Goal: Task Accomplishment & Management: Manage account settings

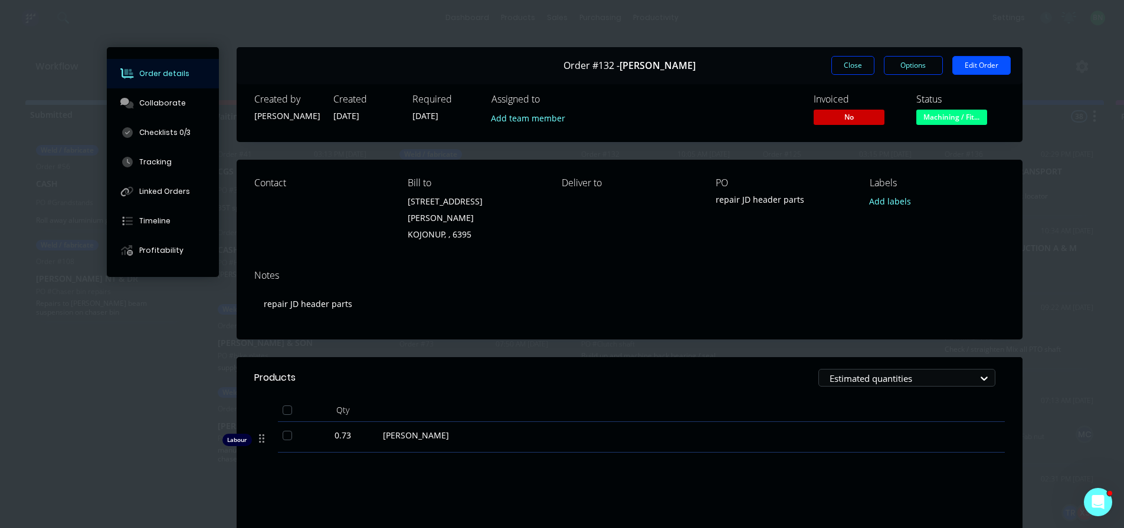
click at [989, 63] on button "Edit Order" at bounding box center [981, 65] width 58 height 19
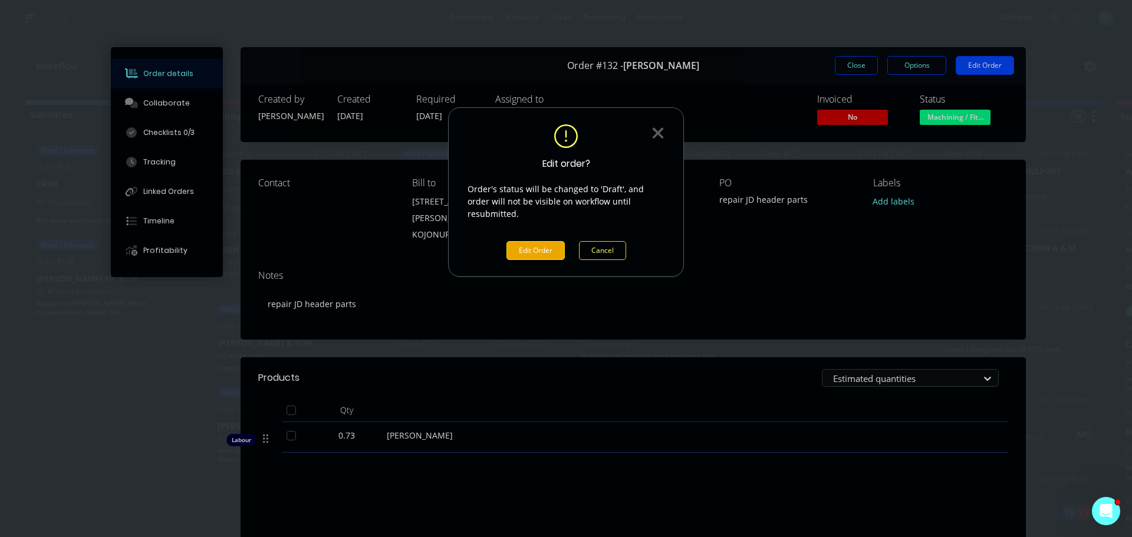
click at [522, 241] on button "Edit Order" at bounding box center [536, 250] width 58 height 19
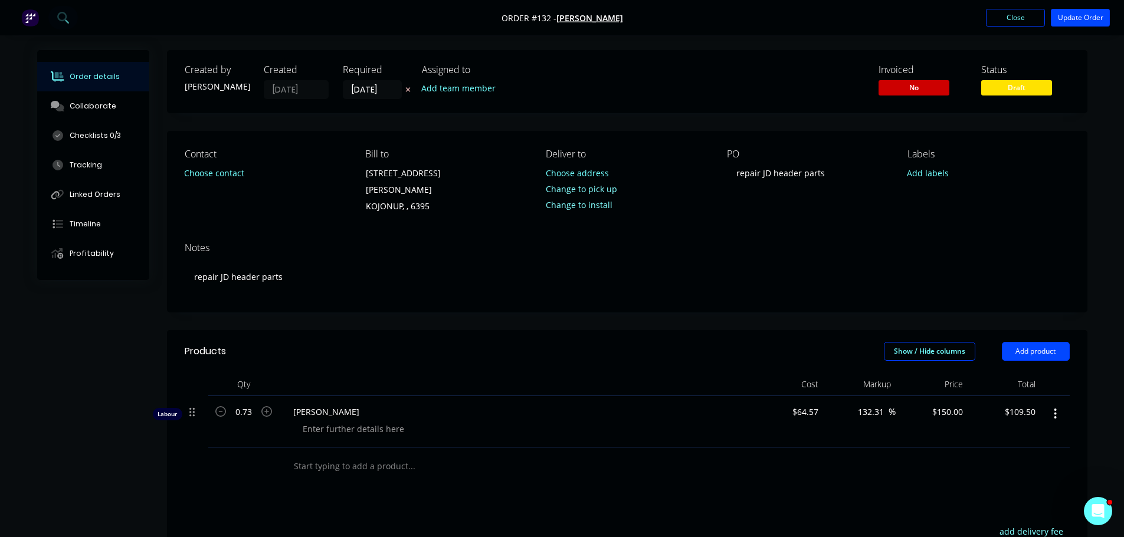
click at [338, 455] on input "text" at bounding box center [411, 467] width 236 height 24
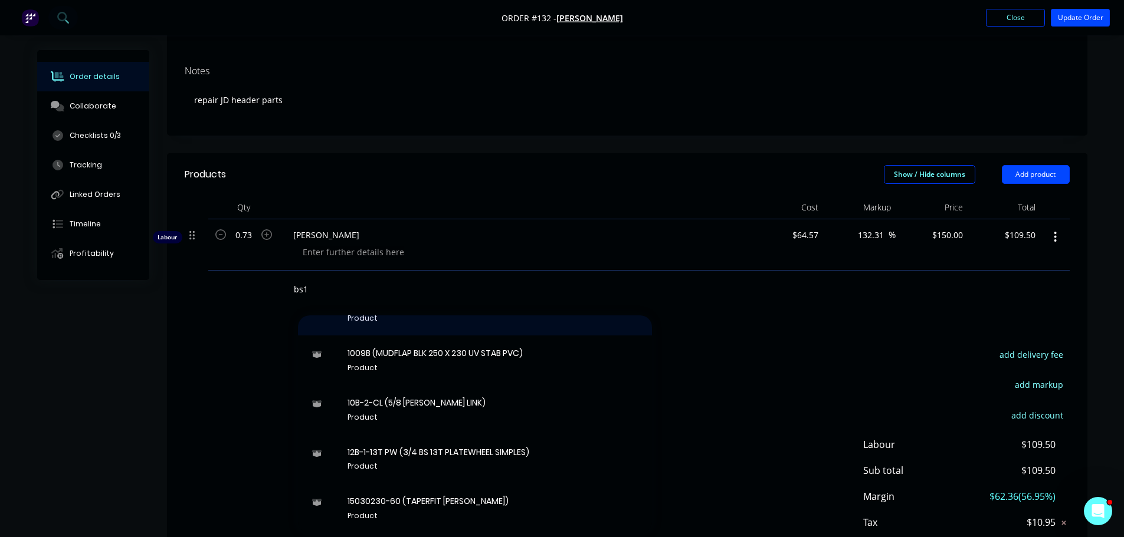
scroll to position [472, 0]
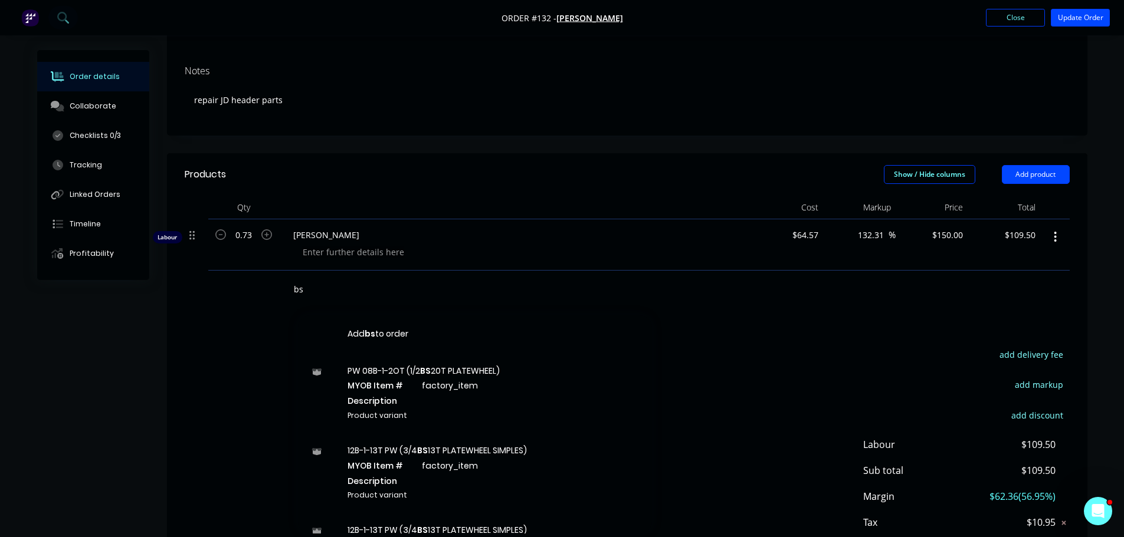
type input "b"
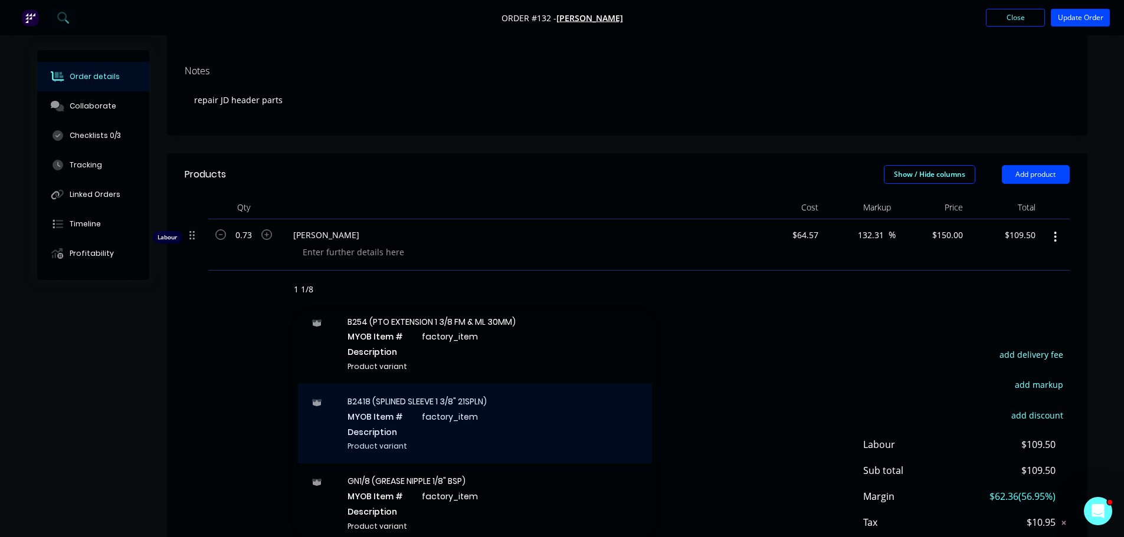
scroll to position [708, 0]
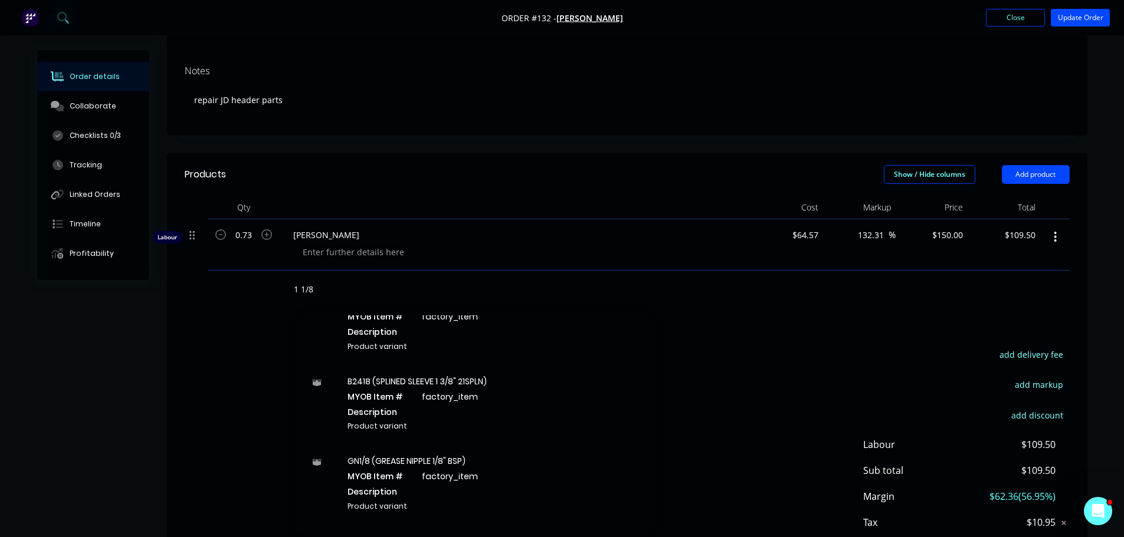
drag, startPoint x: 321, startPoint y: 275, endPoint x: 285, endPoint y: 275, distance: 36.6
click at [285, 278] on div "1 1/8 Add 1 1/8 to order 3/8X11/4 (3/8 x 1 1/4 HT UNC Bolt ZINC G8) MYOB Item #…" at bounding box center [461, 290] width 354 height 24
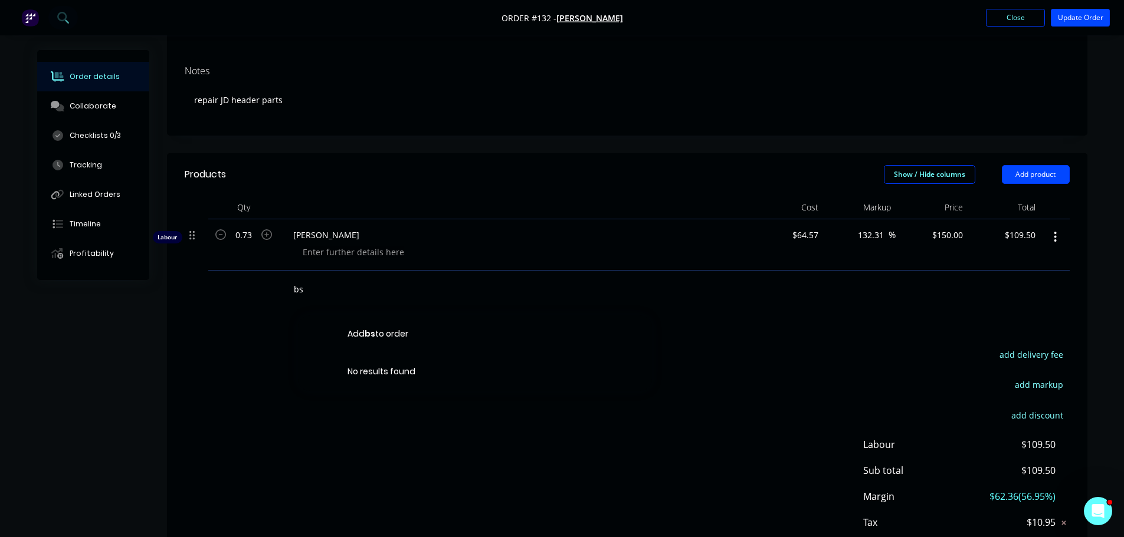
type input "b"
drag, startPoint x: 317, startPoint y: 276, endPoint x: 324, endPoint y: 272, distance: 8.7
click at [317, 278] on input "brights sha" at bounding box center [411, 290] width 236 height 24
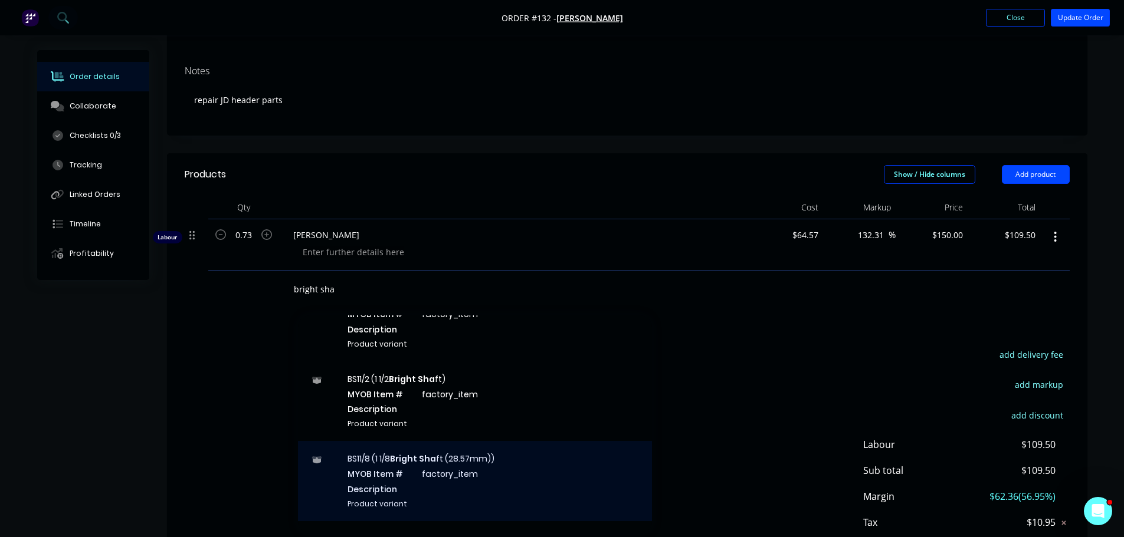
scroll to position [1710, 0]
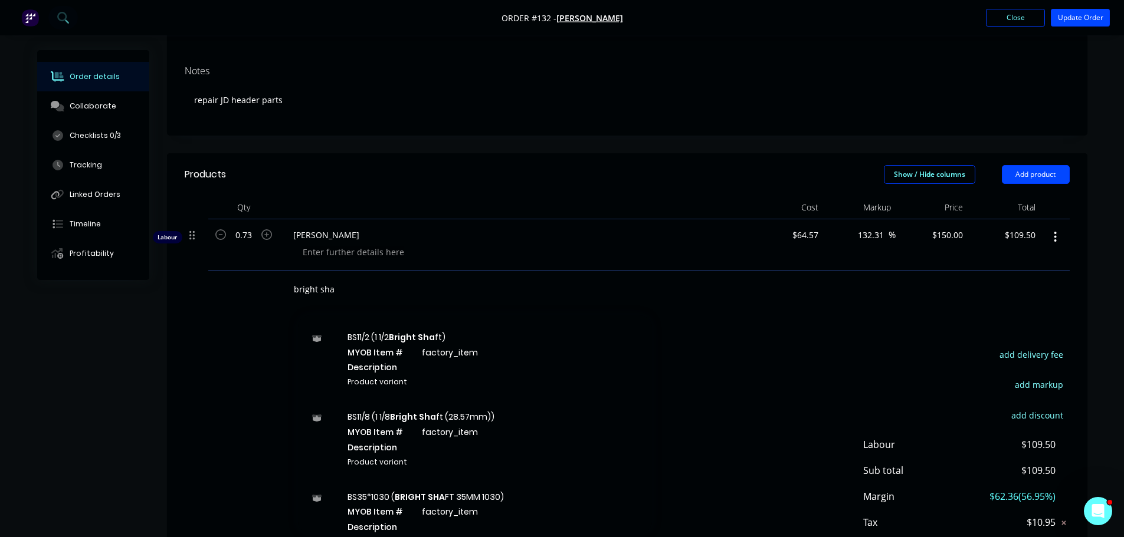
drag, startPoint x: 287, startPoint y: 275, endPoint x: 221, endPoint y: 271, distance: 65.6
click at [221, 271] on div "bright sha Add bright sha to order BS11/4 (31.75mm (1 1/4) Bright Sha ft 1045) …" at bounding box center [627, 290] width 885 height 38
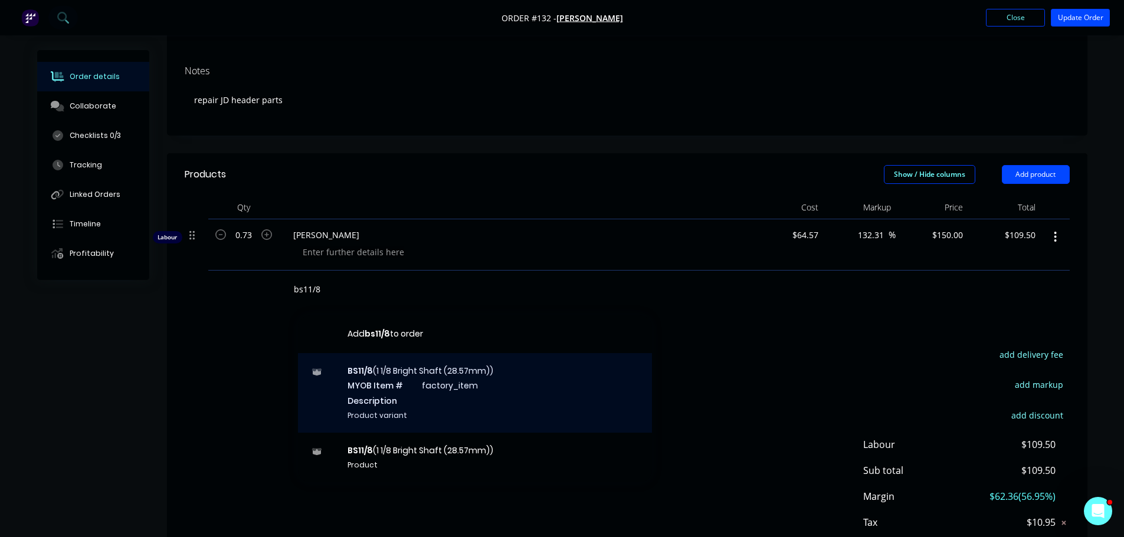
type input "bs11/8"
click at [428, 401] on div "BS11/8 (1 1/8 Bright Shaft (28.57mm)) MYOB Item # factory_item Description Prod…" at bounding box center [475, 393] width 354 height 80
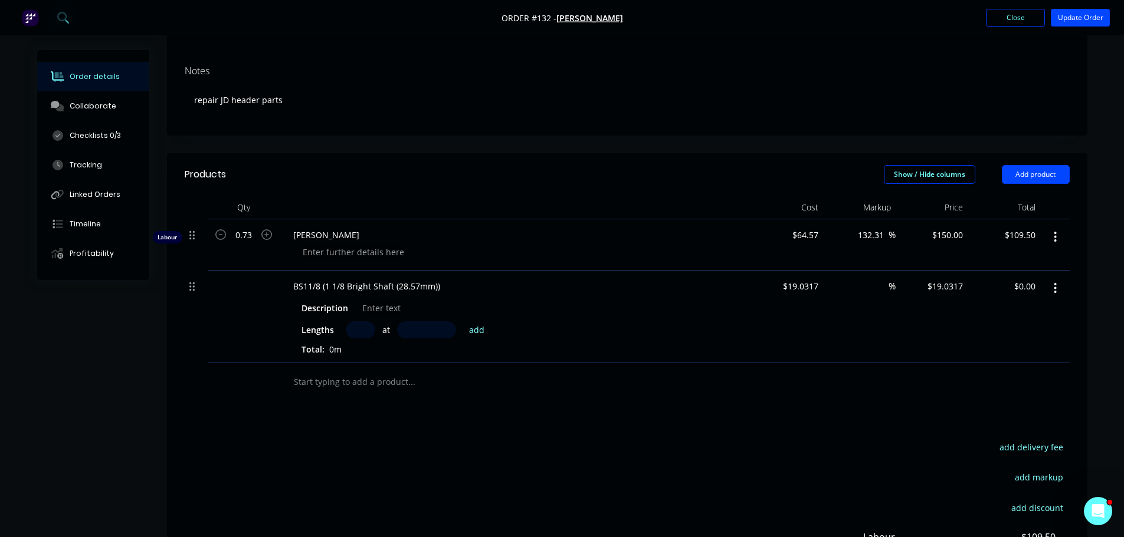
click at [358, 321] on input "text" at bounding box center [360, 329] width 29 height 17
type input "1"
type input "1340mm"
click at [501, 390] on div "Products Show / Hide columns Add product Qty Cost Markup Price Total Labour 0.7…" at bounding box center [627, 418] width 920 height 531
click at [469, 321] on button "add" at bounding box center [477, 329] width 28 height 16
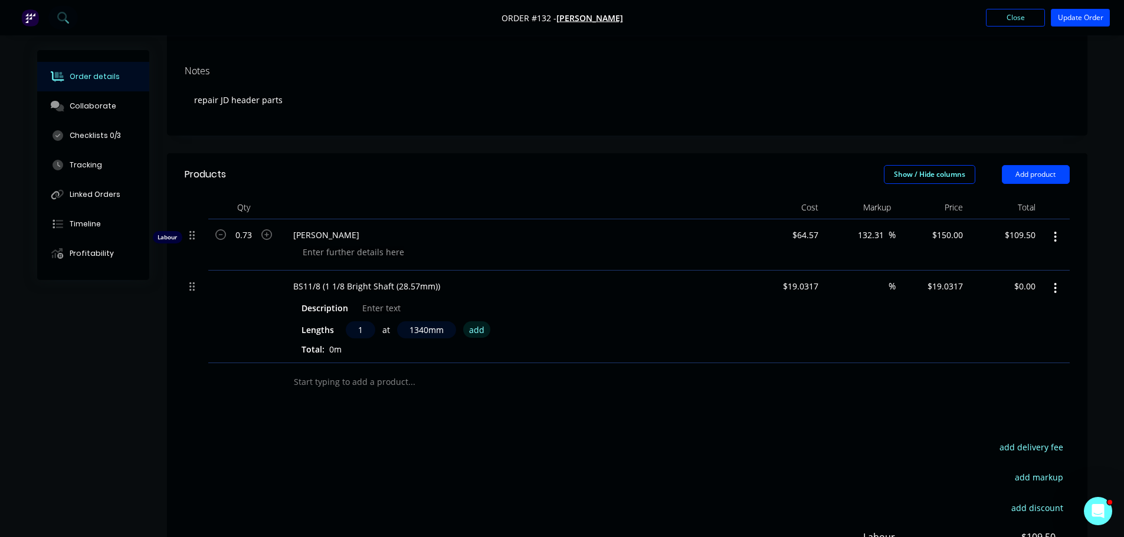
type input "$25.50"
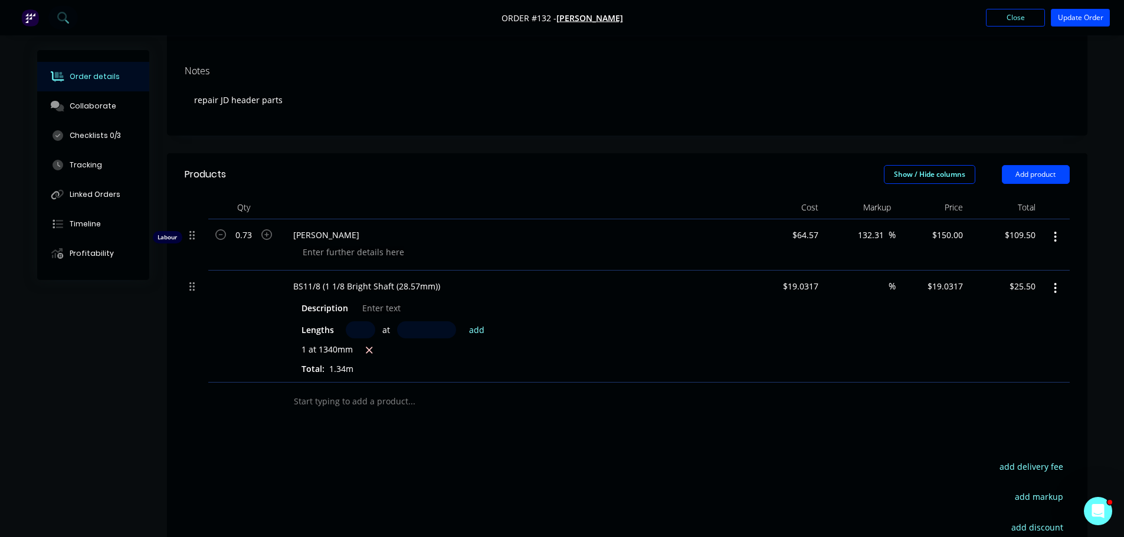
click at [976, 412] on div "Products Show / Hide columns Add product Qty Cost Markup Price Total Labour 0.7…" at bounding box center [627, 428] width 920 height 551
click at [1027, 22] on button "Close" at bounding box center [1015, 18] width 59 height 18
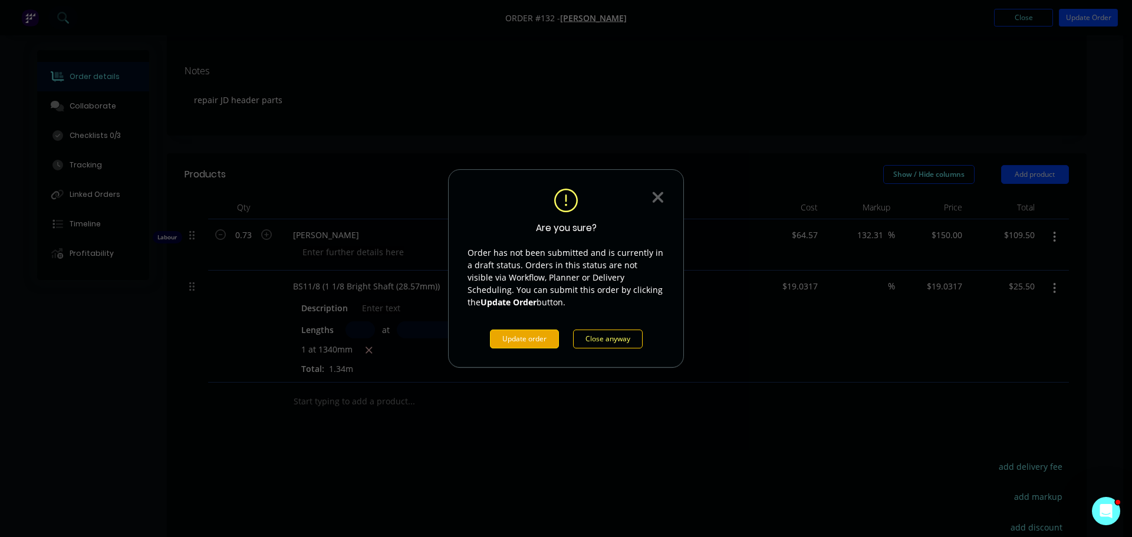
click at [539, 336] on button "Update order" at bounding box center [524, 339] width 69 height 19
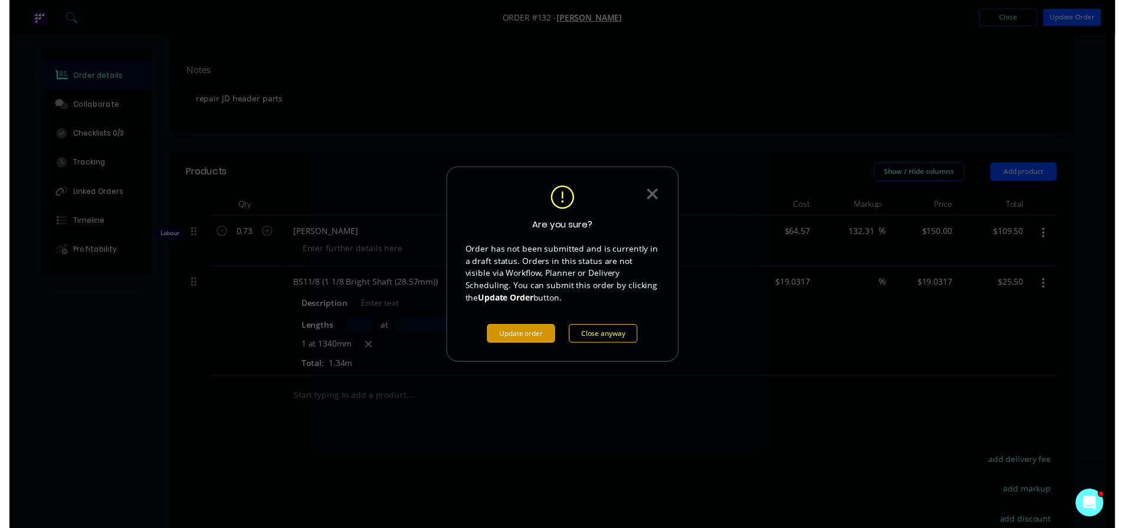
scroll to position [0, 0]
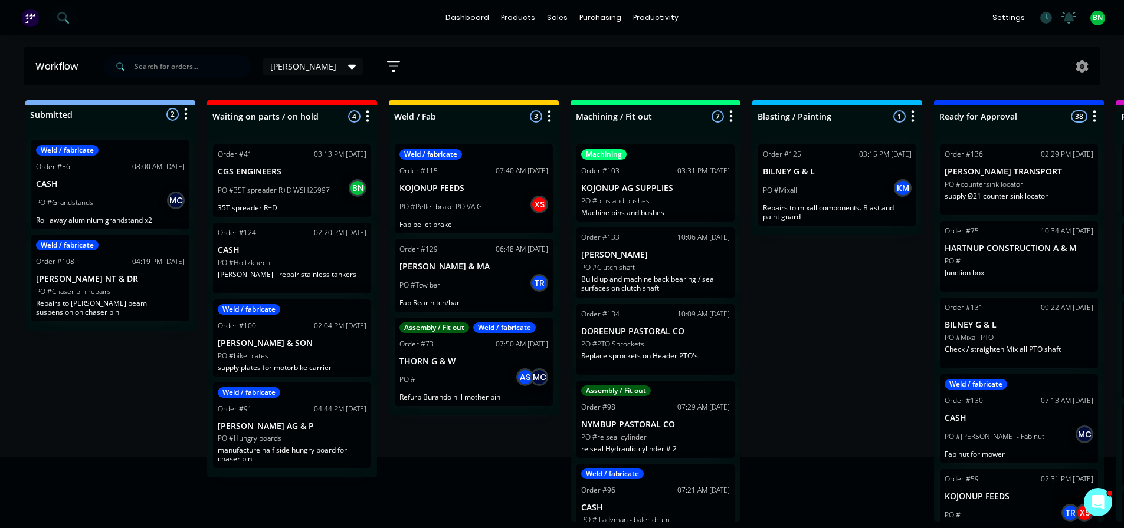
click at [791, 327] on div "Submitted 2 Status colour #273444 hex #273444 Save Cancel Summaries Total order…" at bounding box center [889, 311] width 1796 height 422
click at [1033, 195] on p "supply Ø21 counter sink locator" at bounding box center [1018, 196] width 149 height 9
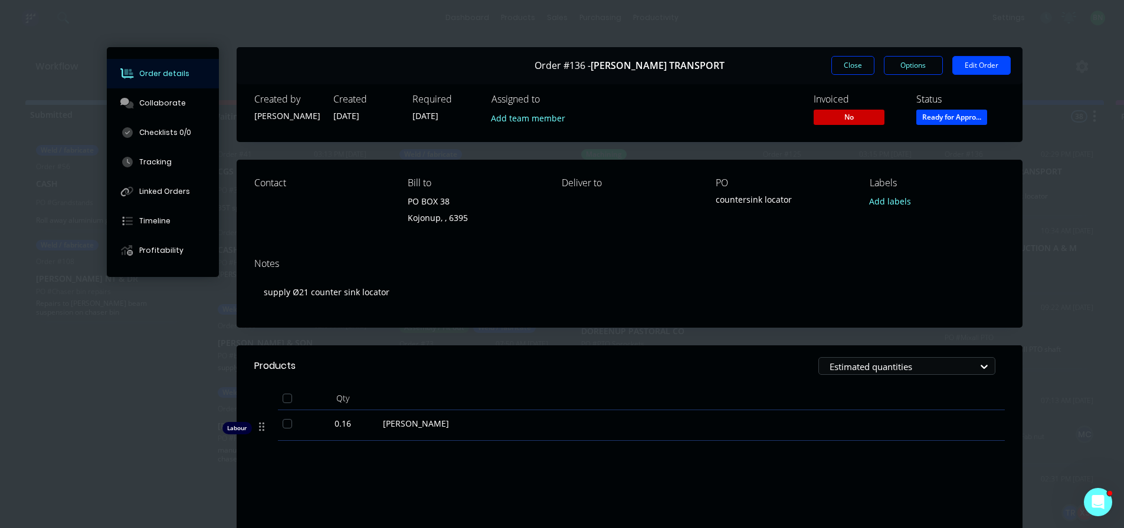
click at [834, 59] on button "Close" at bounding box center [852, 65] width 43 height 19
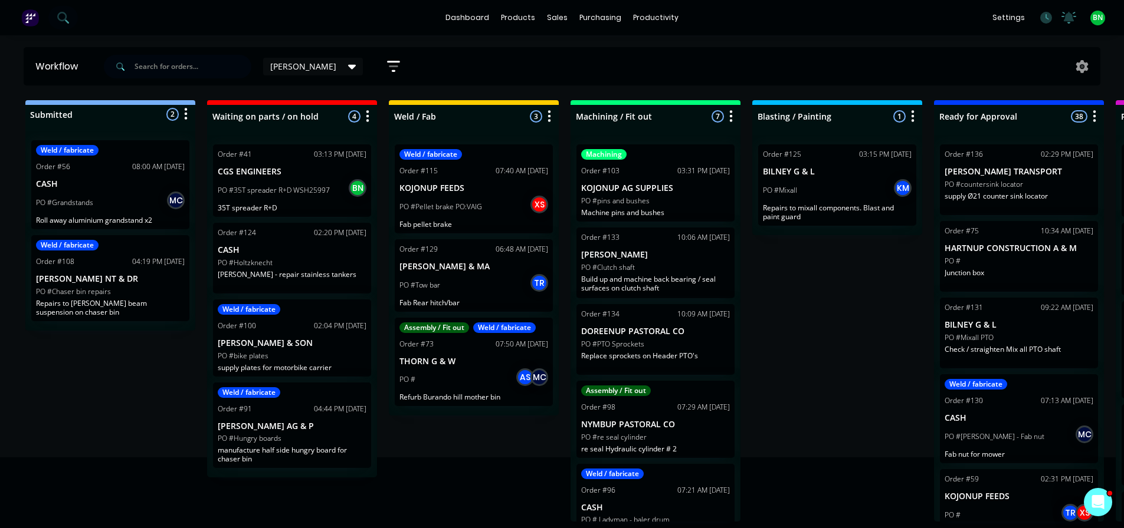
click at [784, 358] on div "Submitted 2 Status colour #273444 hex #273444 Save Cancel Summaries Total order…" at bounding box center [889, 311] width 1796 height 422
click at [861, 359] on div "Submitted 2 Status colour #273444 hex #273444 Save Cancel Summaries Total order…" at bounding box center [889, 311] width 1796 height 422
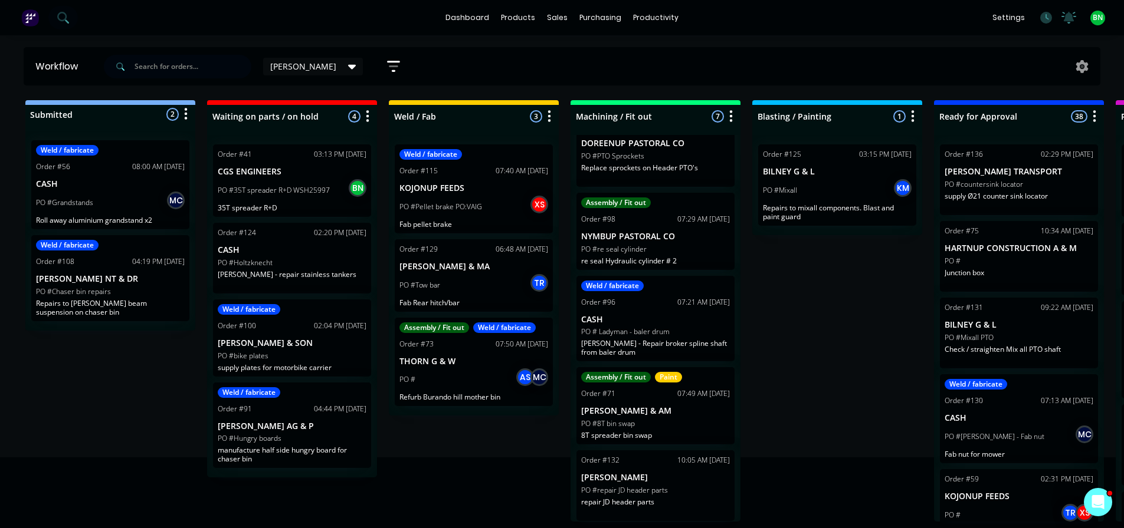
scroll to position [2, 0]
click at [323, 347] on div "Weld / fabricate Order #100 02:04 PM [DATE] [PERSON_NAME] & SON PO #bike plates…" at bounding box center [292, 338] width 158 height 77
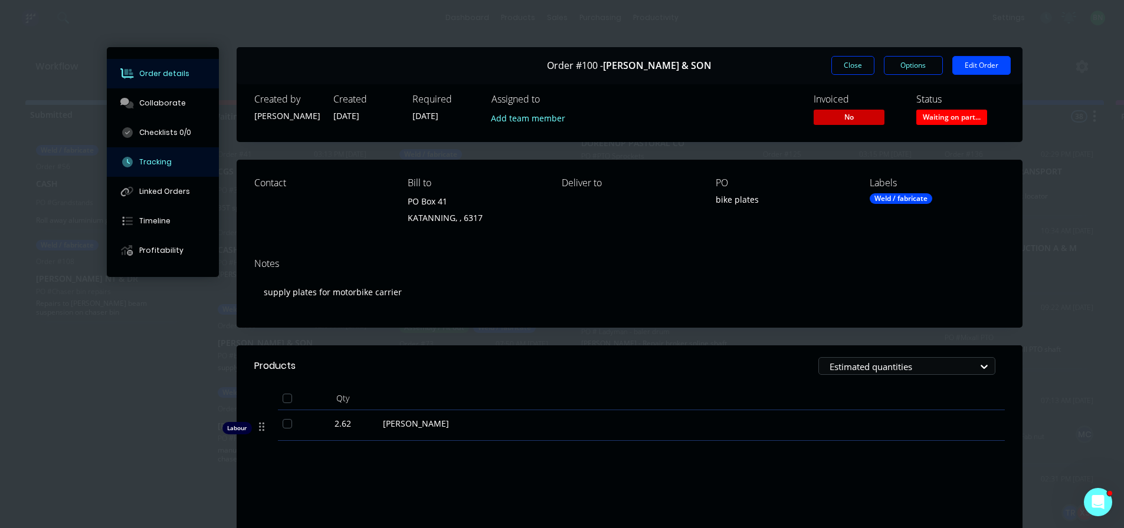
click at [152, 163] on div "Tracking" at bounding box center [155, 162] width 32 height 11
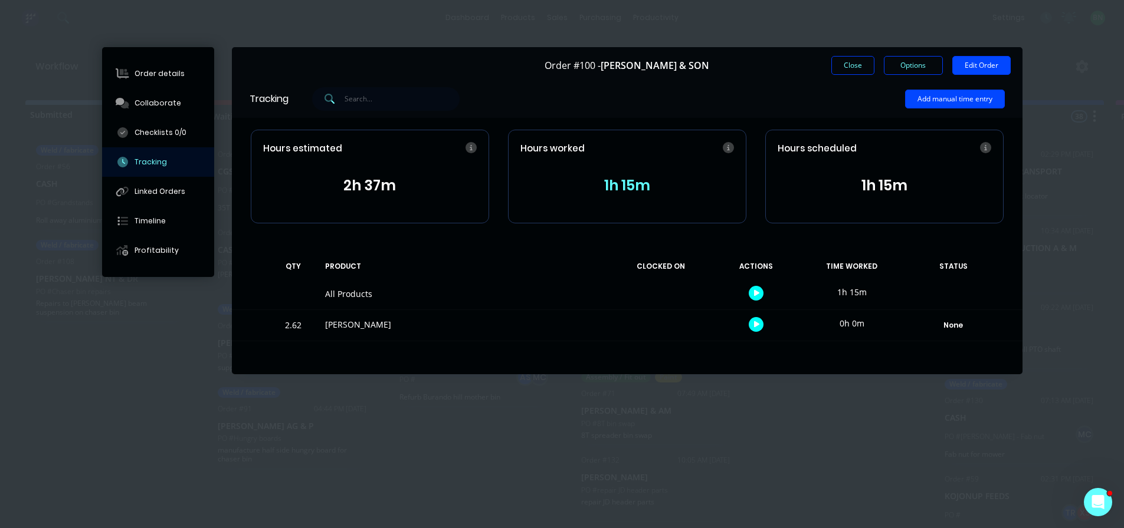
click at [755, 328] on icon "button" at bounding box center [757, 325] width 6 height 8
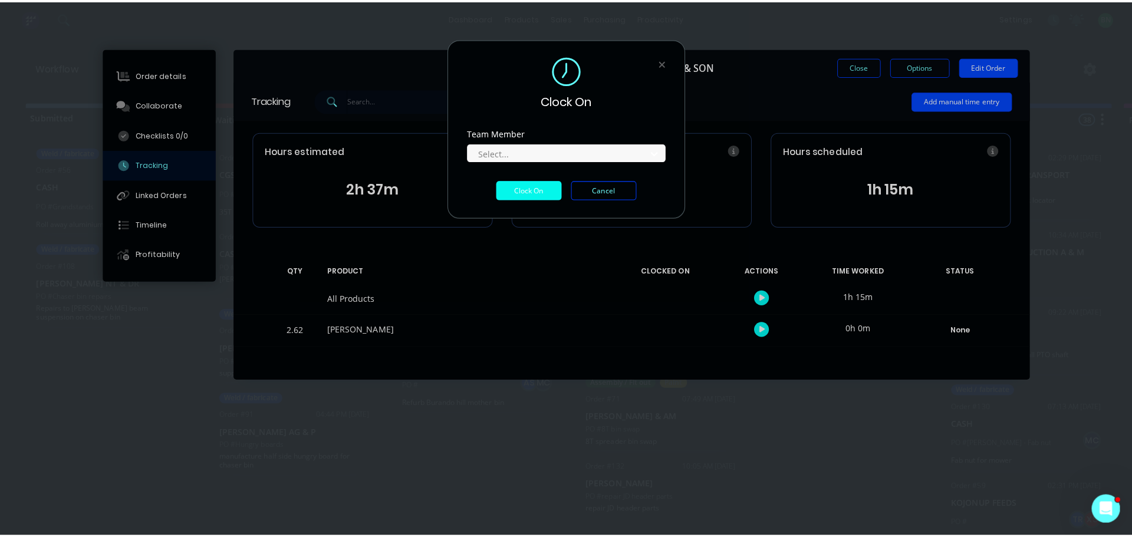
scroll to position [0, 0]
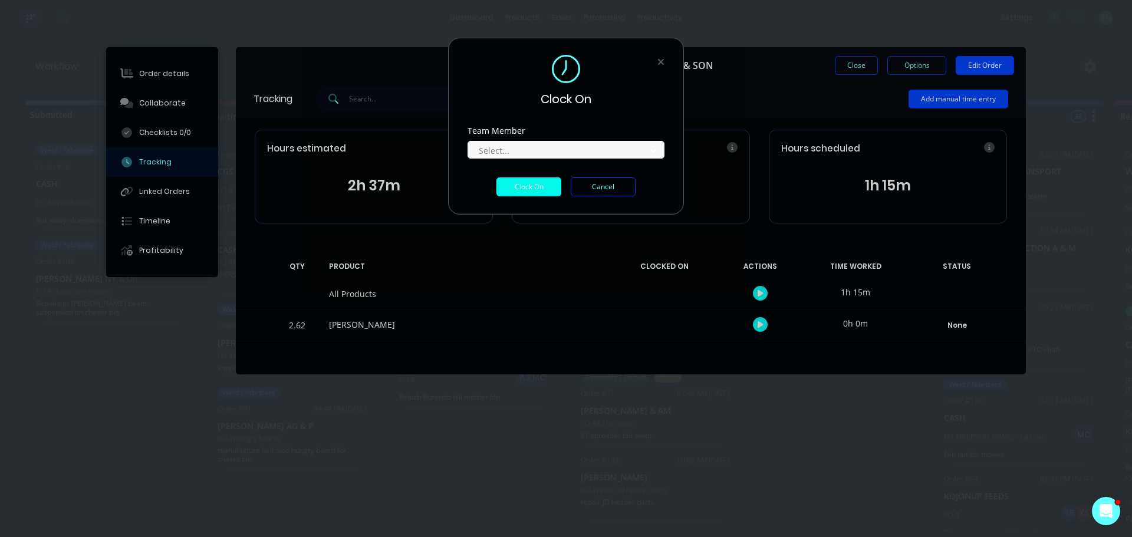
click at [520, 160] on div "Team Member Select..." at bounding box center [566, 152] width 197 height 51
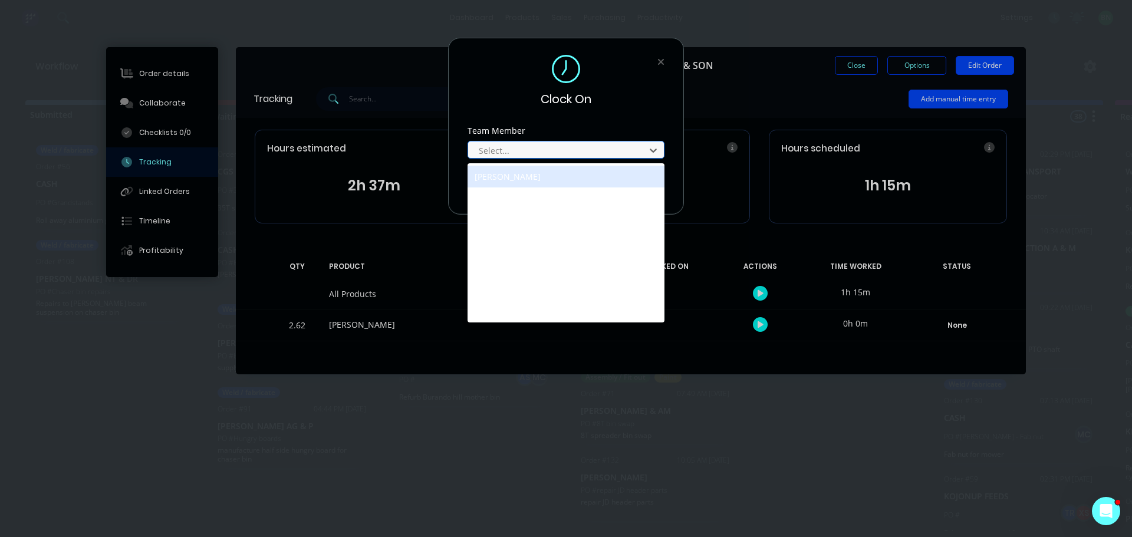
click at [518, 155] on div at bounding box center [559, 150] width 162 height 15
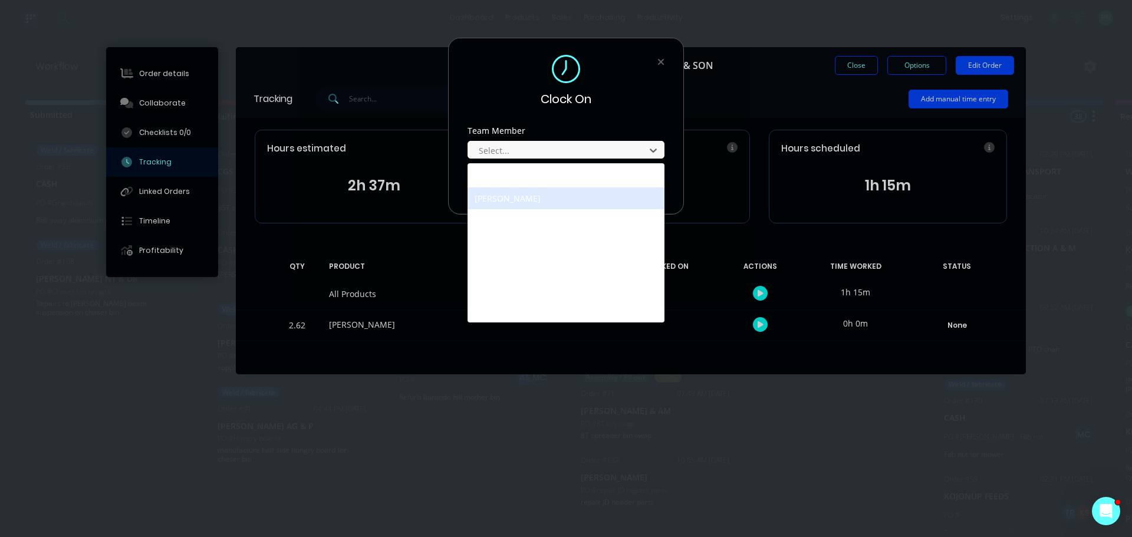
click at [512, 194] on div "[PERSON_NAME]" at bounding box center [566, 199] width 197 height 22
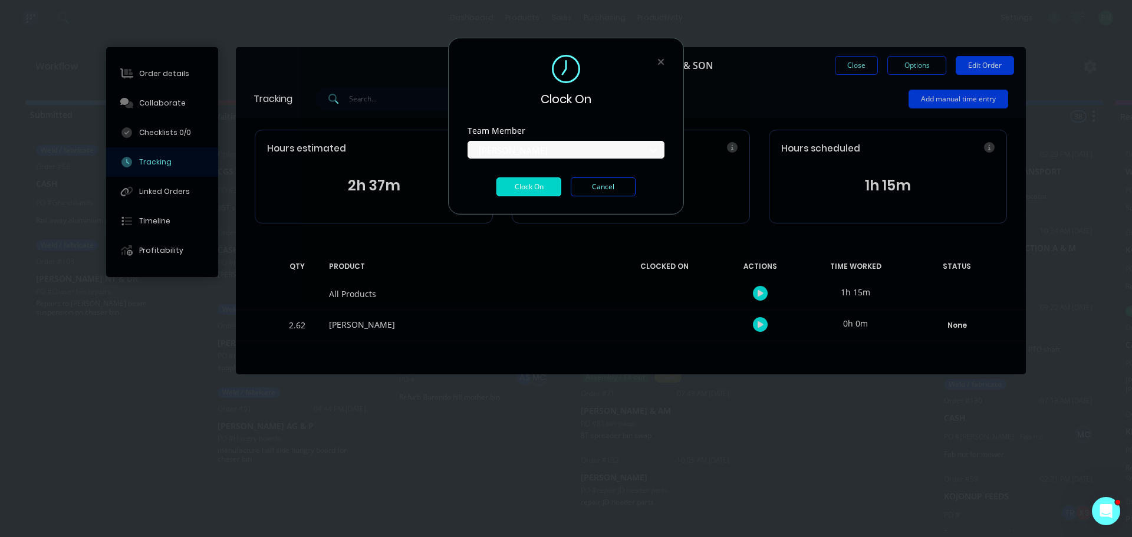
click at [523, 189] on button "Clock On" at bounding box center [529, 187] width 65 height 19
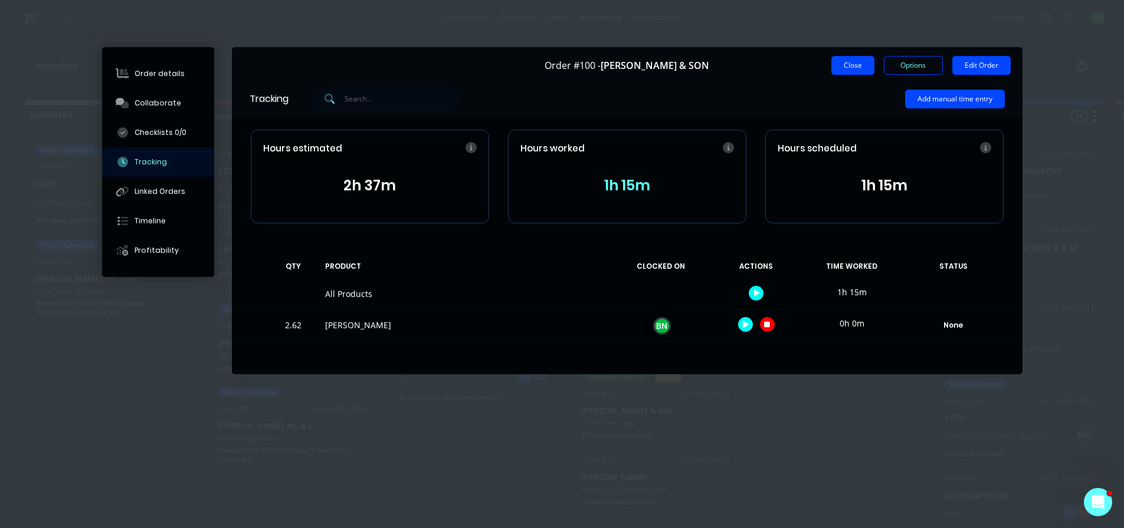
click at [859, 69] on button "Close" at bounding box center [852, 65] width 43 height 19
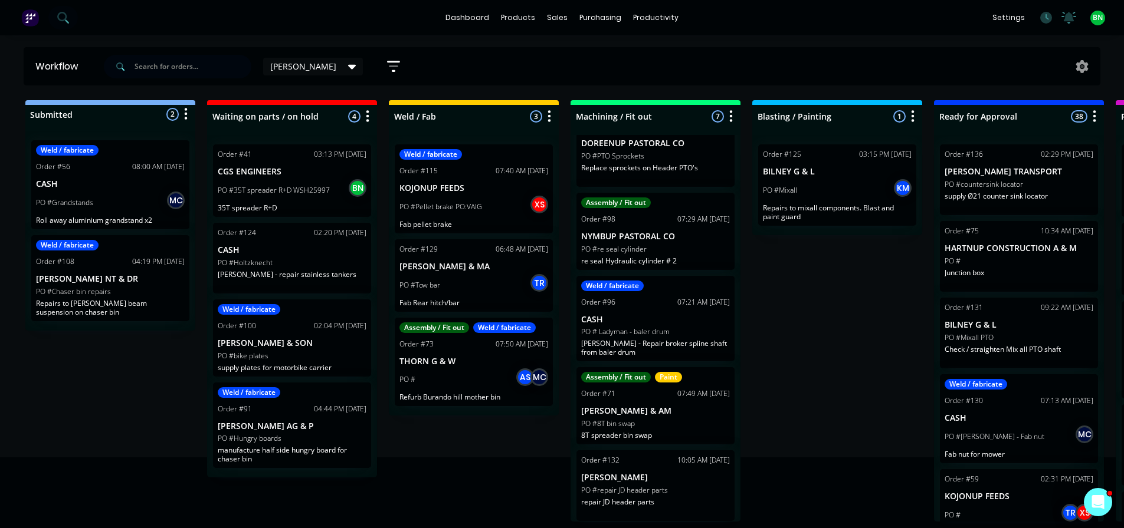
click at [301, 351] on div "PO #bike plates" at bounding box center [292, 356] width 149 height 11
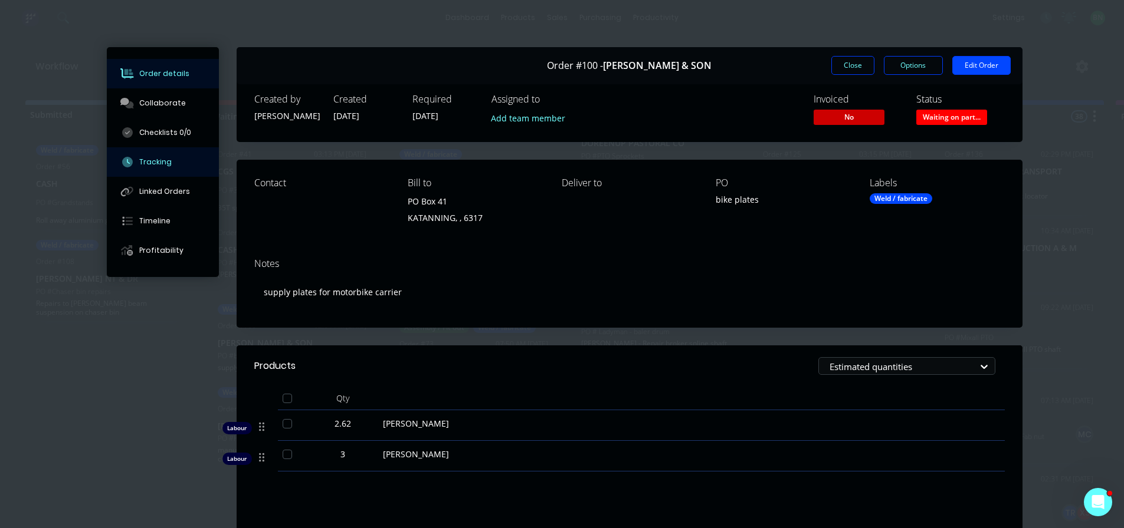
click at [140, 151] on button "Tracking" at bounding box center [163, 161] width 112 height 29
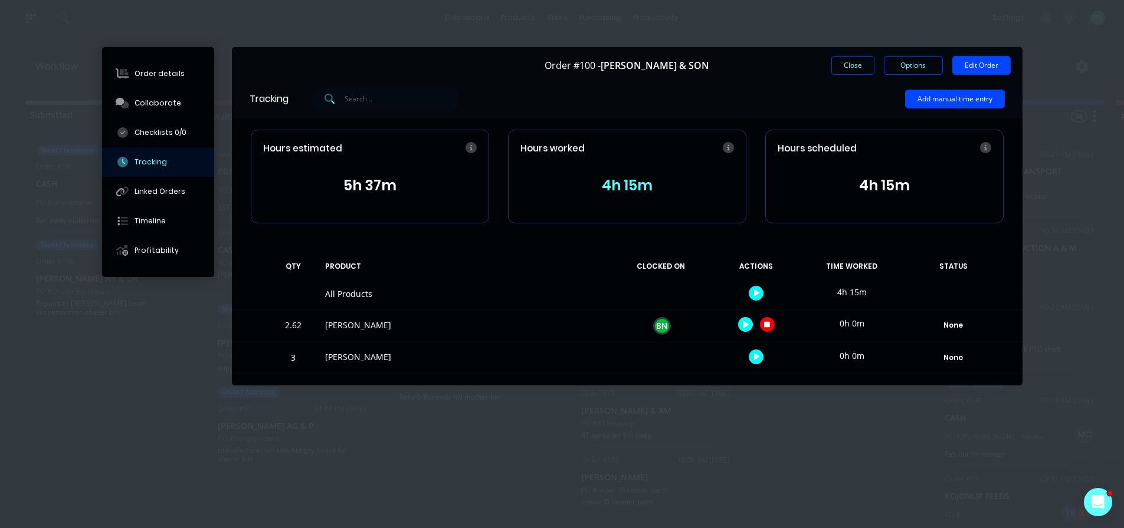
click at [769, 327] on icon "button" at bounding box center [767, 325] width 6 height 6
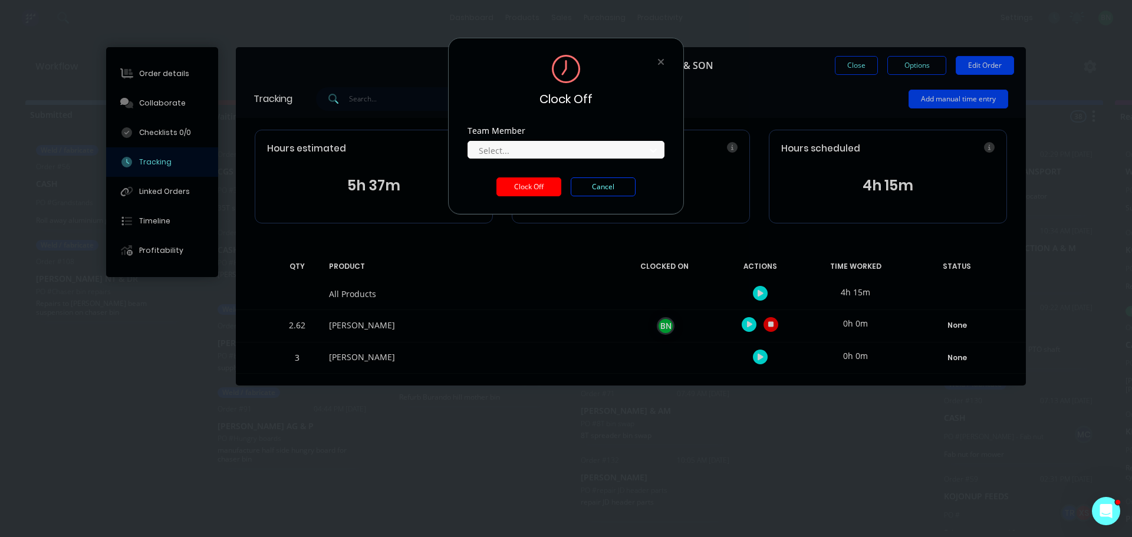
click at [531, 183] on button "Clock Off" at bounding box center [529, 187] width 65 height 19
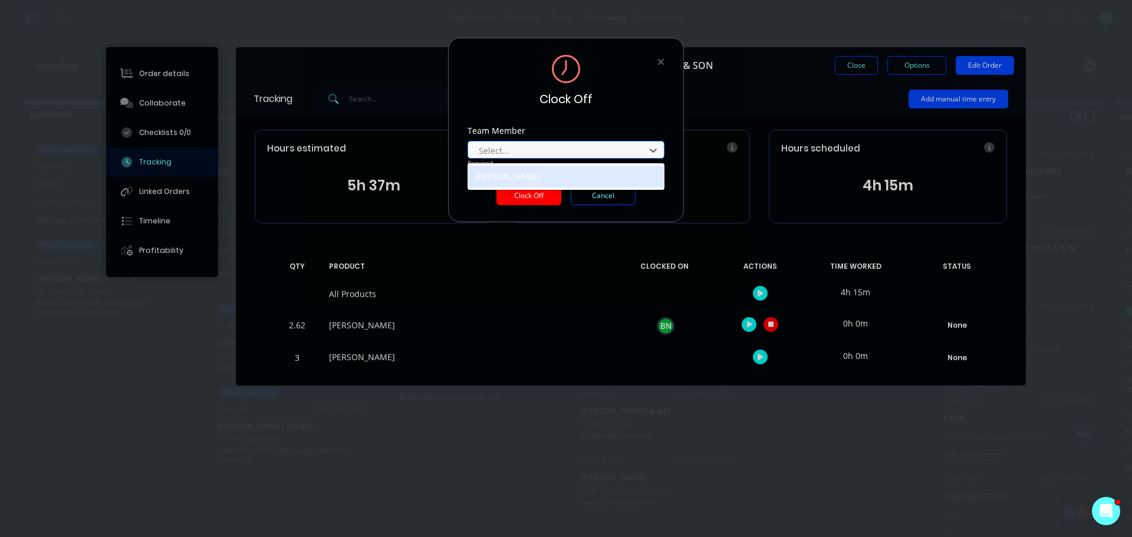
click at [550, 155] on div at bounding box center [559, 150] width 162 height 15
click at [536, 175] on div "[PERSON_NAME]" at bounding box center [566, 177] width 197 height 22
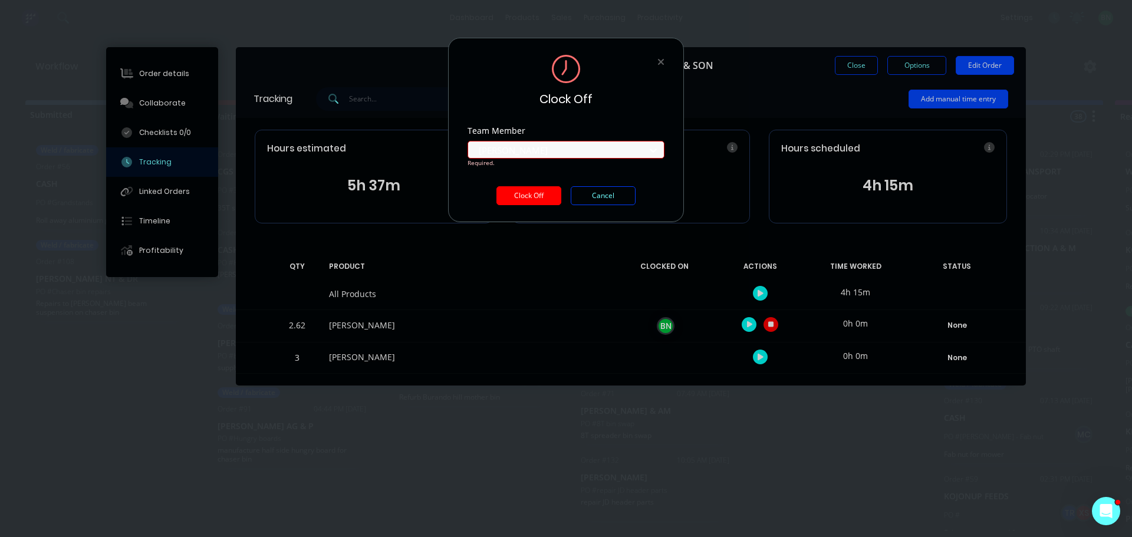
click at [526, 197] on button "Clock Off" at bounding box center [529, 195] width 65 height 19
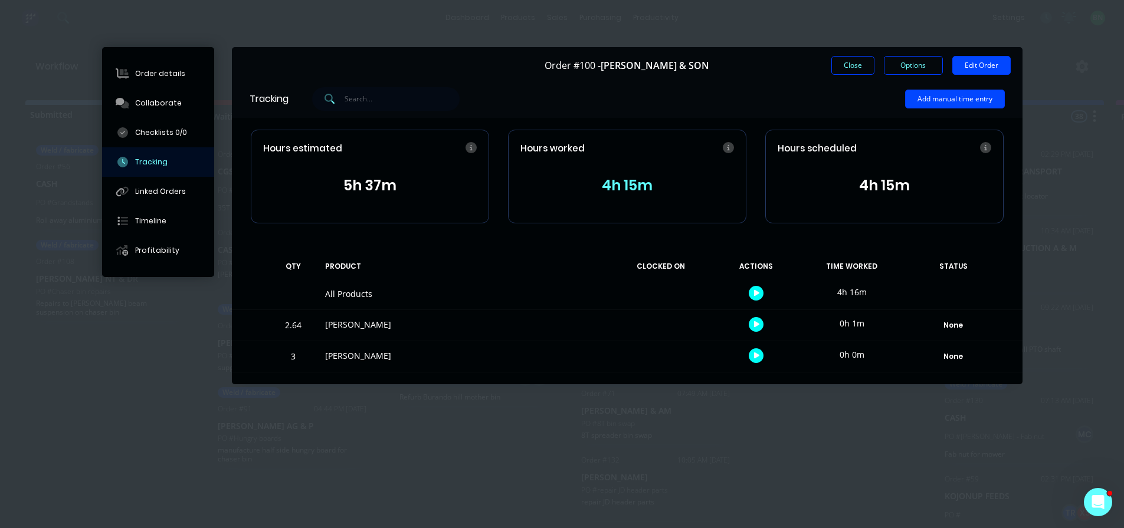
click at [790, 88] on div "Add manual time entry" at bounding box center [646, 98] width 716 height 35
click at [843, 65] on button "Close" at bounding box center [852, 65] width 43 height 19
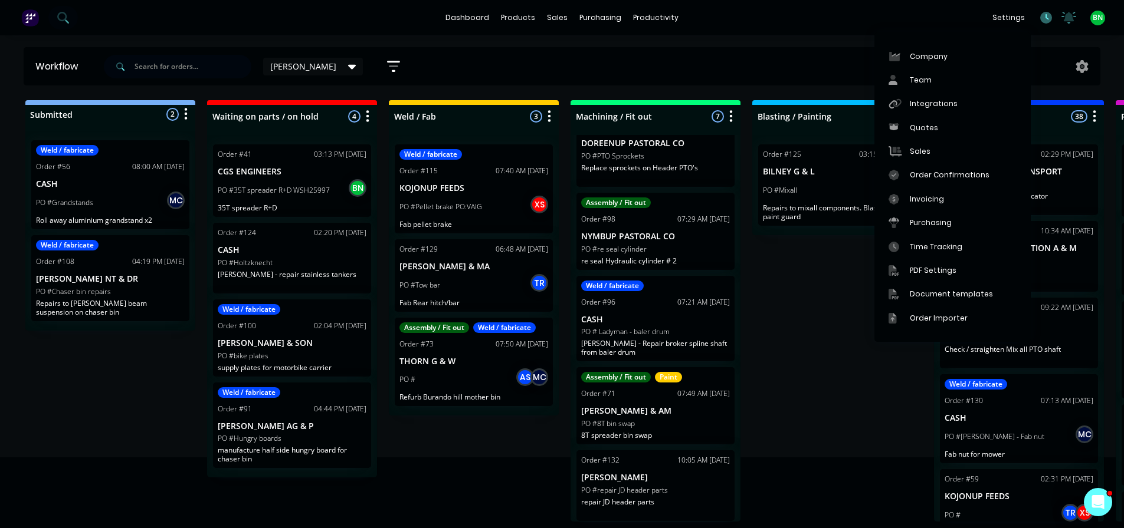
click at [1045, 15] on icon at bounding box center [1046, 18] width 12 height 12
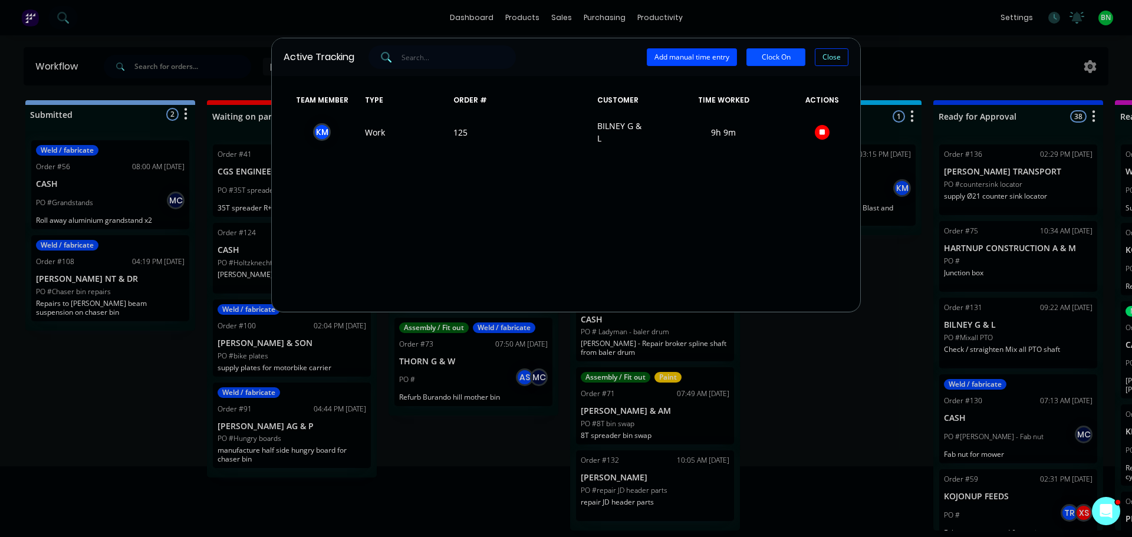
click at [784, 54] on button "Clock On" at bounding box center [776, 57] width 59 height 18
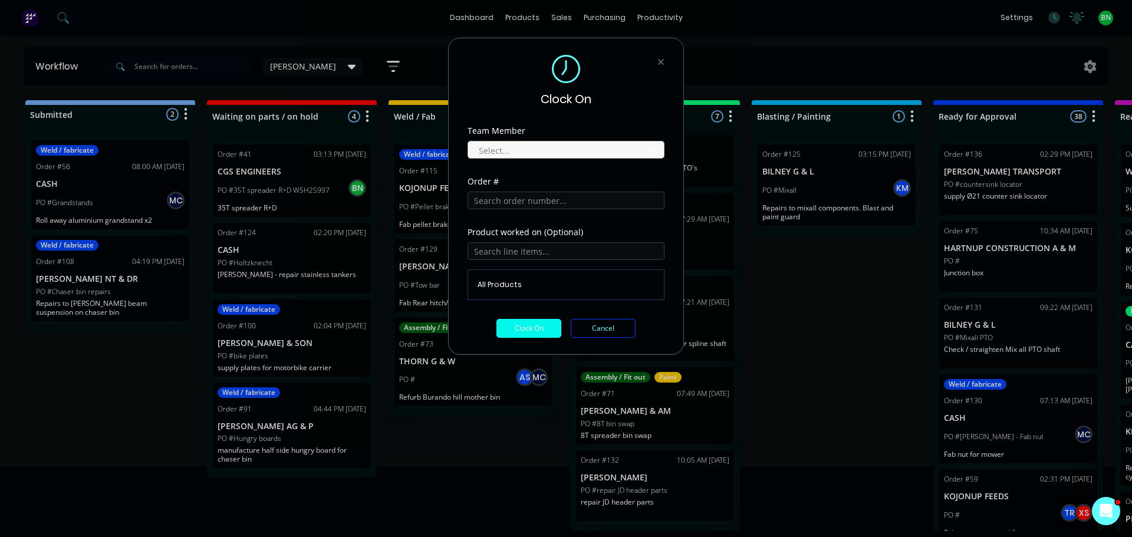
click at [513, 146] on div at bounding box center [559, 150] width 162 height 15
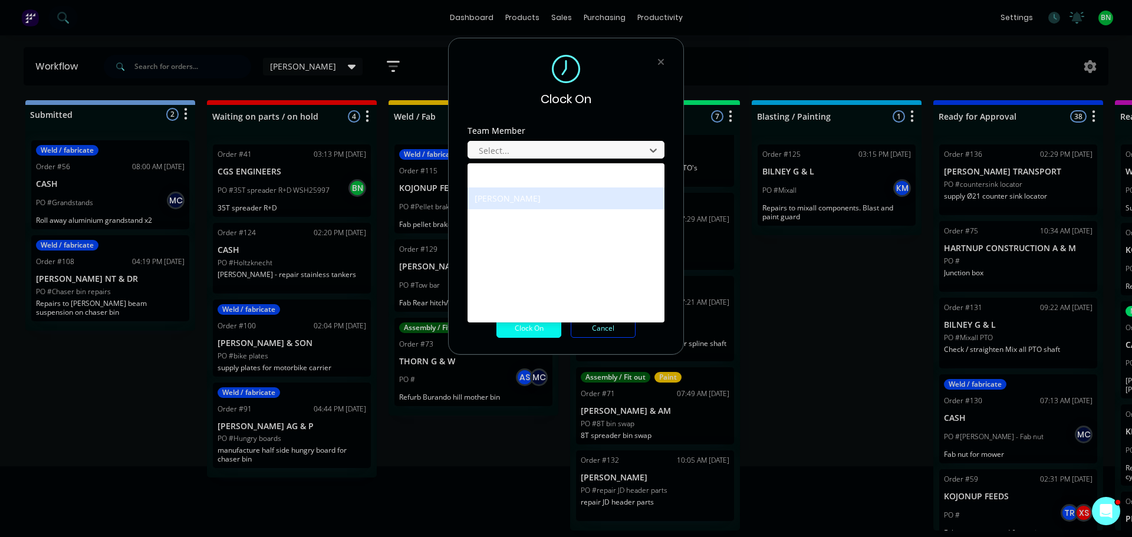
click at [525, 192] on div "[PERSON_NAME]" at bounding box center [566, 199] width 197 height 22
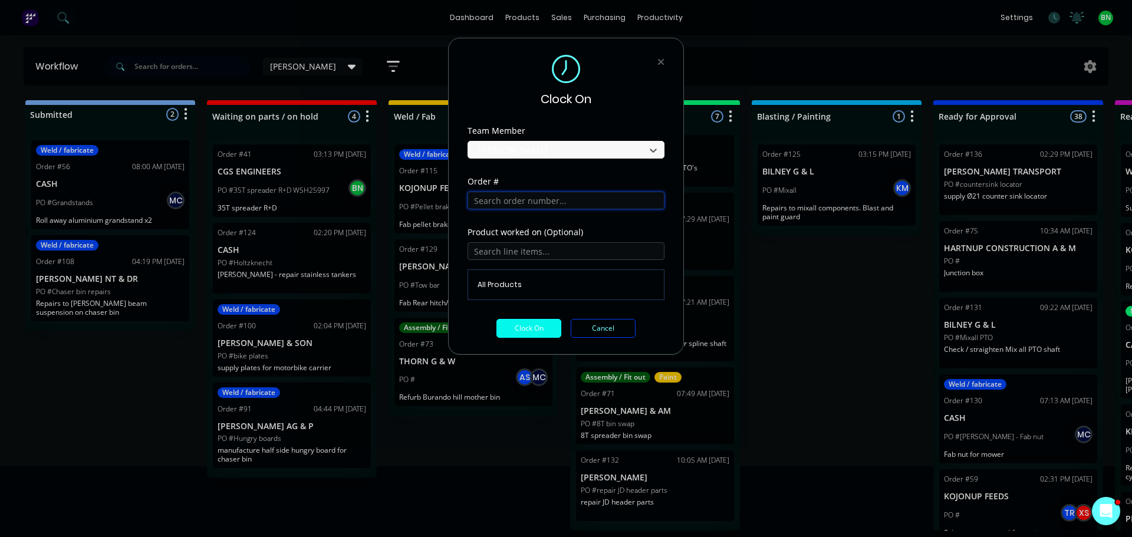
click at [527, 205] on input "text" at bounding box center [566, 201] width 197 height 18
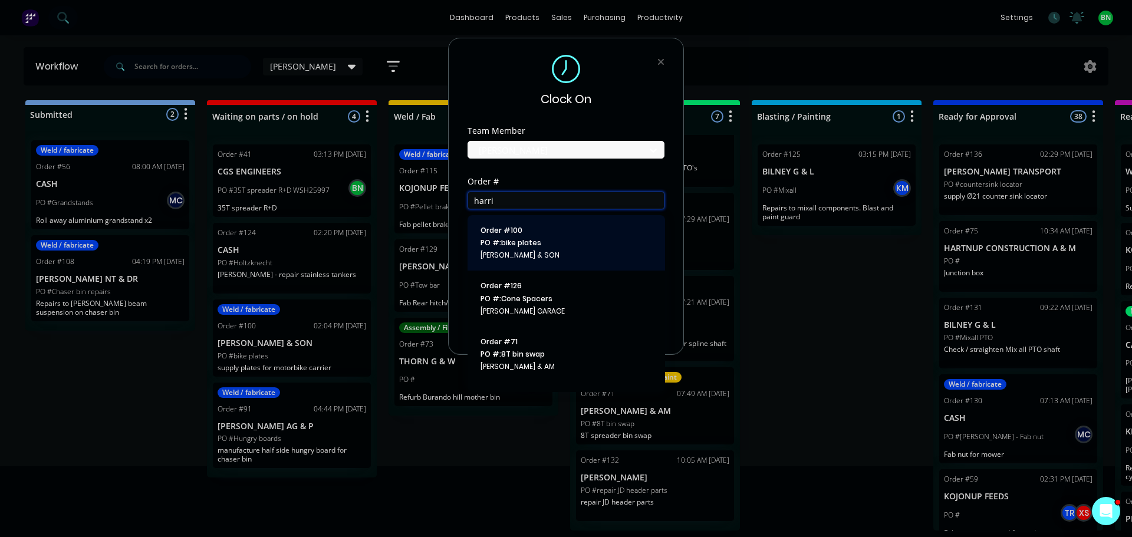
type input "harri"
click at [573, 247] on span "PO #: bike plates" at bounding box center [567, 243] width 172 height 11
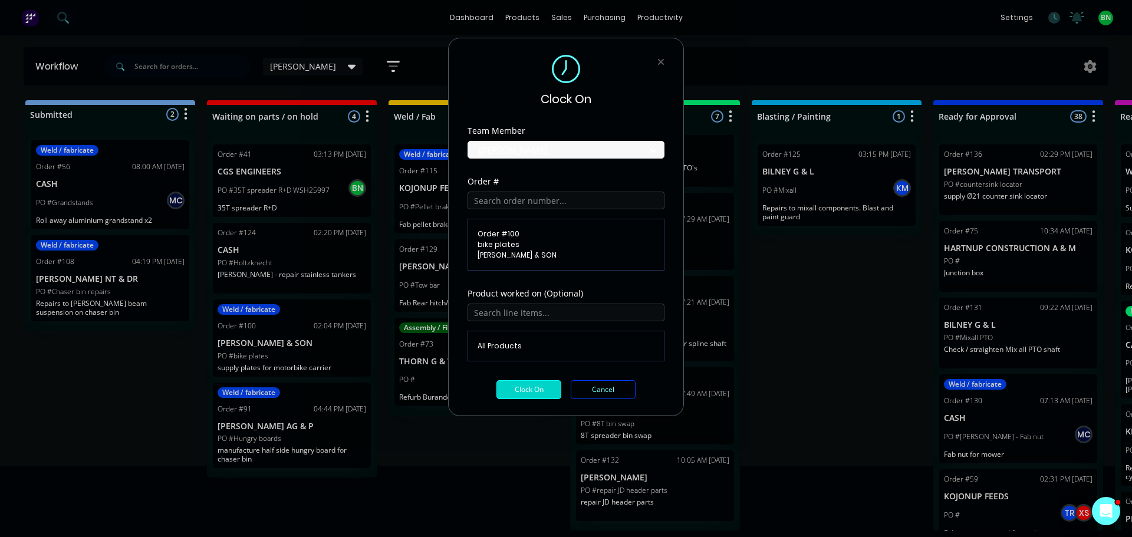
click at [541, 391] on button "Clock On" at bounding box center [529, 389] width 65 height 19
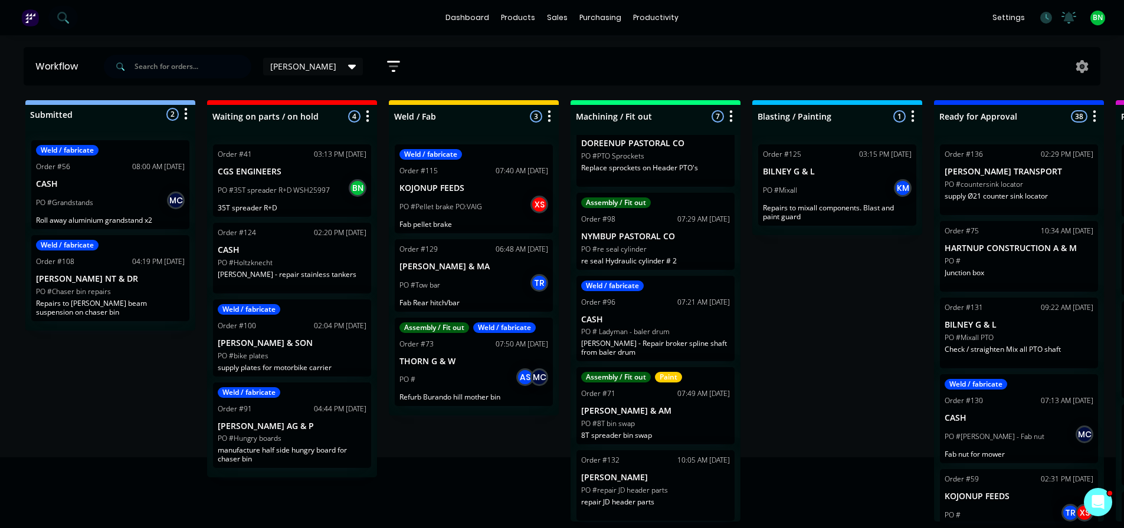
click at [793, 339] on div "Submitted 2 Status colour #273444 hex #273444 Save Cancel Summaries Total order…" at bounding box center [889, 311] width 1796 height 422
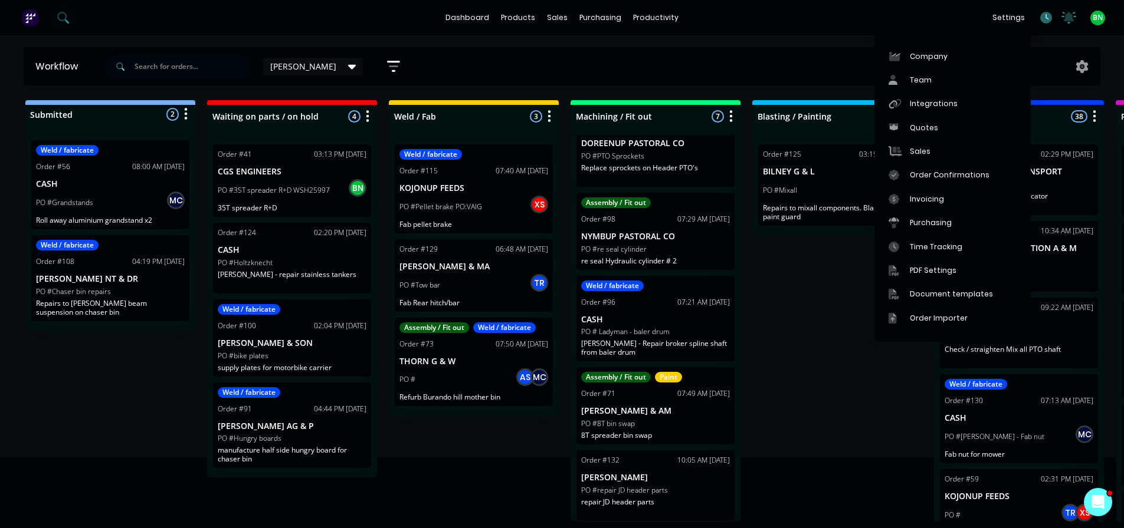
click at [1046, 19] on icon at bounding box center [1046, 18] width 12 height 12
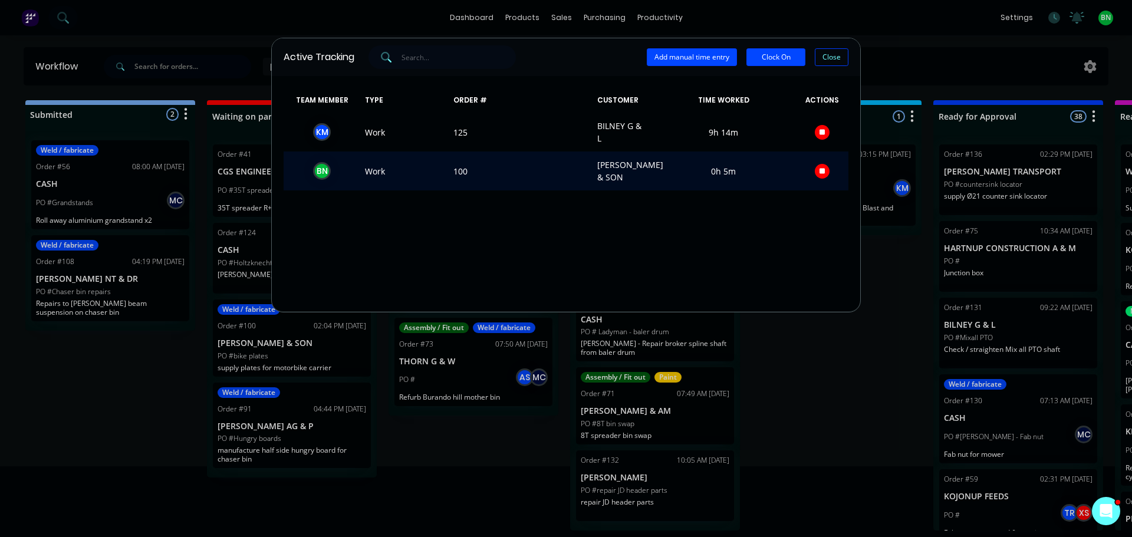
click at [324, 166] on div "B N" at bounding box center [322, 171] width 18 height 18
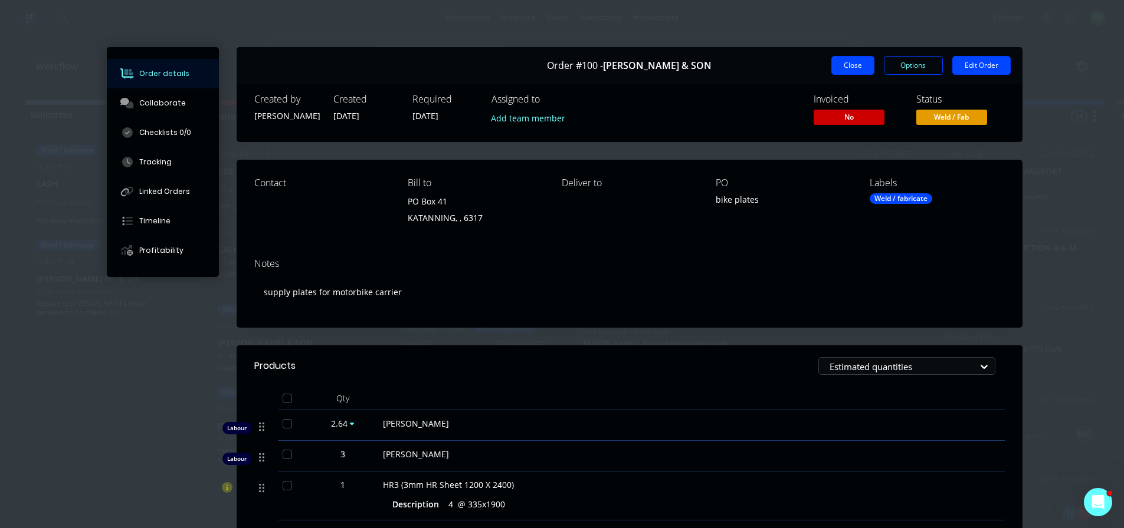
click at [837, 71] on button "Close" at bounding box center [852, 65] width 43 height 19
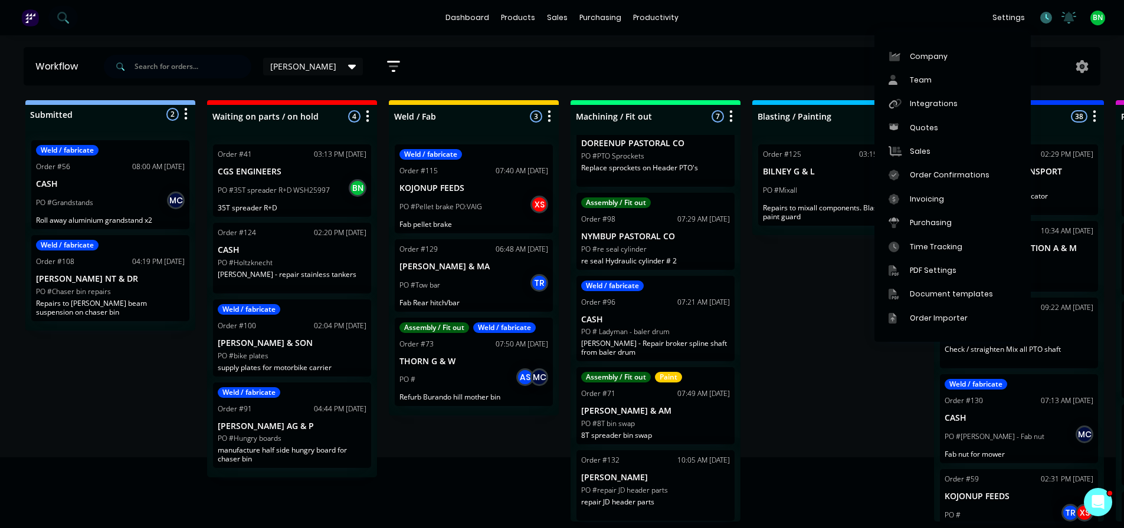
click at [1046, 18] on icon at bounding box center [1047, 17] width 4 height 6
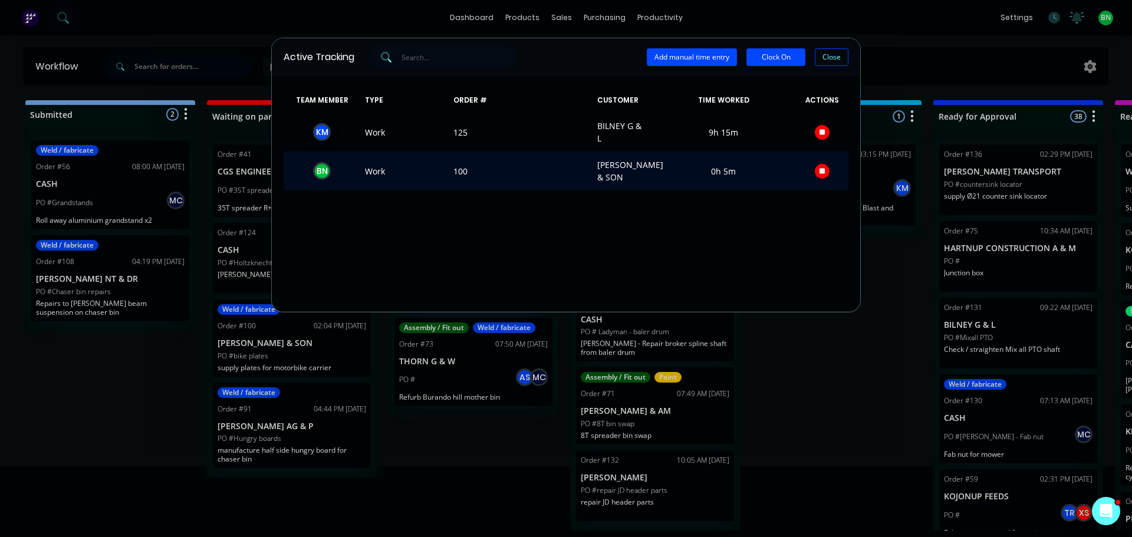
click at [819, 171] on button "button" at bounding box center [822, 171] width 15 height 15
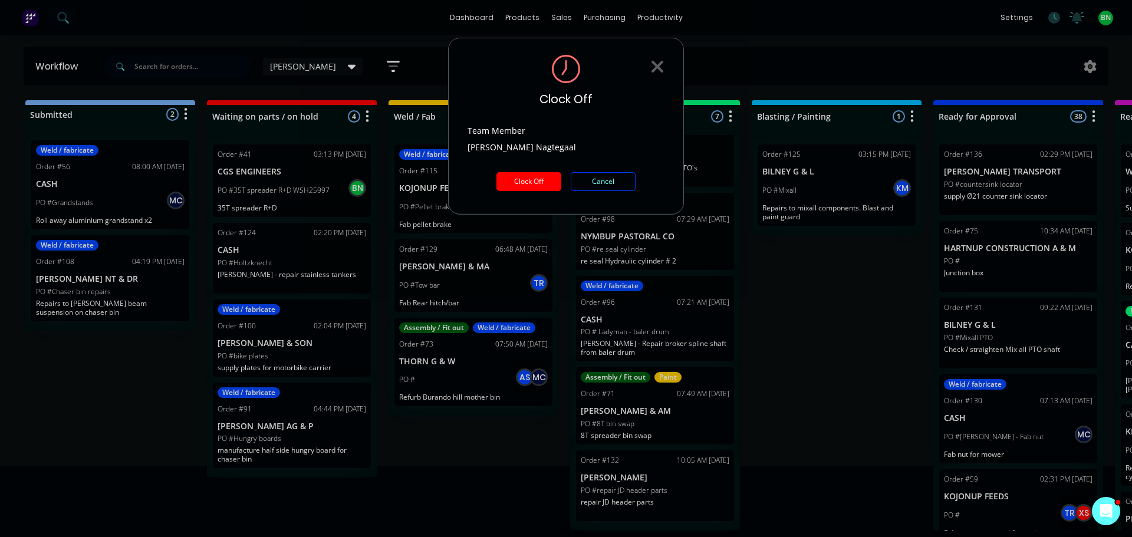
click at [513, 182] on button "Clock Off" at bounding box center [529, 181] width 65 height 19
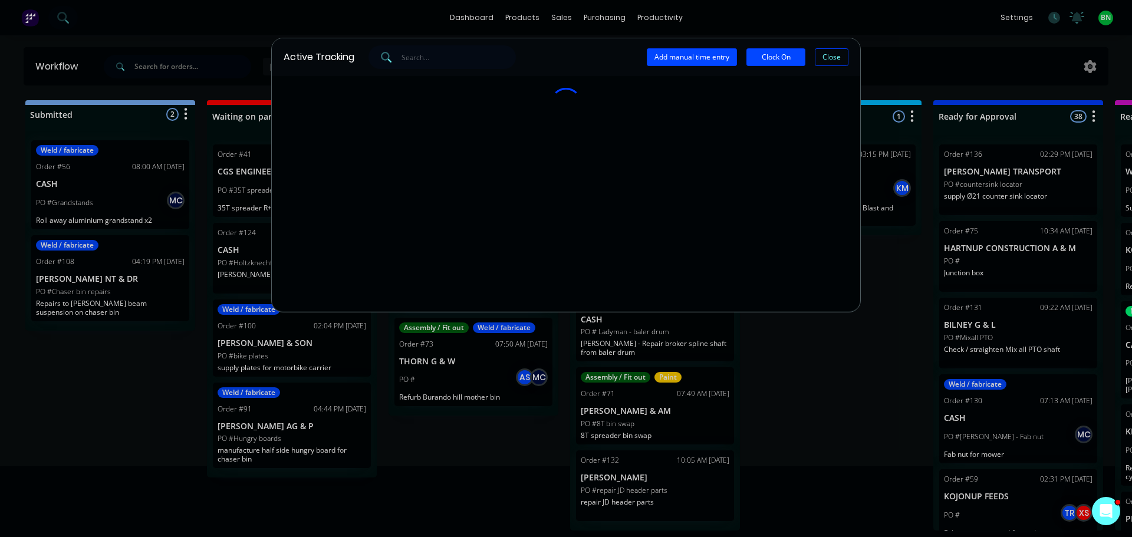
click at [852, 320] on div "Active Tracking Add manual time entry Clock On Close" at bounding box center [566, 268] width 1132 height 537
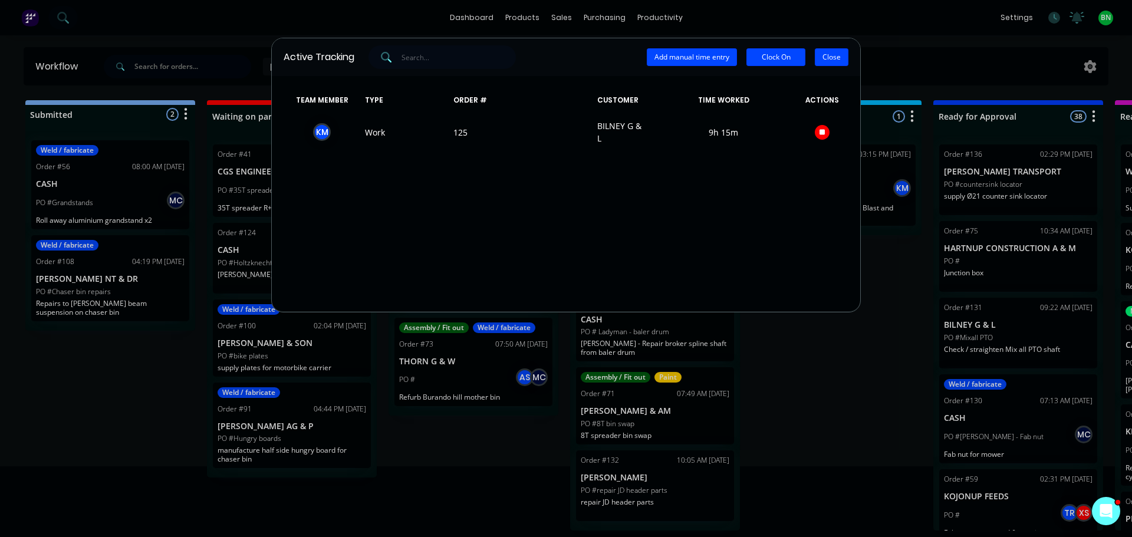
click at [837, 50] on button "Close" at bounding box center [832, 57] width 34 height 18
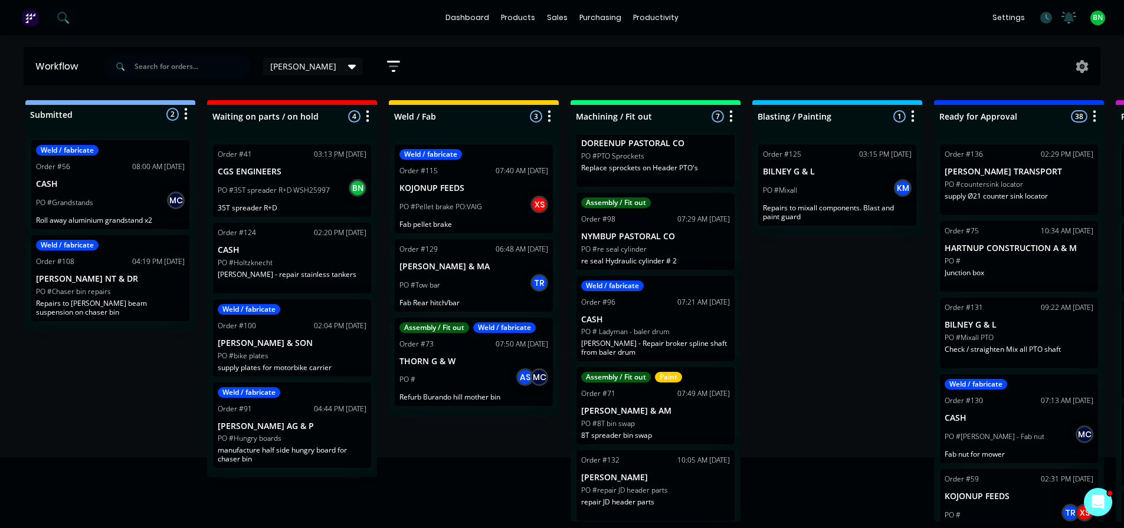
drag, startPoint x: 885, startPoint y: 323, endPoint x: 868, endPoint y: 303, distance: 26.4
click at [883, 324] on div "Submitted 2 Status colour #273444 hex #273444 Save Cancel Summaries Total order…" at bounding box center [889, 311] width 1796 height 422
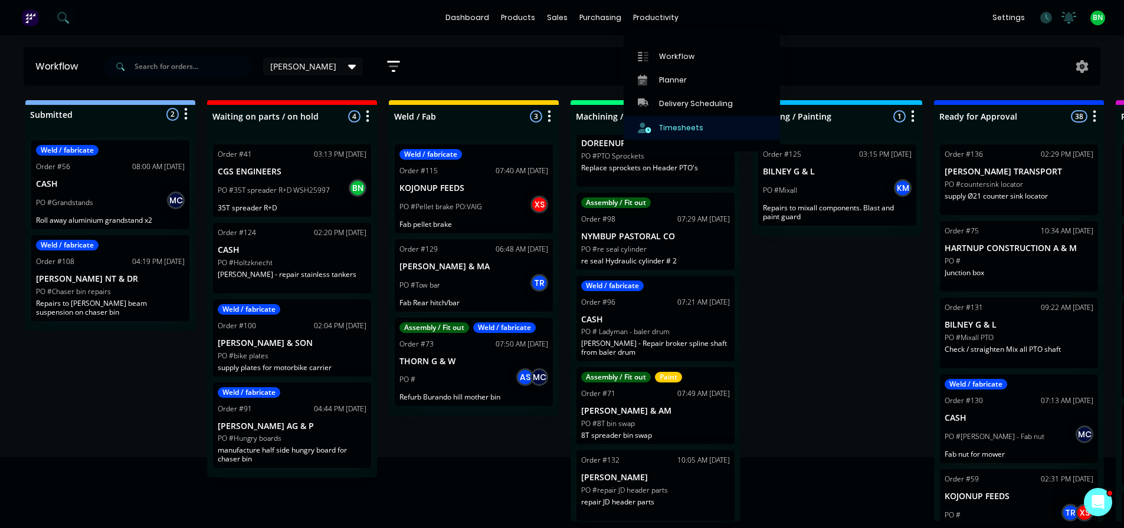
click at [691, 127] on div "Timesheets" at bounding box center [681, 128] width 44 height 11
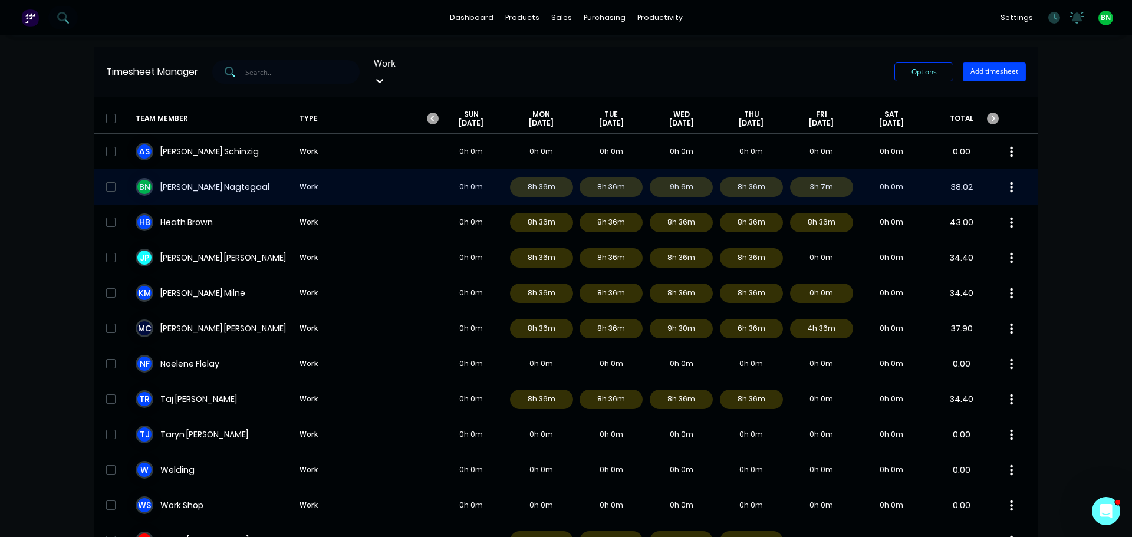
click at [158, 171] on div "B N [PERSON_NAME] Work 0h 0m 8h 36m 8h 36m 9h 6m 8h 36m 3h 7m 0h 0m 38.02" at bounding box center [566, 186] width 944 height 35
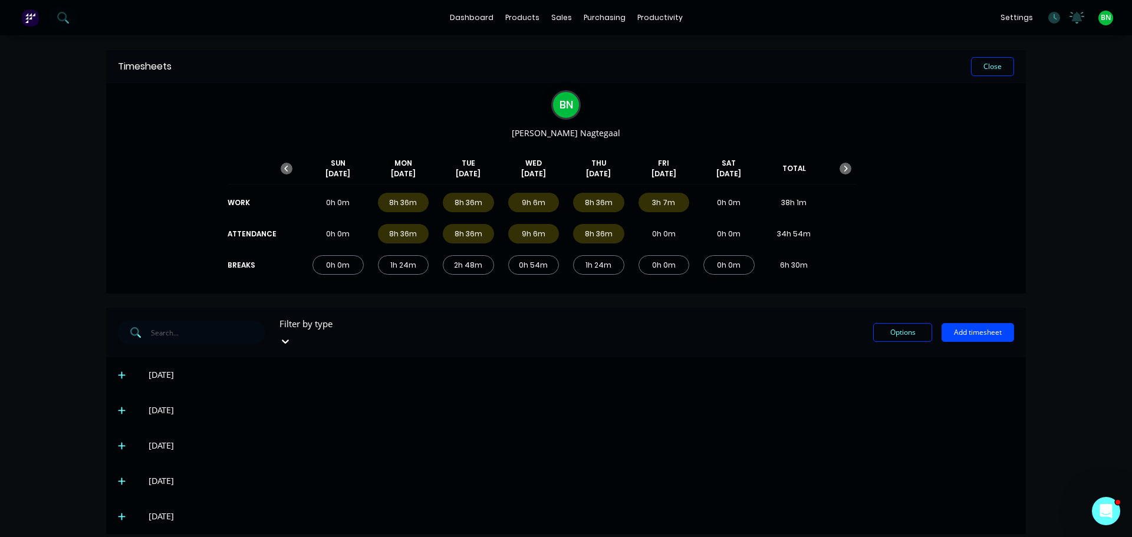
click at [123, 511] on span at bounding box center [124, 517] width 12 height 12
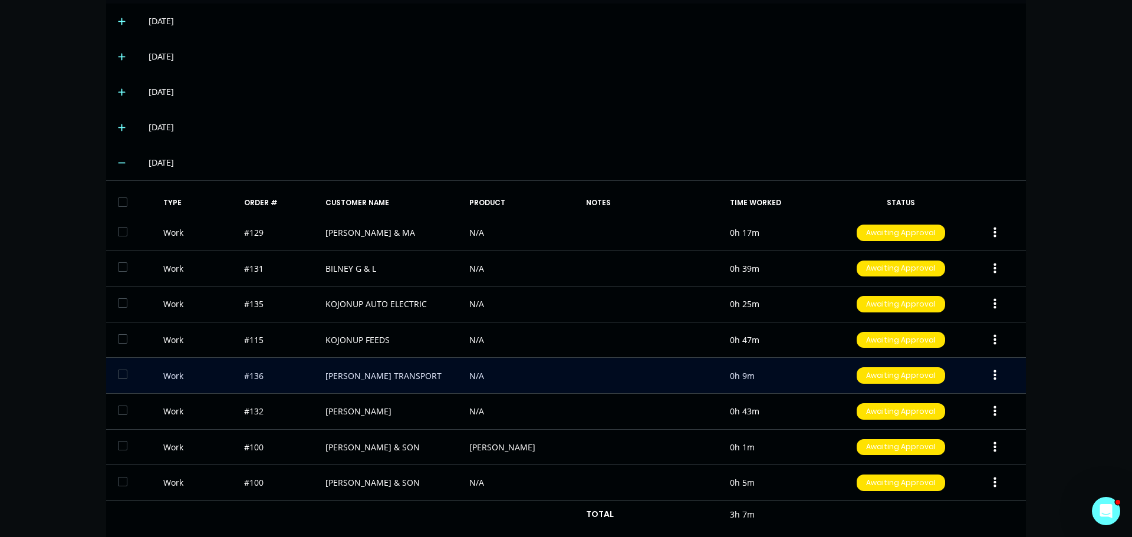
scroll to position [367, 0]
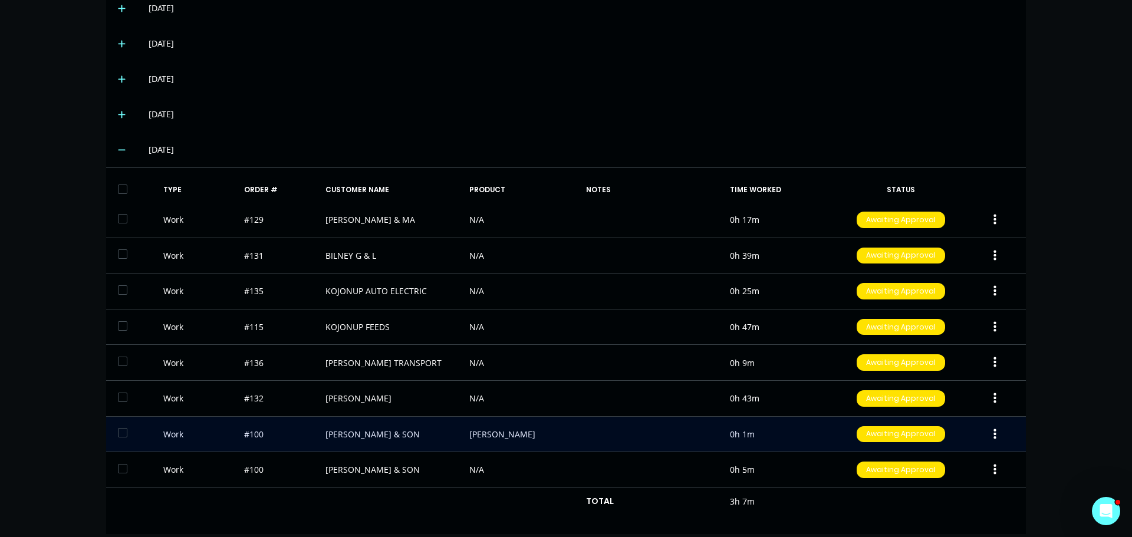
click at [994, 428] on icon "button" at bounding box center [995, 434] width 3 height 13
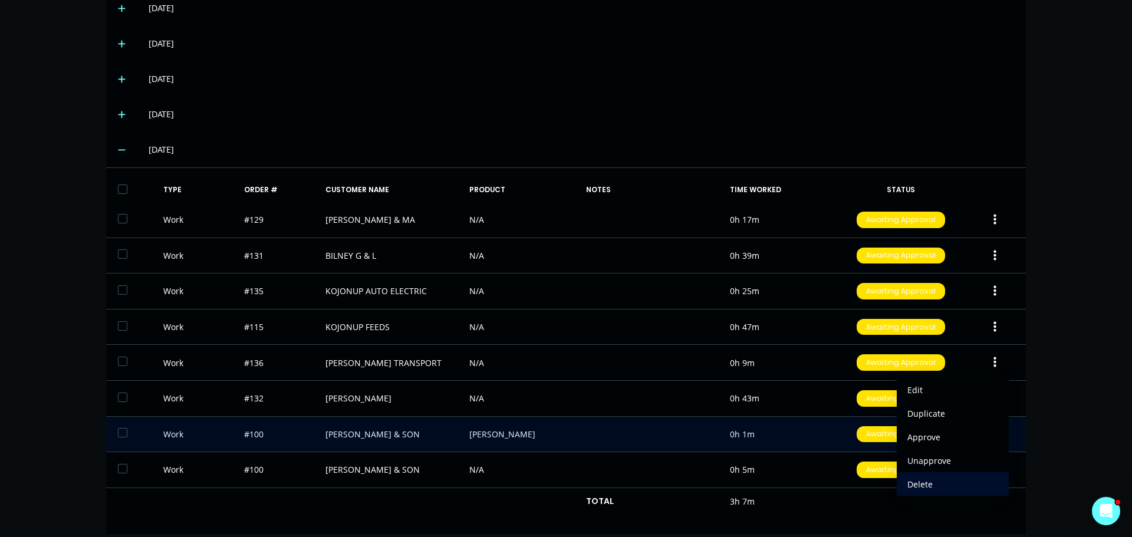
click at [929, 476] on div "Delete" at bounding box center [953, 484] width 91 height 17
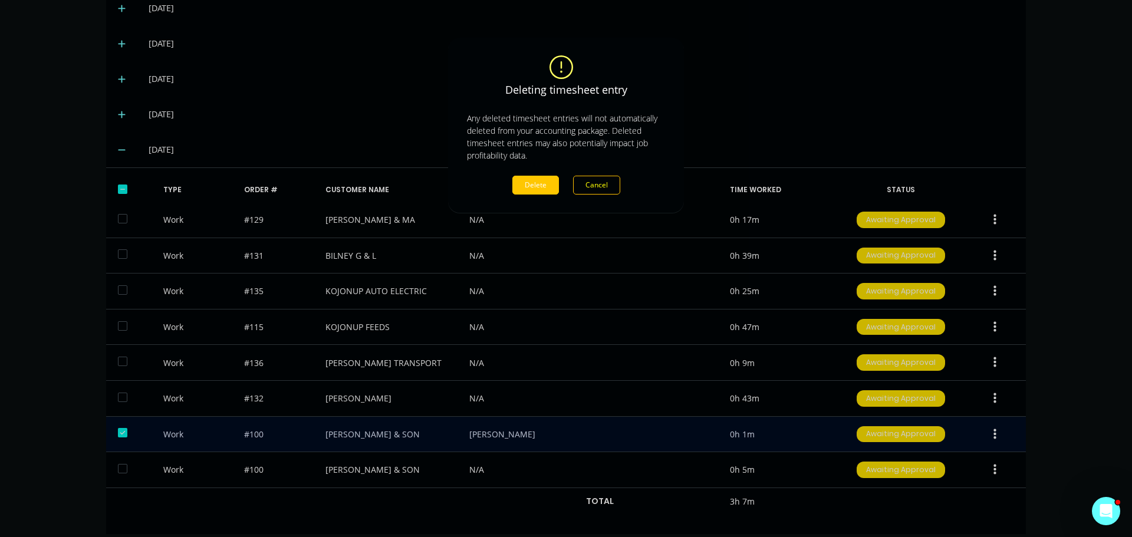
click at [548, 188] on button "Delete" at bounding box center [536, 185] width 47 height 19
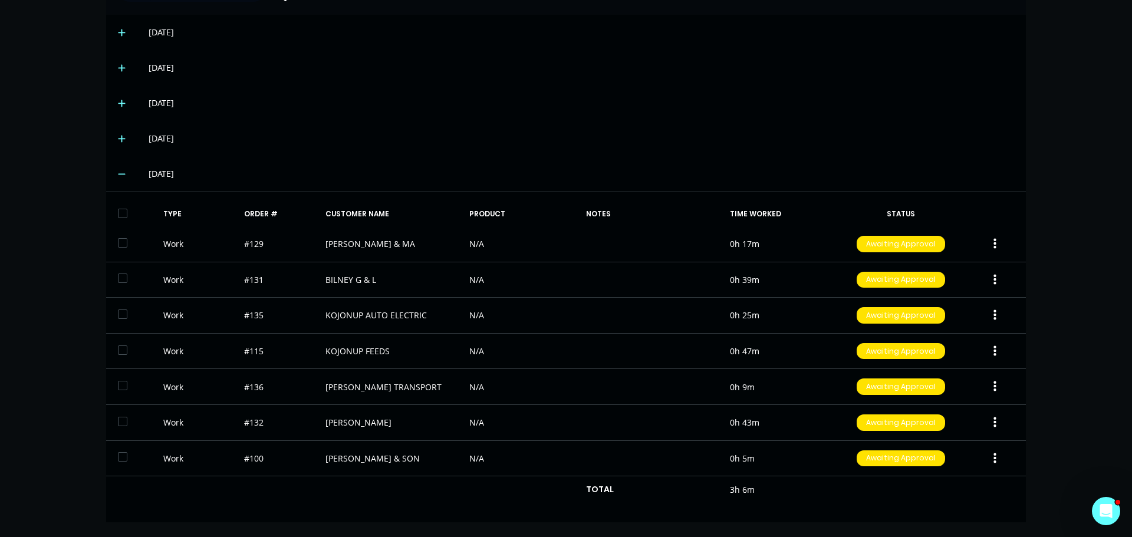
scroll to position [331, 0]
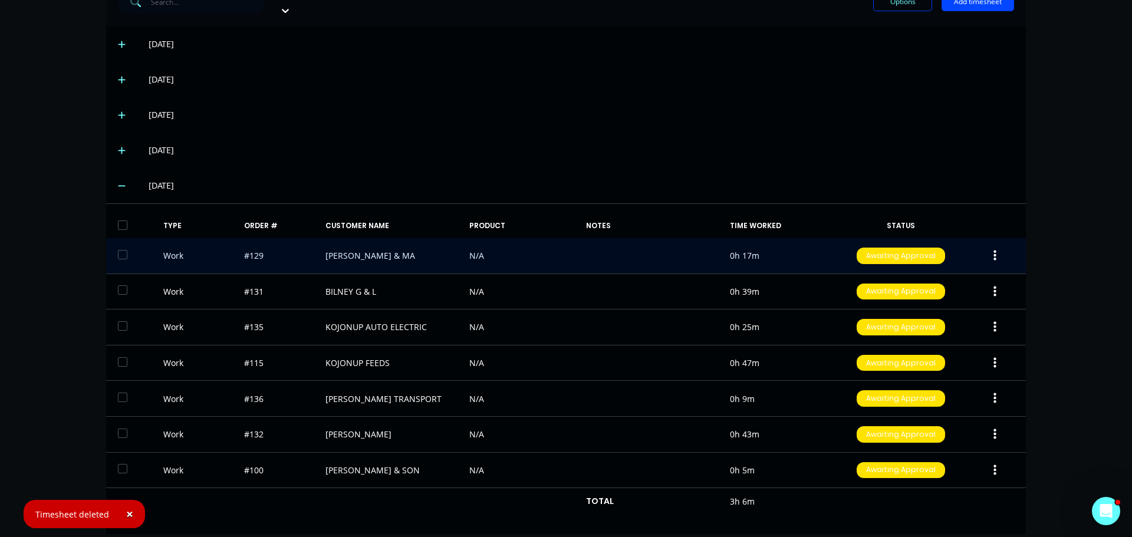
click at [994, 245] on button "button" at bounding box center [995, 255] width 28 height 21
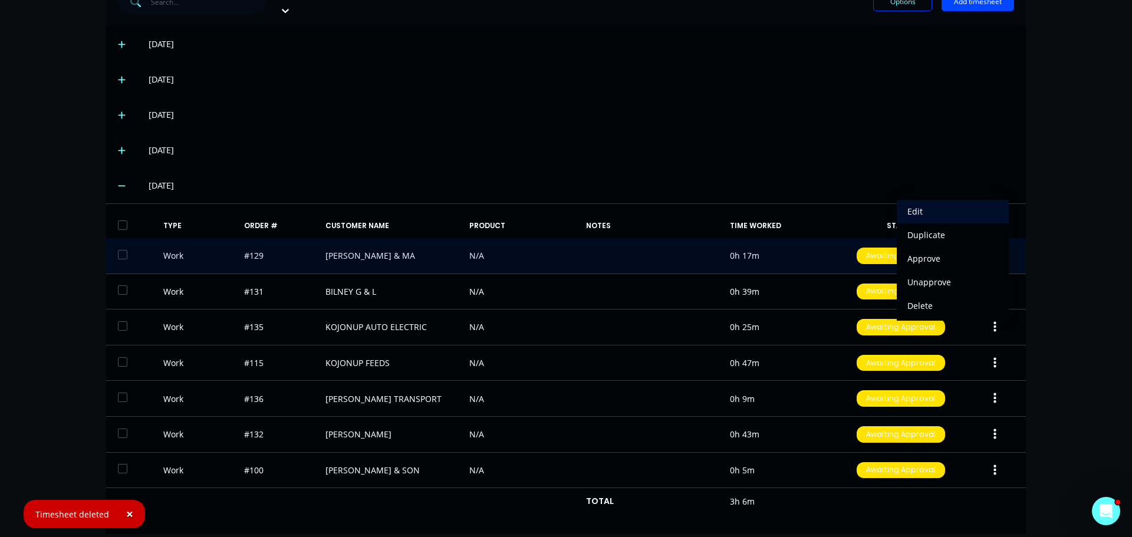
click at [909, 203] on div "Edit" at bounding box center [953, 211] width 91 height 17
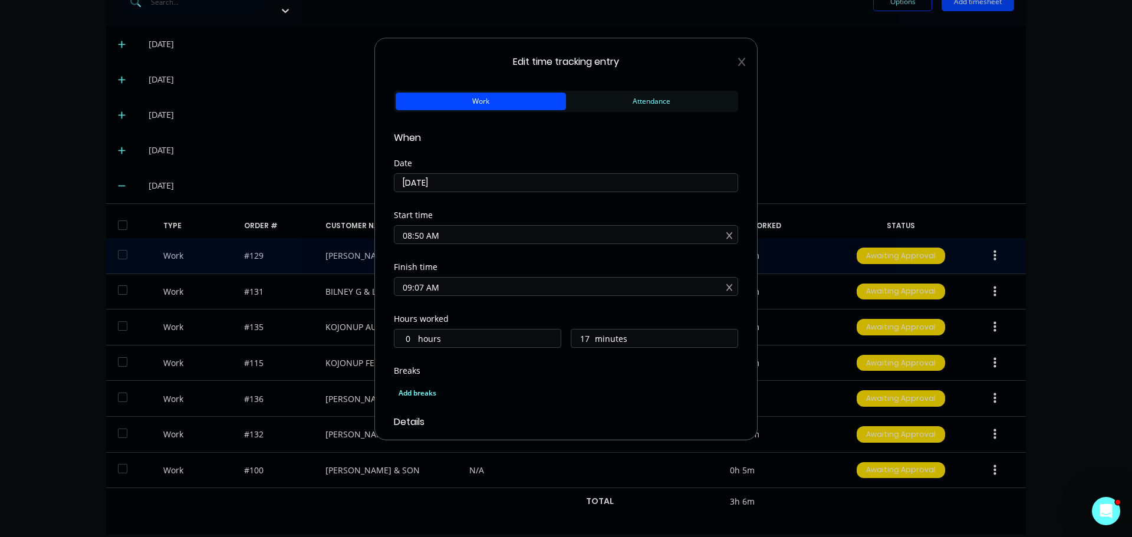
click at [469, 147] on form "Work Attendance When Date [DATE] Start time 08:50 AM Finish time 09:07 AM Hours…" at bounding box center [566, 515] width 344 height 855
click at [491, 255] on div "Start time 08:50 AM" at bounding box center [566, 237] width 344 height 52
click at [455, 233] on input "08:50 AM" at bounding box center [566, 235] width 343 height 18
click at [478, 233] on input "08:50 AM" at bounding box center [566, 235] width 343 height 18
drag, startPoint x: 478, startPoint y: 233, endPoint x: 292, endPoint y: 232, distance: 185.8
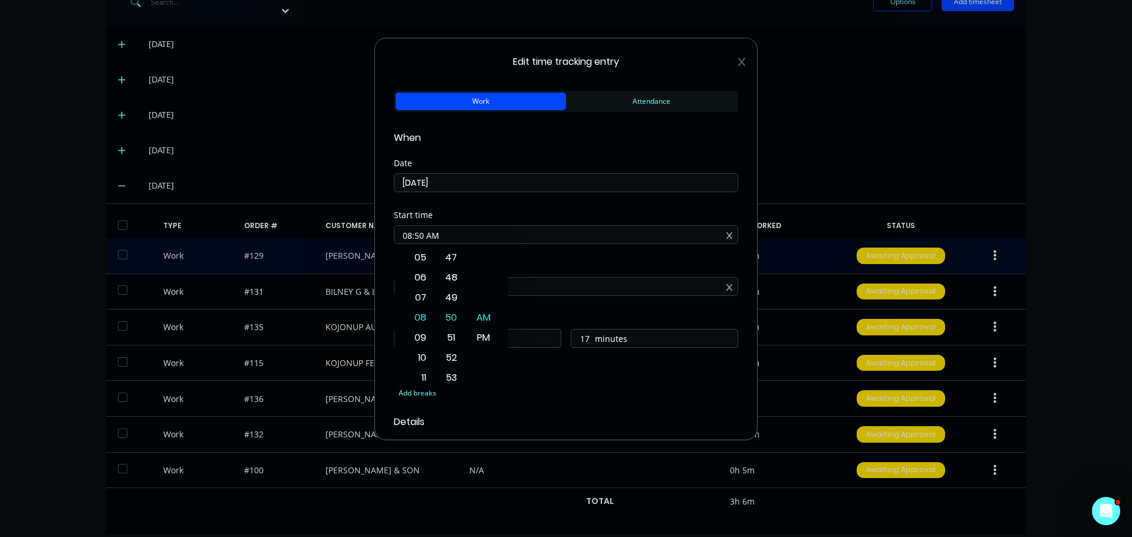
click at [292, 232] on div "Edit time tracking entry Work Attendance When Date [DATE] Start time 08:50 AM F…" at bounding box center [566, 268] width 1132 height 537
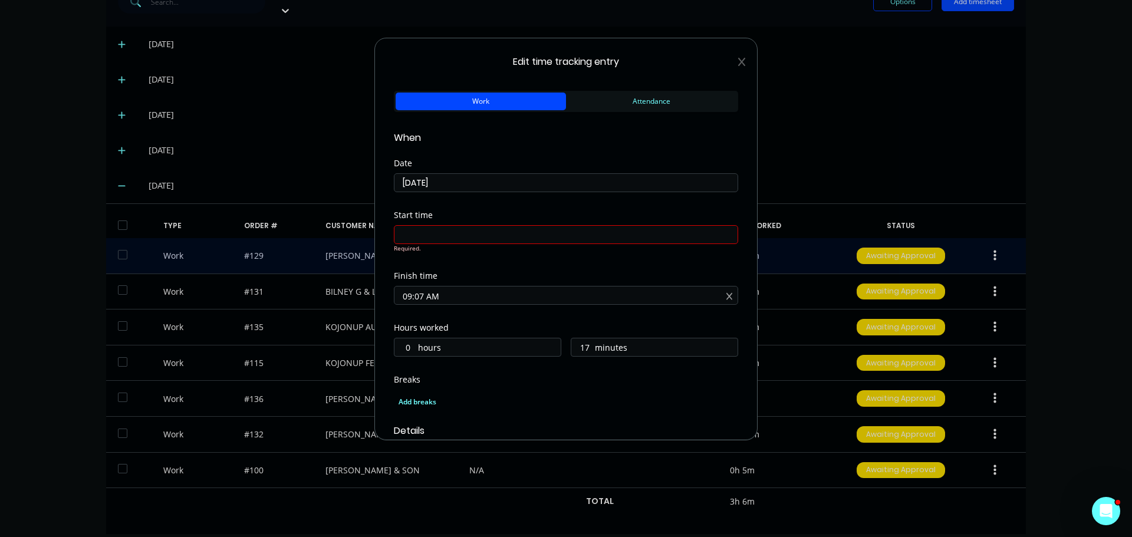
drag, startPoint x: 452, startPoint y: 284, endPoint x: 363, endPoint y: 284, distance: 89.1
click at [363, 284] on div "Edit time tracking entry Work Attendance When Date [DATE] Start time Required. …" at bounding box center [566, 268] width 1132 height 537
click at [582, 346] on input "17" at bounding box center [581, 348] width 21 height 18
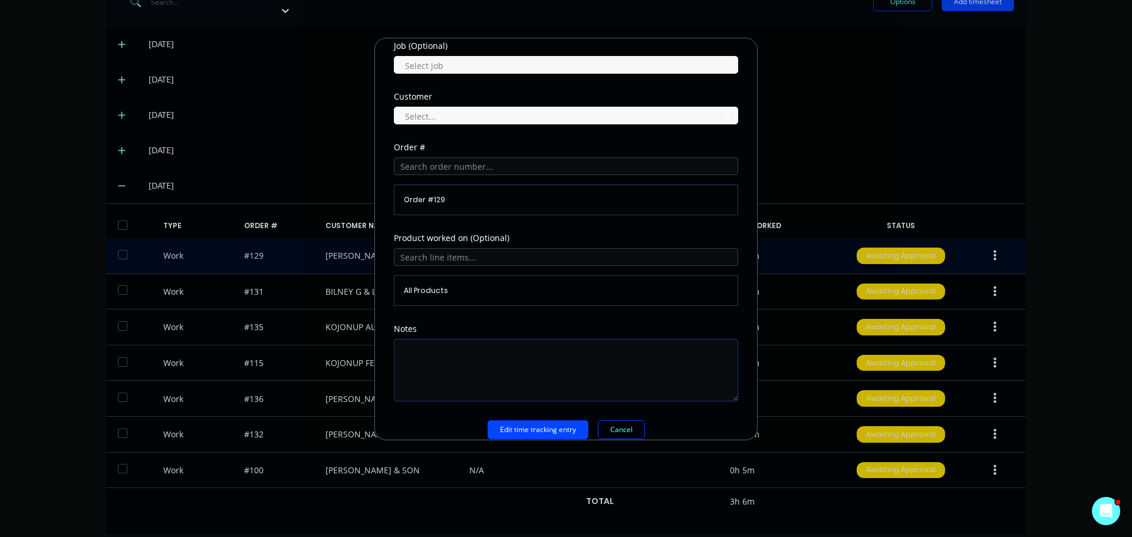
scroll to position [519, 0]
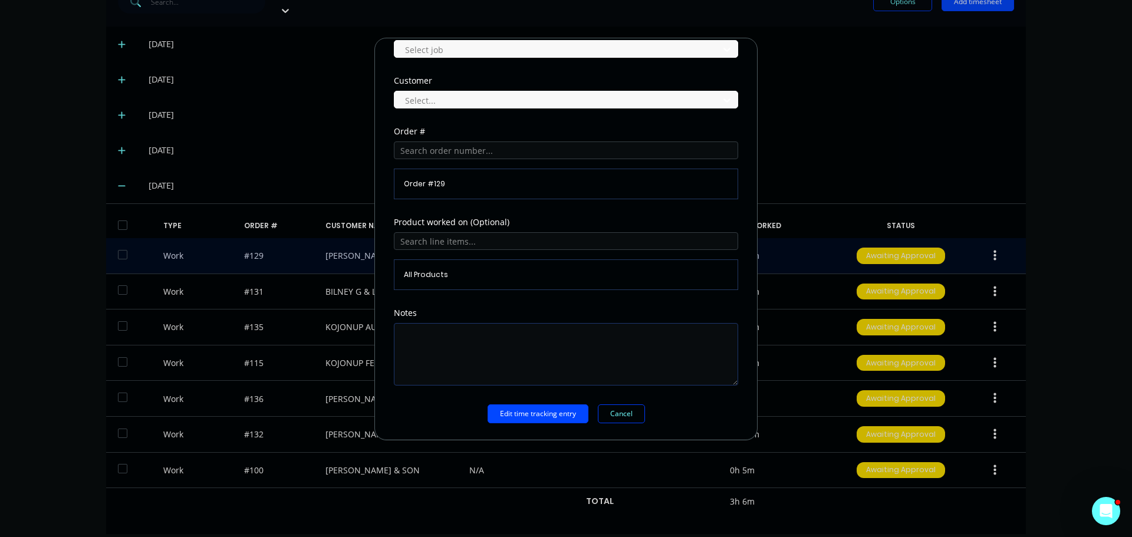
type input "15"
click at [459, 337] on textarea at bounding box center [566, 354] width 344 height 63
type textarea "Draw up plates"
click at [538, 415] on button "Edit time tracking entry" at bounding box center [538, 414] width 101 height 19
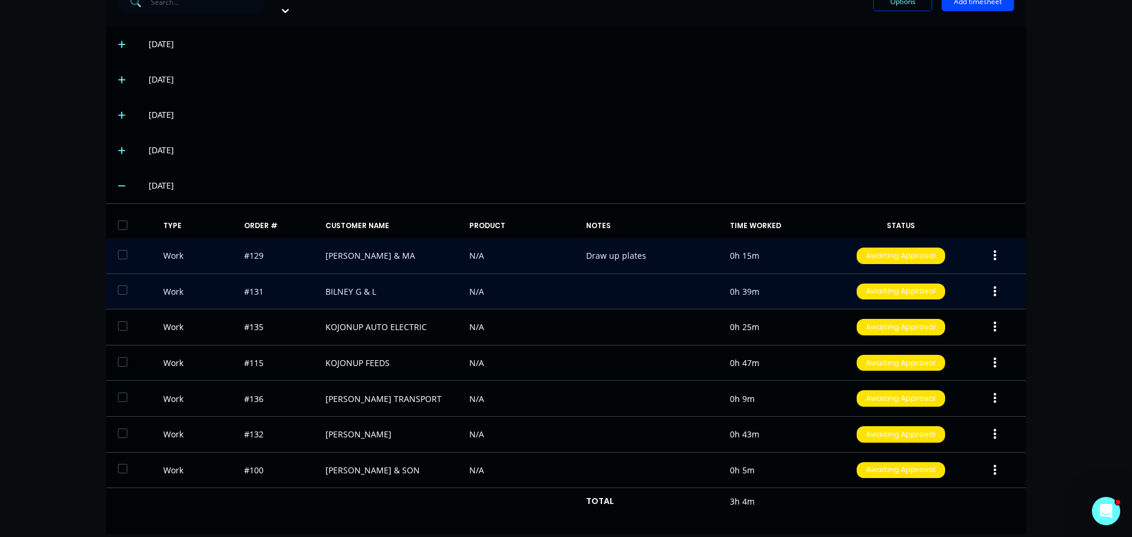
click at [988, 281] on button "button" at bounding box center [995, 291] width 28 height 21
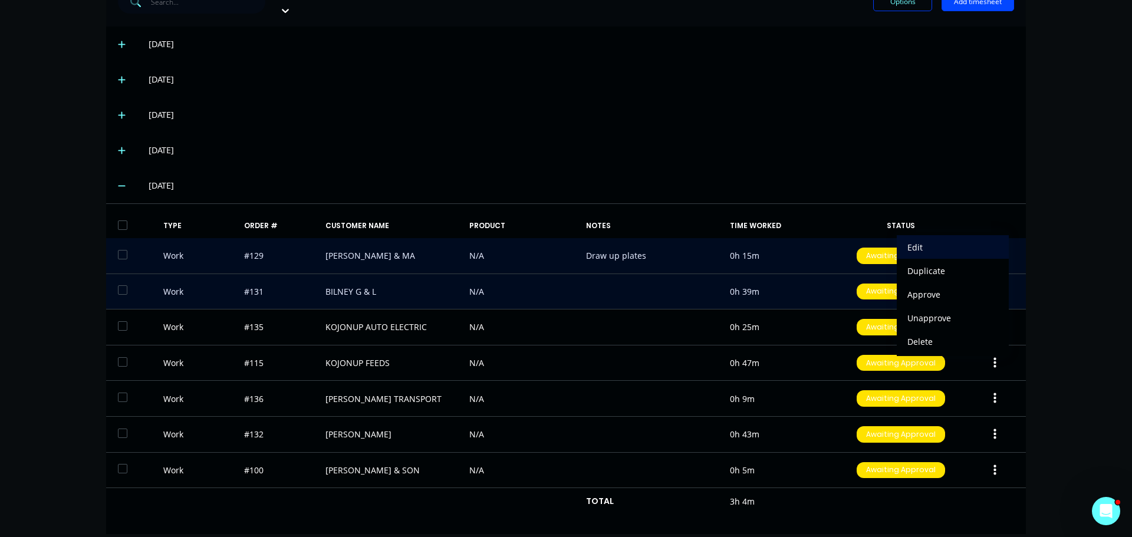
click at [918, 239] on div "Edit" at bounding box center [953, 247] width 91 height 17
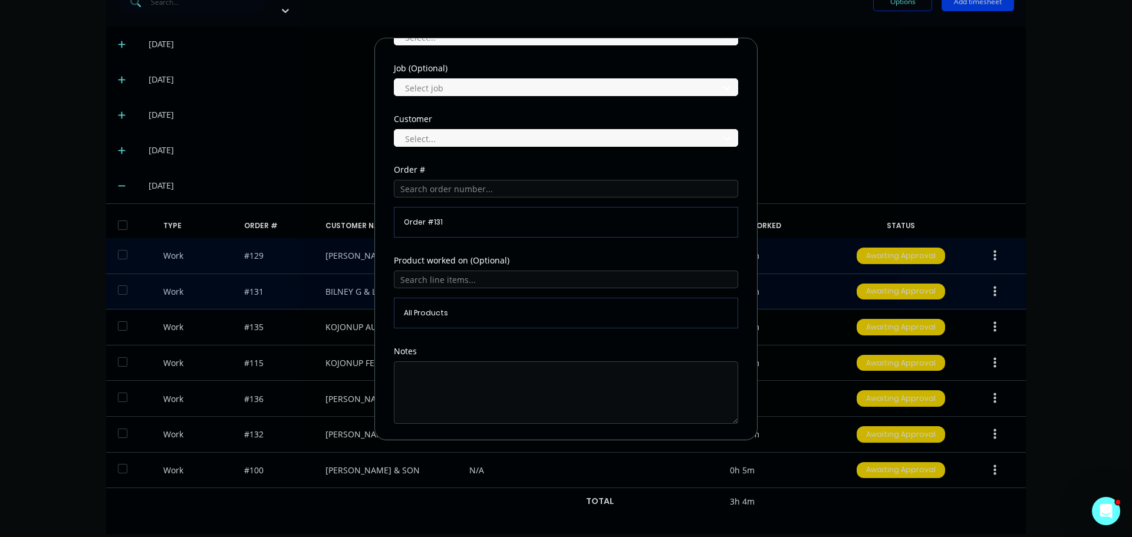
scroll to position [460, 0]
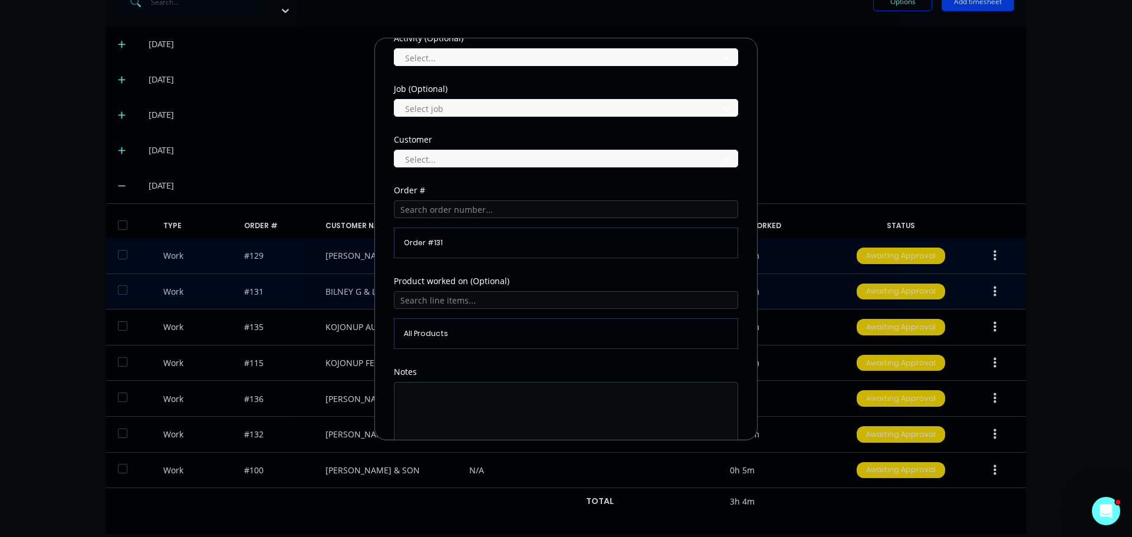
click at [471, 249] on div "Order # 131" at bounding box center [566, 243] width 344 height 31
click at [473, 241] on span "Order # 131" at bounding box center [566, 243] width 324 height 11
click at [451, 241] on span "Order # 131" at bounding box center [566, 243] width 324 height 11
click at [477, 215] on input "text" at bounding box center [566, 210] width 344 height 18
click at [494, 244] on span "Order # 131" at bounding box center [566, 243] width 324 height 11
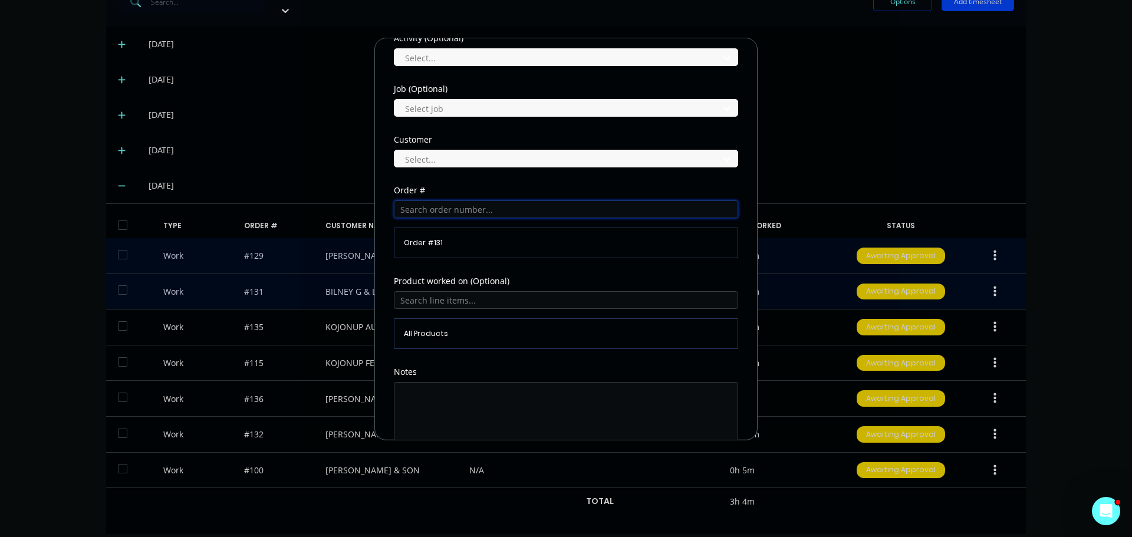
click at [501, 207] on input "text" at bounding box center [566, 210] width 344 height 18
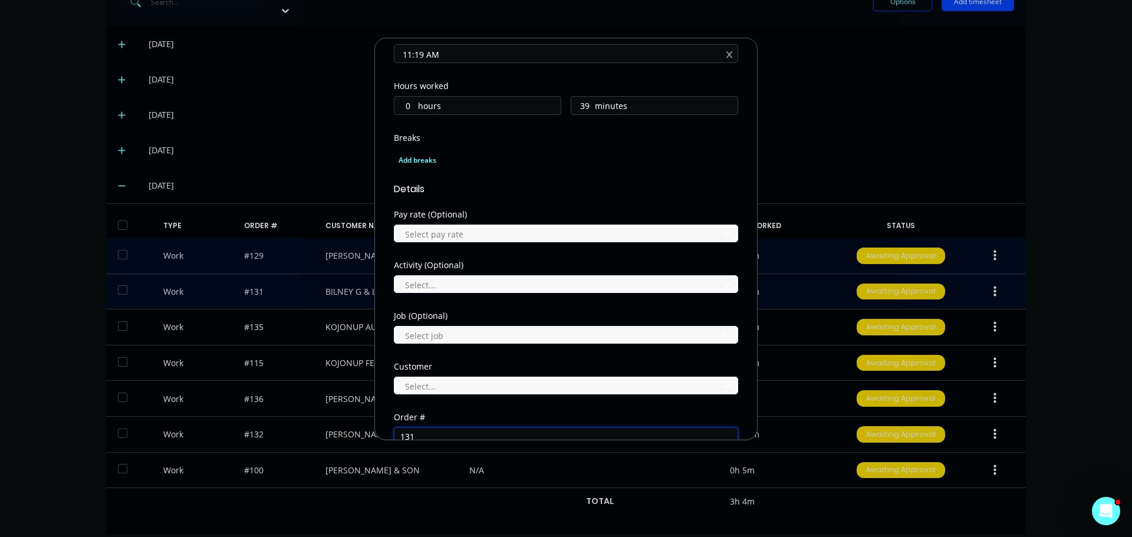
scroll to position [0, 0]
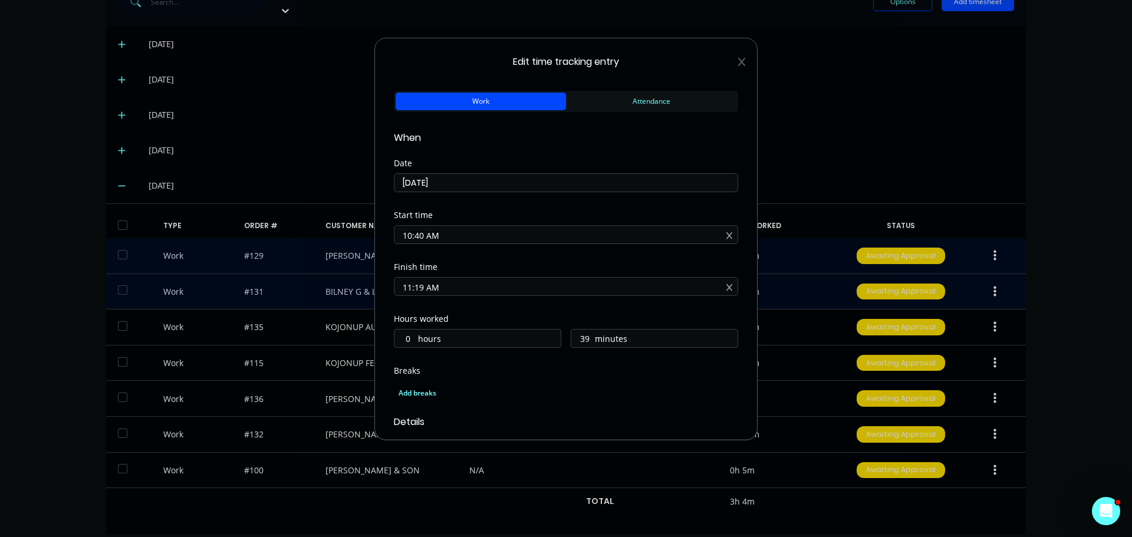
type input "131"
click at [584, 339] on input "39" at bounding box center [581, 339] width 21 height 18
type input "3"
type input "45"
type input "11:25 AM"
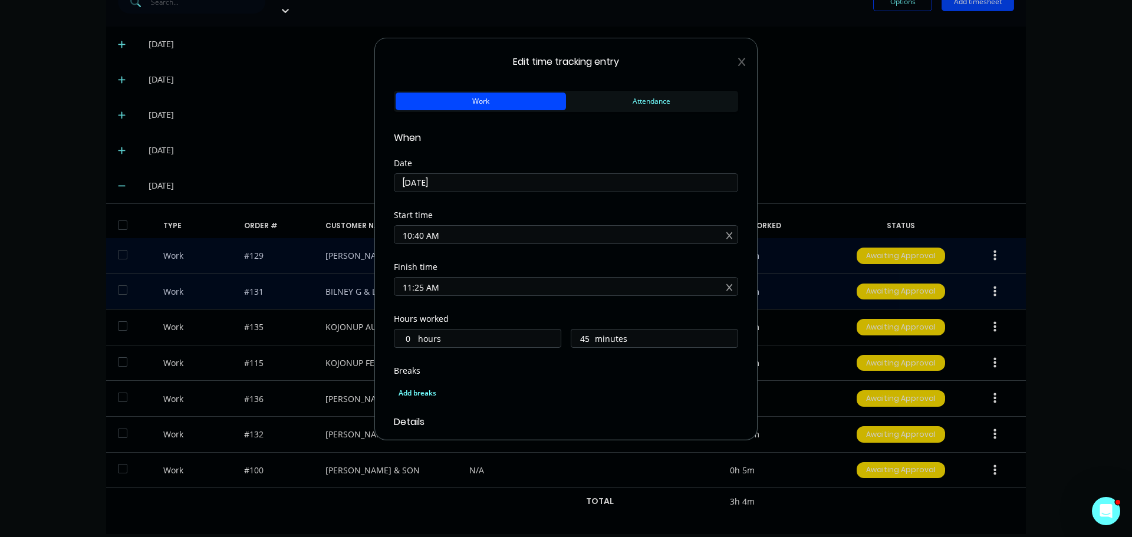
click at [495, 288] on input "11:25 AM" at bounding box center [566, 287] width 343 height 18
drag, startPoint x: 471, startPoint y: 285, endPoint x: 326, endPoint y: 280, distance: 144.6
click at [326, 280] on div "Edit time tracking entry Work Attendance When Date [DATE] Start time 10:40 AM F…" at bounding box center [566, 268] width 1132 height 537
drag, startPoint x: 454, startPoint y: 234, endPoint x: 333, endPoint y: 231, distance: 120.4
click at [333, 231] on div "Edit time tracking entry Work Attendance When Date [DATE] Start time 10:40 AM F…" at bounding box center [566, 268] width 1132 height 537
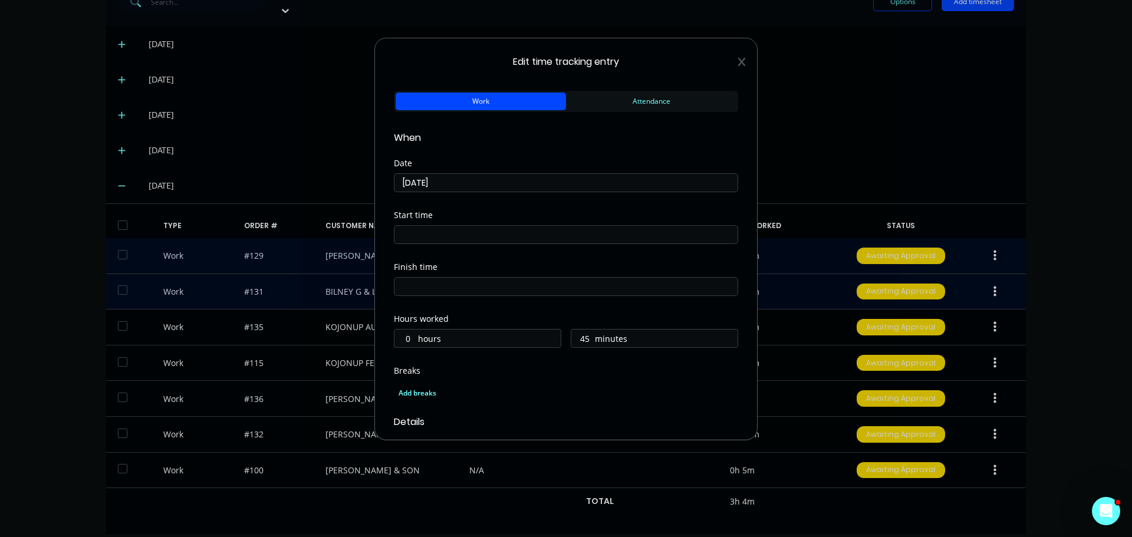
click at [560, 317] on form "Work Attendance When Date [DATE] Start time Finish time Hours worked 0 hours 45…" at bounding box center [566, 515] width 344 height 855
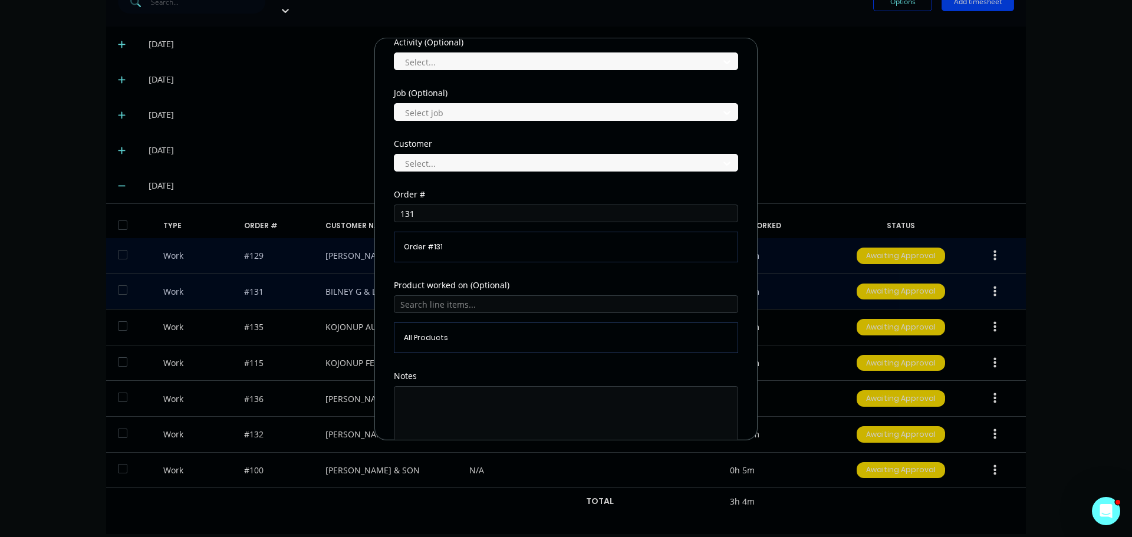
scroll to position [472, 0]
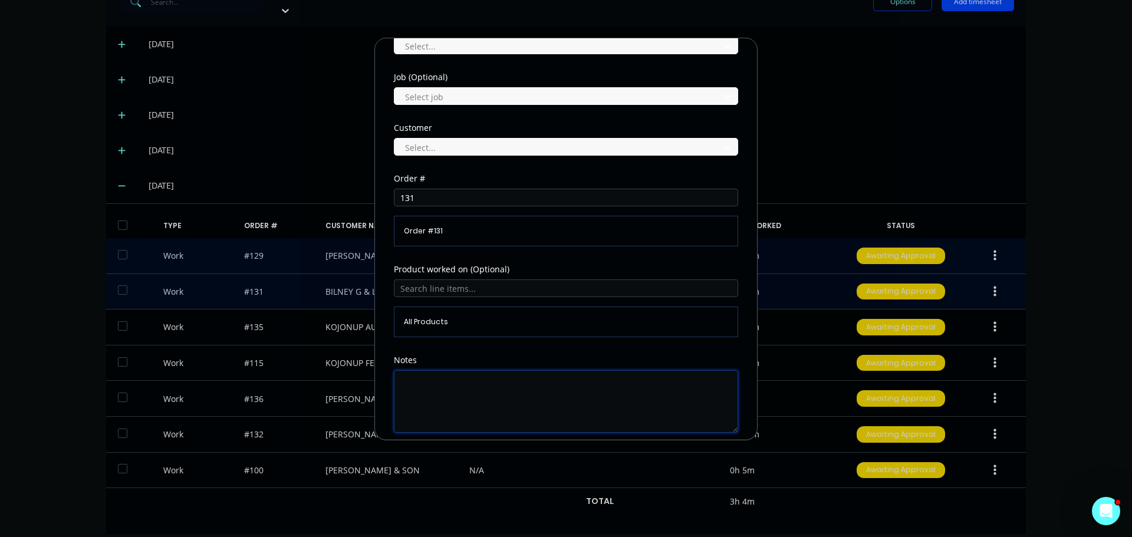
click at [459, 386] on textarea at bounding box center [566, 401] width 344 height 63
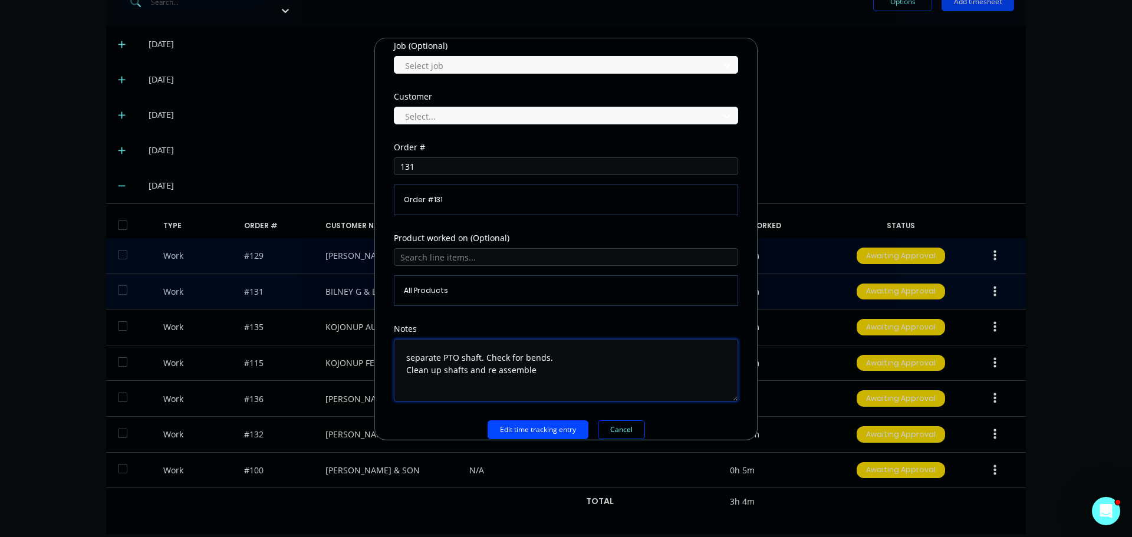
scroll to position [519, 0]
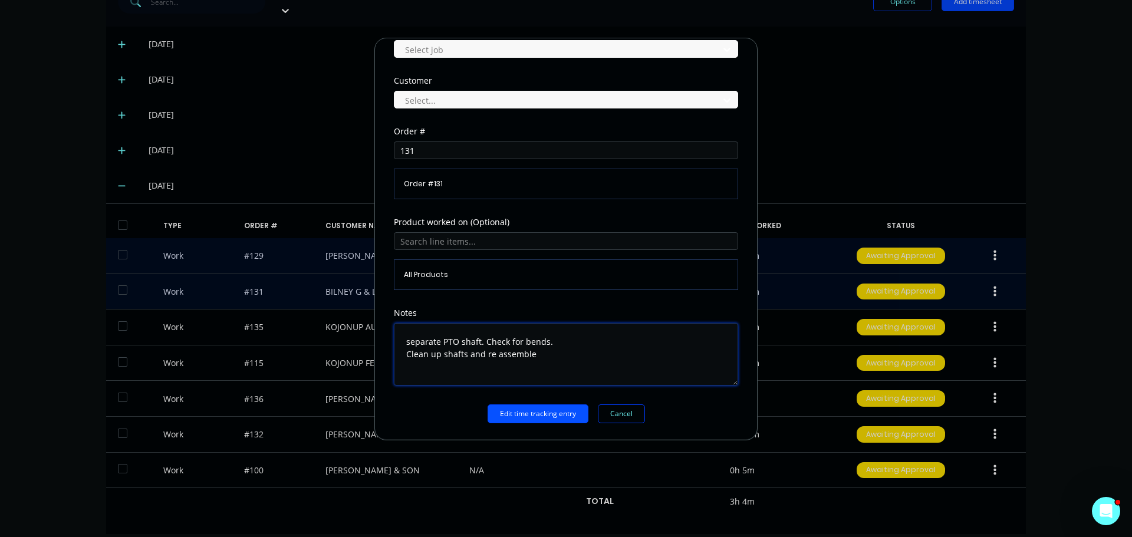
type textarea "separate PTO shaft. Check for bends. Clean up shafts and re assemble"
click at [556, 419] on button "Edit time tracking entry" at bounding box center [538, 414] width 101 height 19
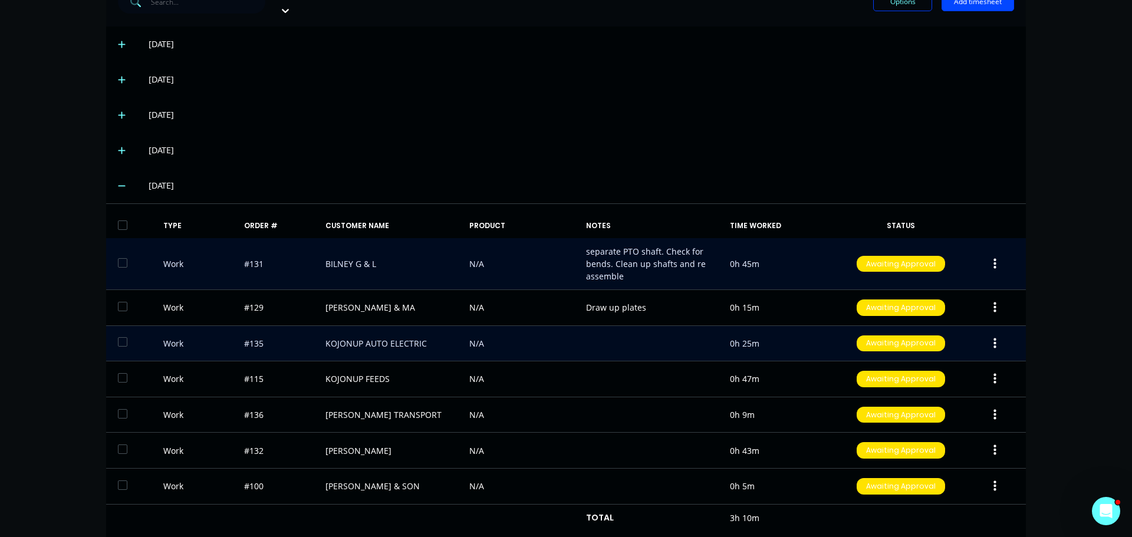
click at [988, 333] on button "button" at bounding box center [995, 343] width 28 height 21
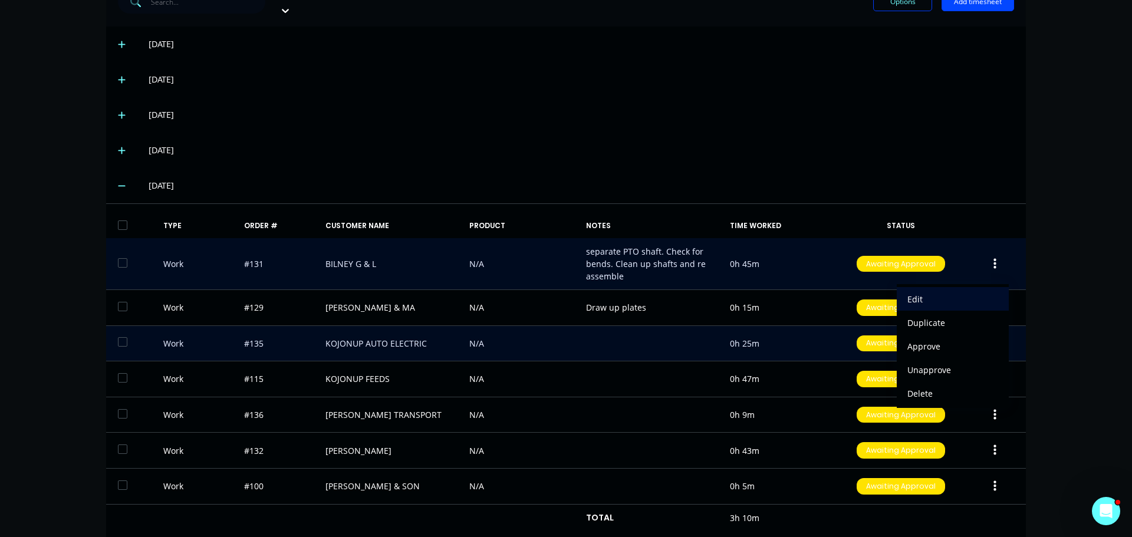
click at [908, 291] on div "Edit" at bounding box center [953, 299] width 91 height 17
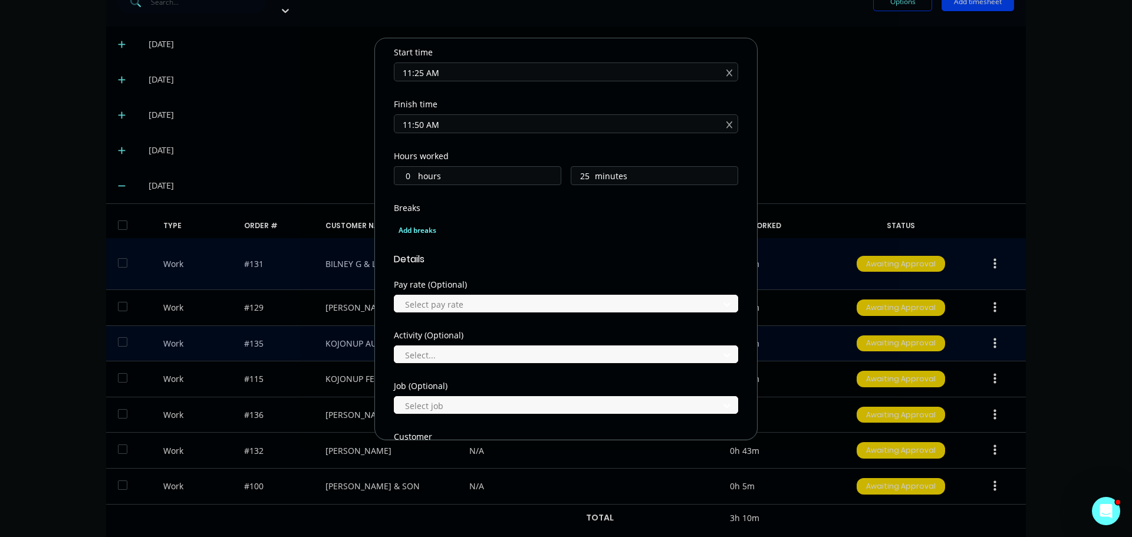
scroll to position [413, 0]
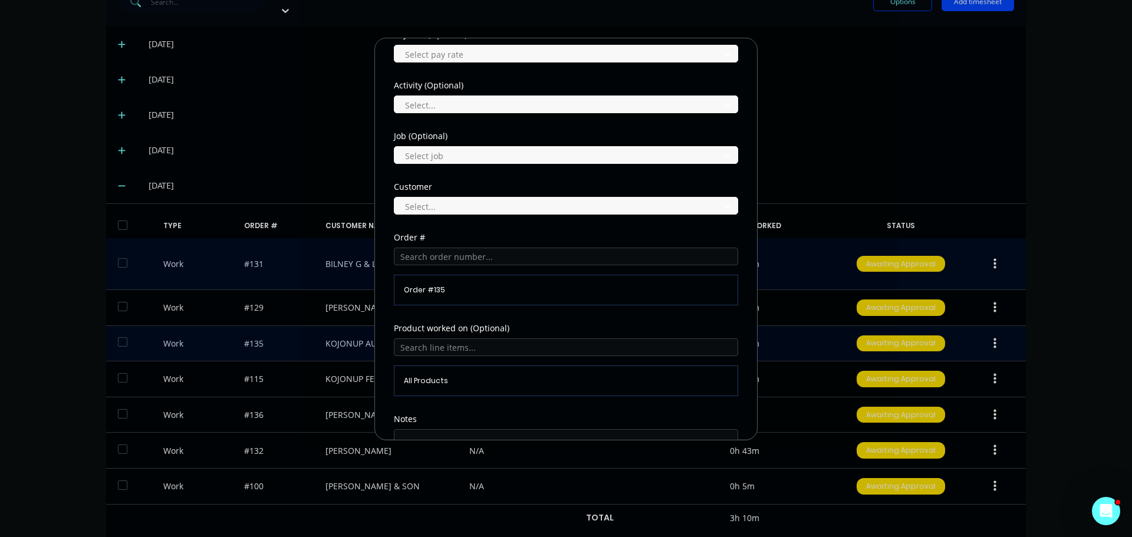
click at [462, 290] on span "Order # 135" at bounding box center [566, 290] width 324 height 11
click at [456, 256] on input "text" at bounding box center [566, 257] width 344 height 18
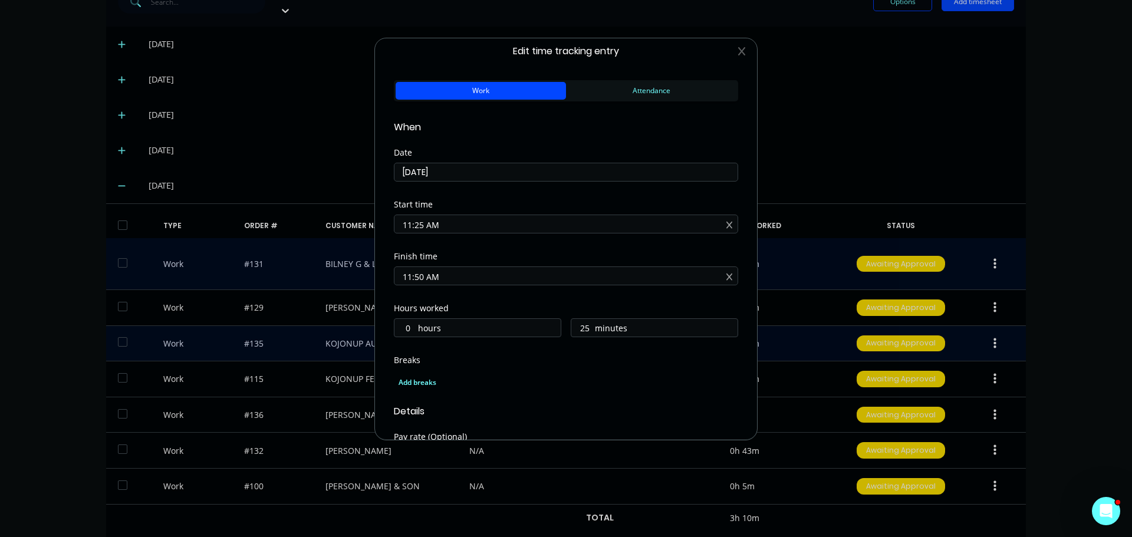
scroll to position [0, 0]
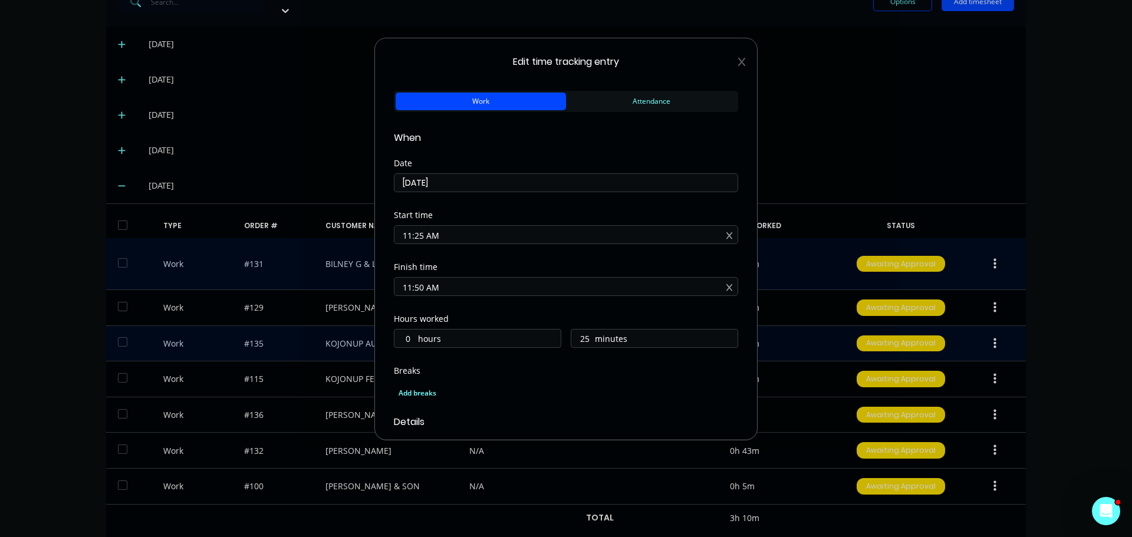
type input "135"
drag, startPoint x: 451, startPoint y: 233, endPoint x: 354, endPoint y: 232, distance: 96.7
click at [354, 232] on div "Edit time tracking entry Work Attendance When Date [DATE] Start time 11:25 AM F…" at bounding box center [566, 268] width 1132 height 537
drag, startPoint x: 444, startPoint y: 285, endPoint x: 325, endPoint y: 292, distance: 118.8
click at [326, 292] on div "Edit time tracking entry Work Attendance When Date [DATE] Start time Required. …" at bounding box center [566, 268] width 1132 height 537
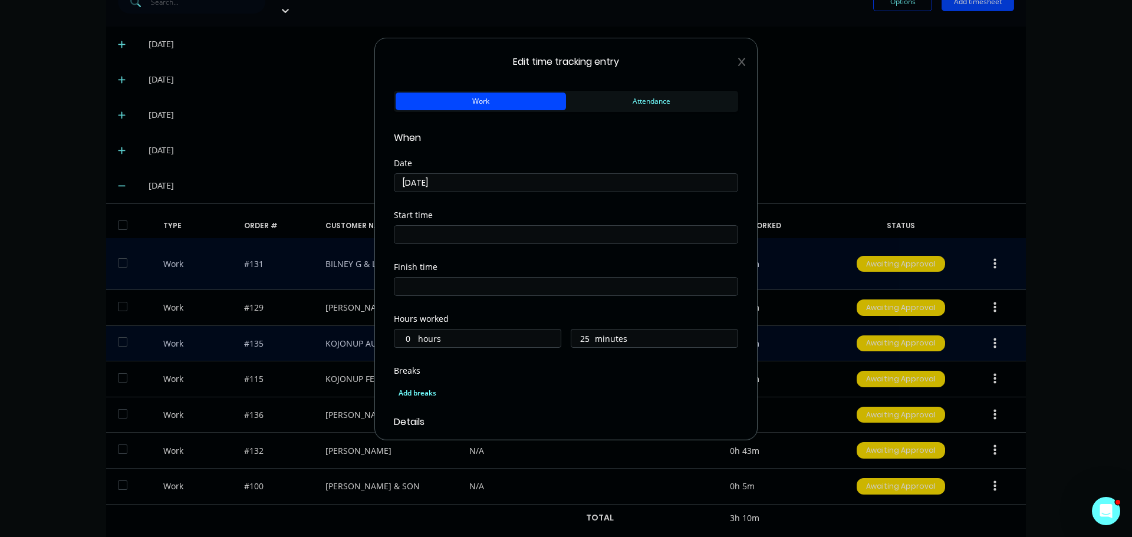
click at [584, 344] on input "25" at bounding box center [581, 339] width 21 height 18
type input "2"
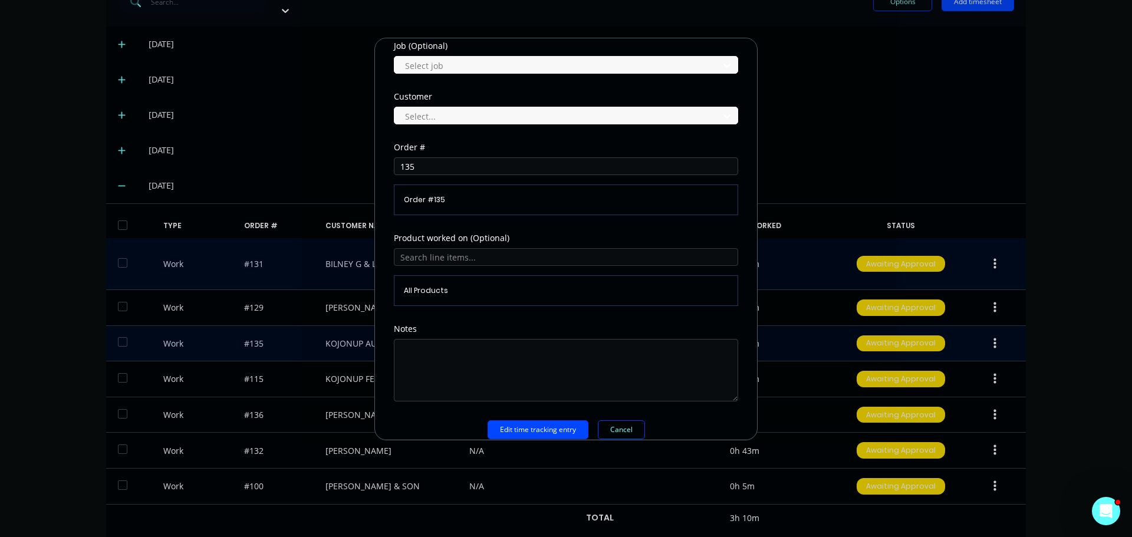
scroll to position [519, 0]
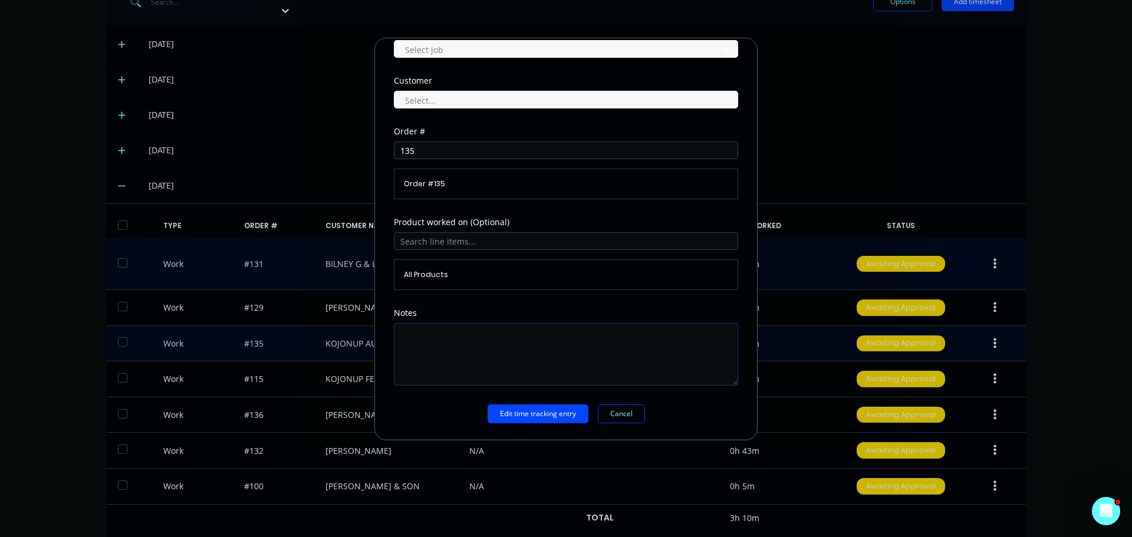
type input "30"
click at [488, 339] on textarea at bounding box center [566, 354] width 344 height 63
type textarea "cut and drill spacers"
click at [562, 421] on button "Edit time tracking entry" at bounding box center [538, 414] width 101 height 19
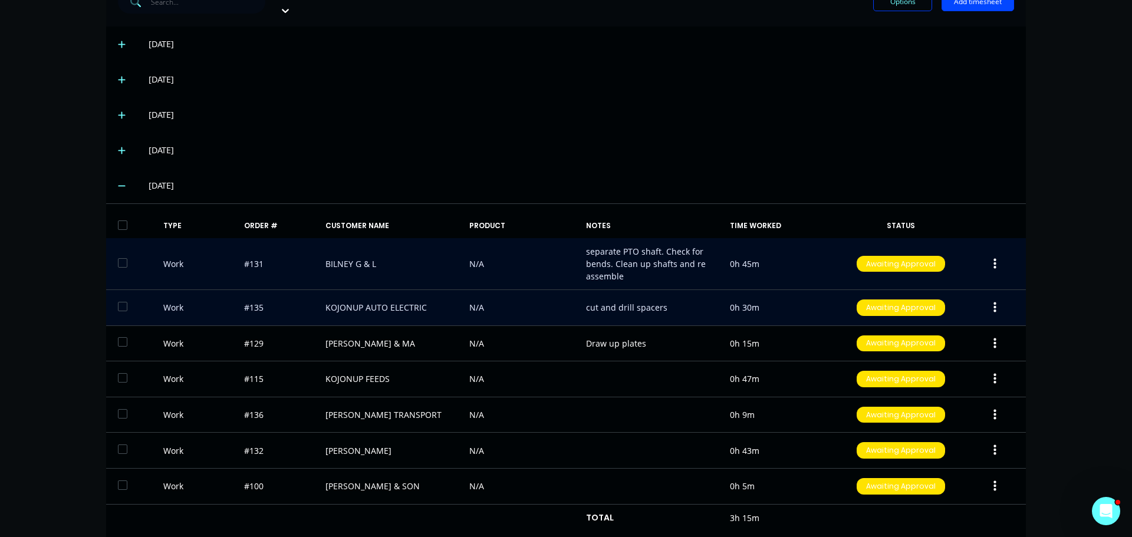
click at [327, 297] on div "Work #135 KOJONUP AUTO ELECTRIC N/A cut and drill spacers 0h 30m Awaiting Appro…" at bounding box center [566, 308] width 920 height 36
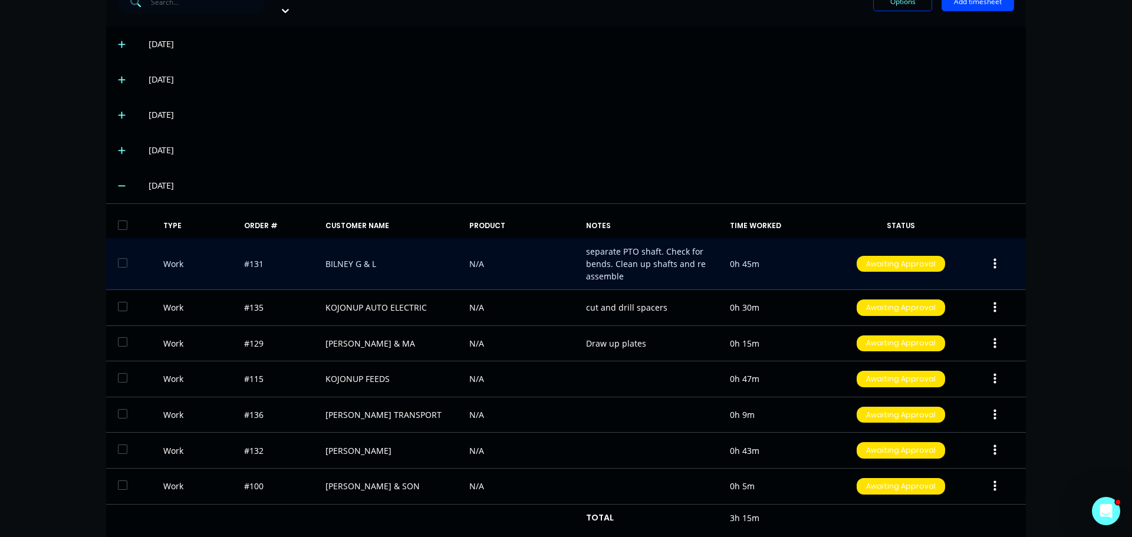
click at [996, 297] on button "button" at bounding box center [995, 307] width 28 height 21
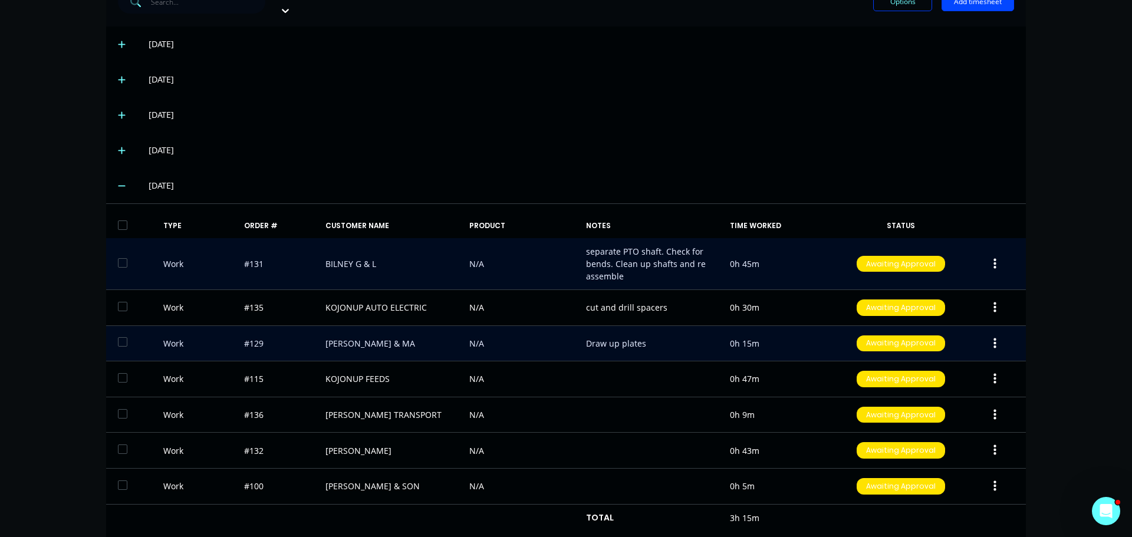
click at [293, 336] on div "Work #129 [PERSON_NAME] & MA N/A Draw up plates 0h 15m Awaiting Approval" at bounding box center [566, 344] width 920 height 36
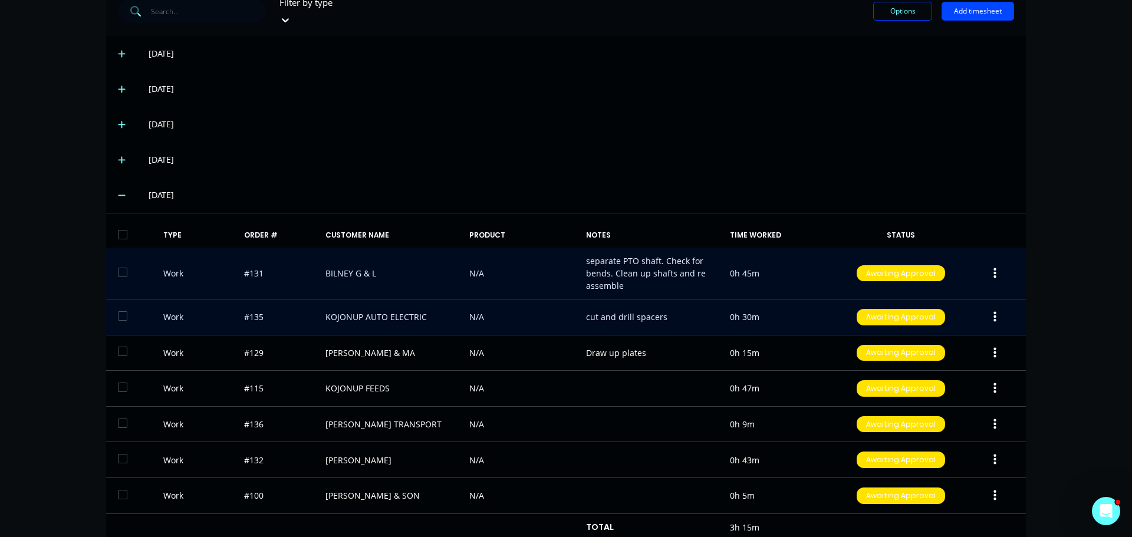
scroll to position [347, 0]
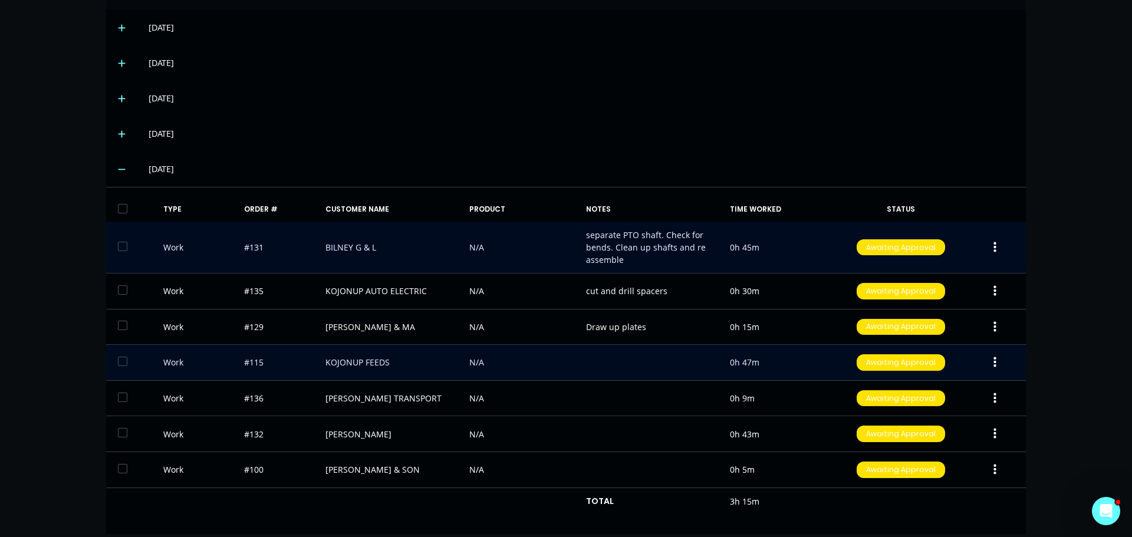
click at [988, 352] on button "button" at bounding box center [995, 362] width 28 height 21
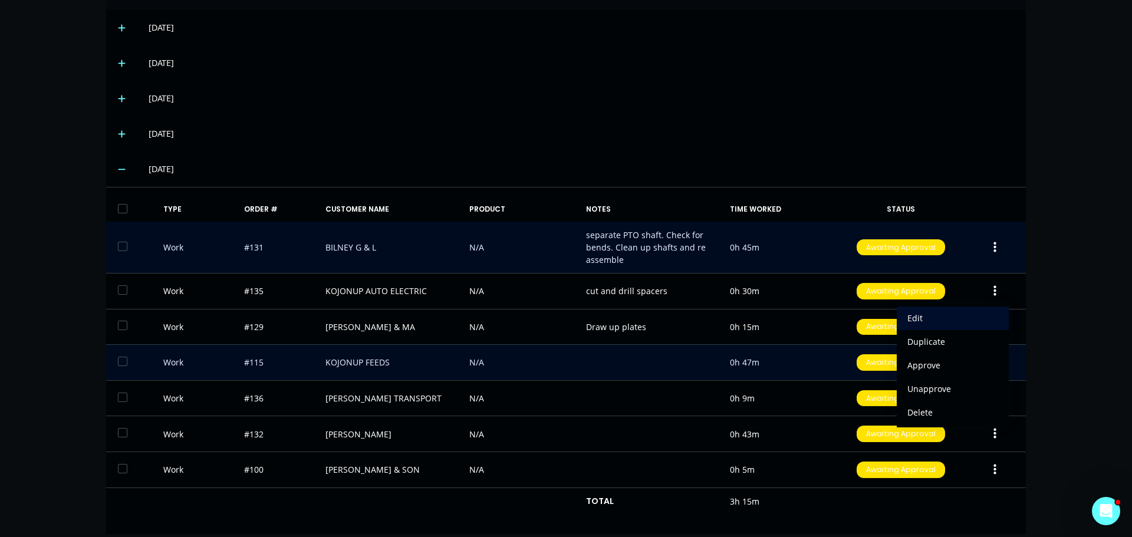
click at [931, 310] on div "Edit" at bounding box center [953, 318] width 91 height 17
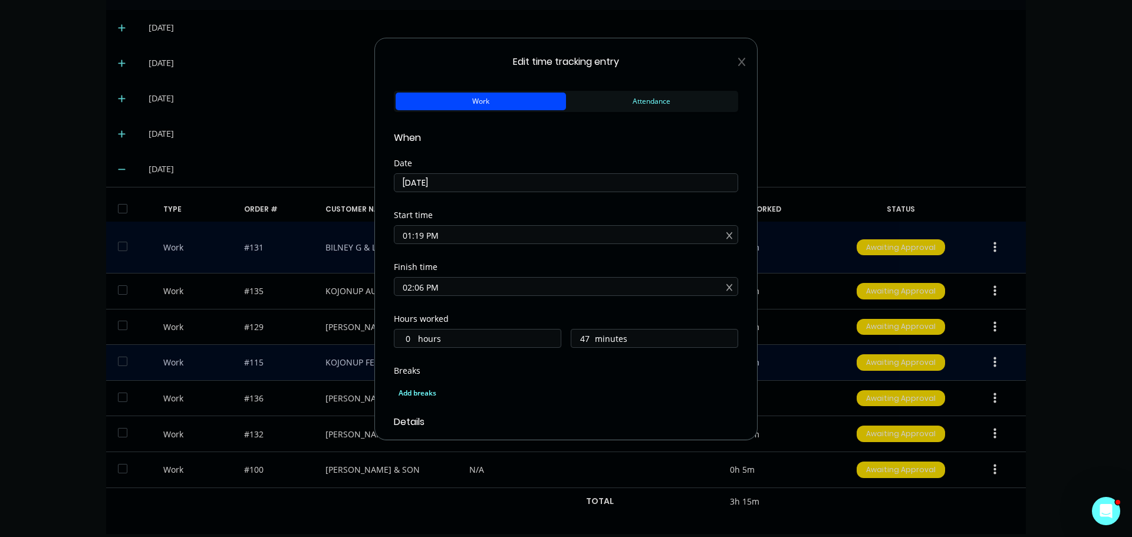
drag, startPoint x: 452, startPoint y: 177, endPoint x: 308, endPoint y: 178, distance: 143.9
click at [303, 175] on div "Edit time tracking entry Work Attendance When Date [DATE] Start time 01:19 PM F…" at bounding box center [566, 268] width 1132 height 537
drag, startPoint x: 467, startPoint y: 233, endPoint x: 333, endPoint y: 234, distance: 133.9
click at [333, 234] on div "Edit time tracking entry Work Attendance When Date Start time 01:19 PM Finish t…" at bounding box center [566, 268] width 1132 height 537
click at [446, 180] on input at bounding box center [566, 183] width 343 height 18
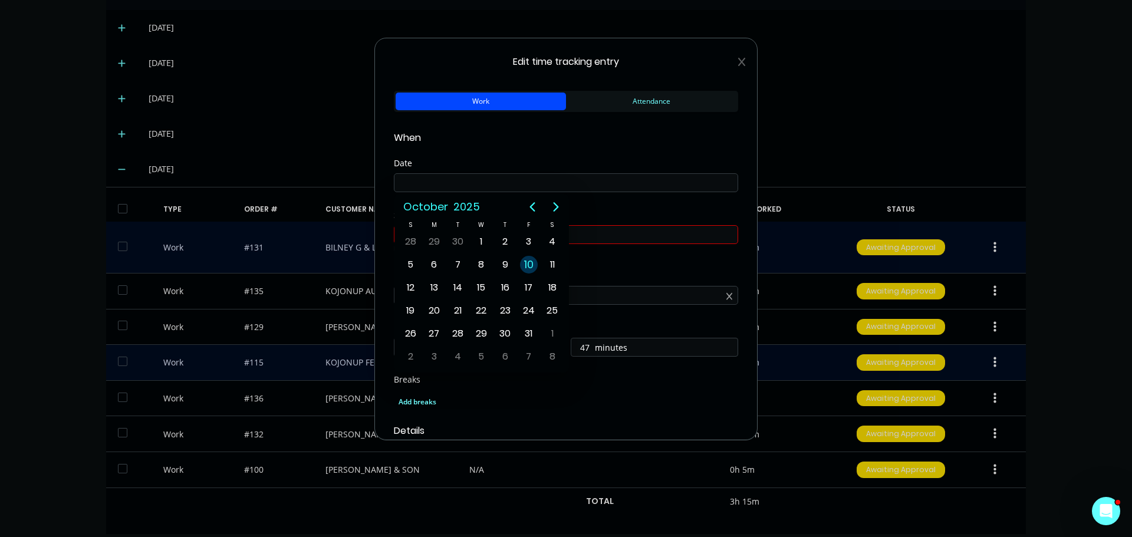
click at [533, 267] on div "10" at bounding box center [529, 265] width 18 height 18
type input "[DATE]"
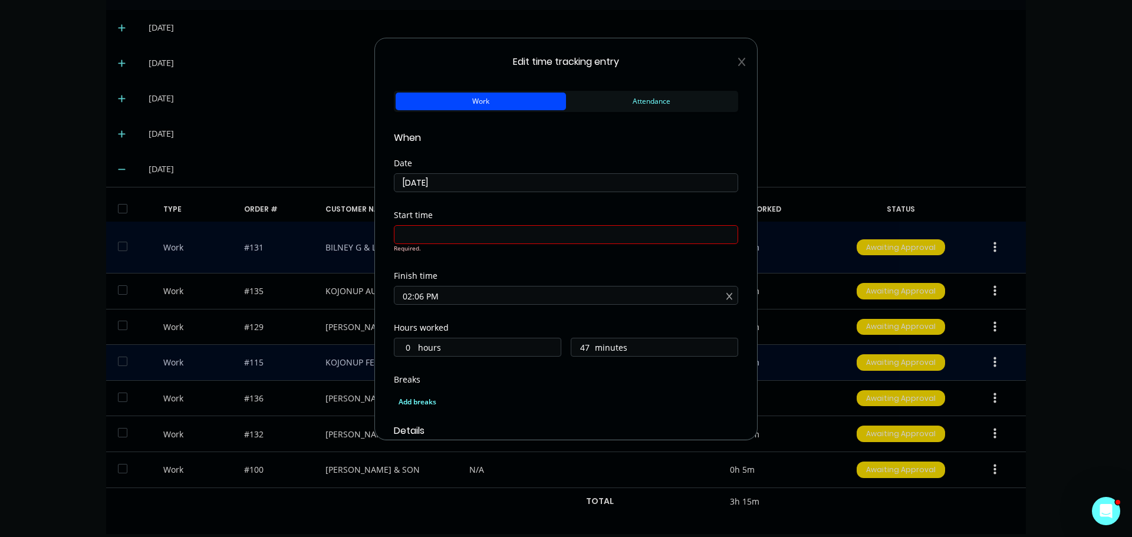
drag, startPoint x: 465, startPoint y: 295, endPoint x: 249, endPoint y: 293, distance: 215.3
click at [252, 293] on div "Edit time tracking entry Work Attendance When Date [DATE] Start time Required. …" at bounding box center [566, 268] width 1132 height 537
click at [582, 346] on input "47" at bounding box center [581, 348] width 21 height 18
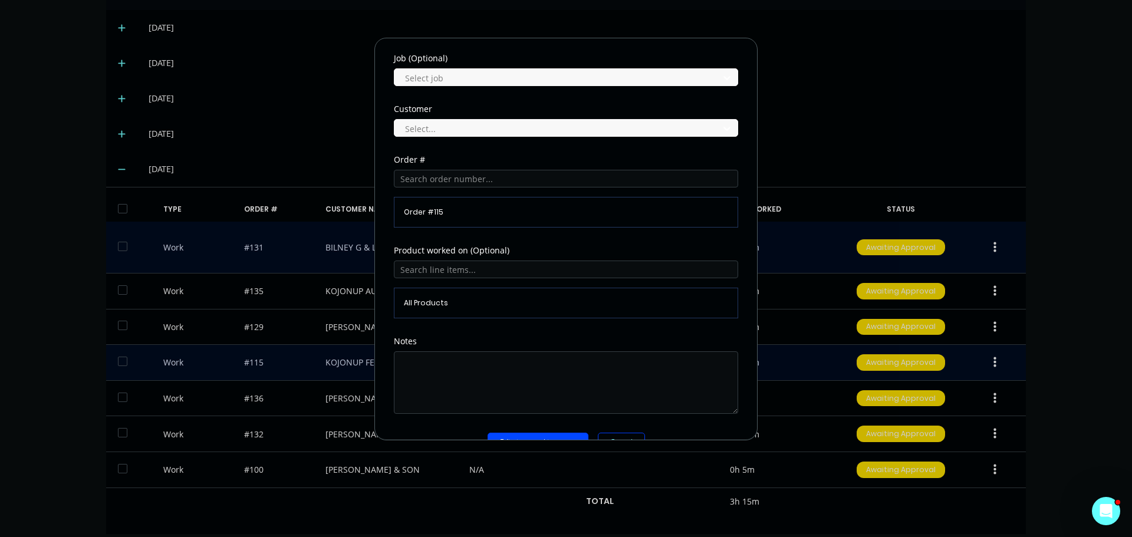
scroll to position [519, 0]
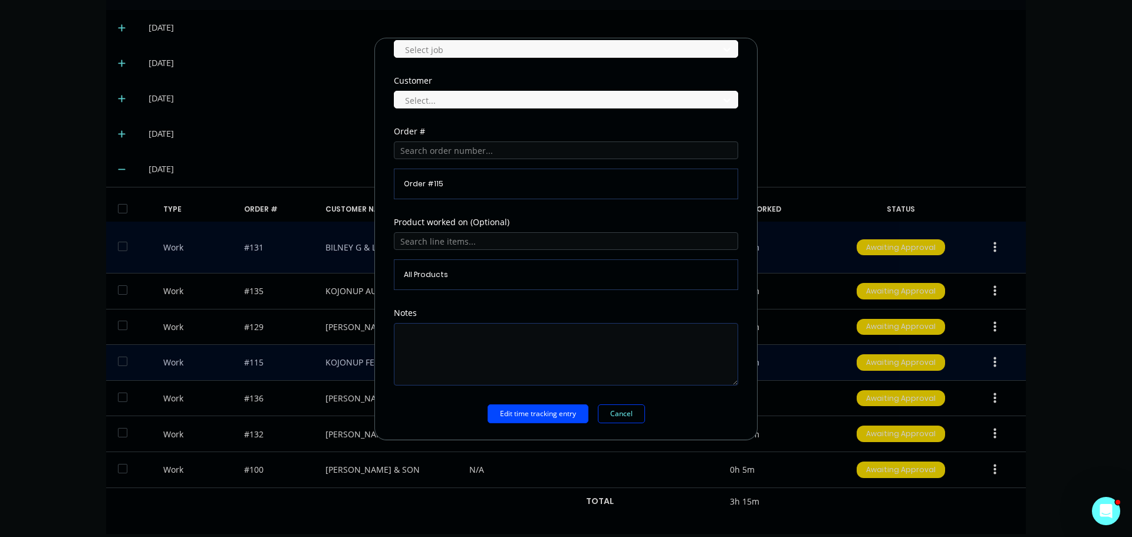
type input "45"
click at [462, 333] on textarea at bounding box center [566, 354] width 344 height 63
type textarea "draw parts / program for CNC"
click at [555, 427] on div "Edit time tracking entry Work Attendance When Date [DATE] Start time Finish tim…" at bounding box center [566, 239] width 383 height 403
click at [556, 418] on button "Edit time tracking entry" at bounding box center [538, 414] width 101 height 19
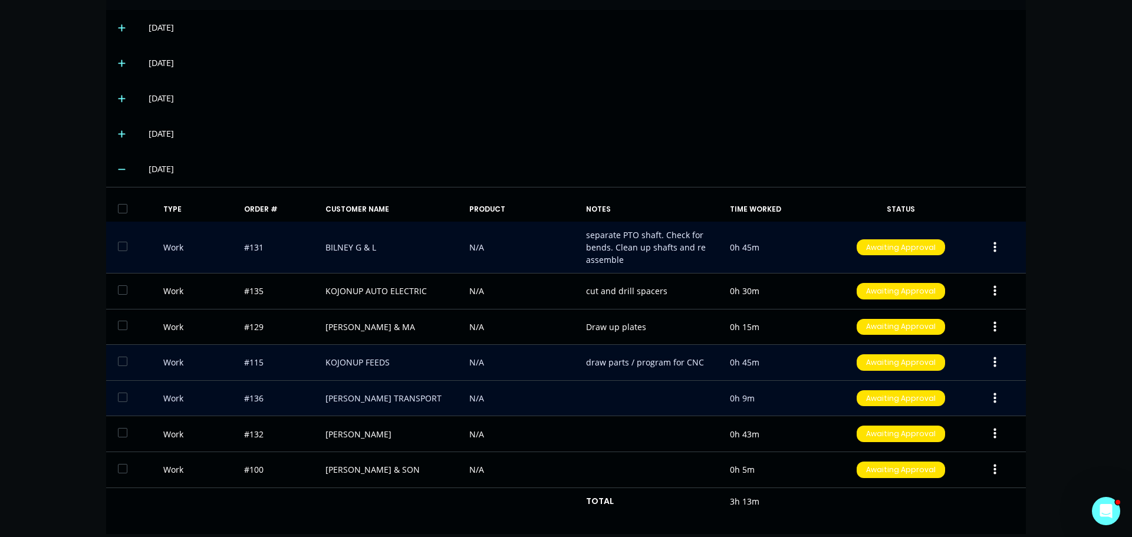
click at [989, 389] on button "button" at bounding box center [995, 398] width 28 height 21
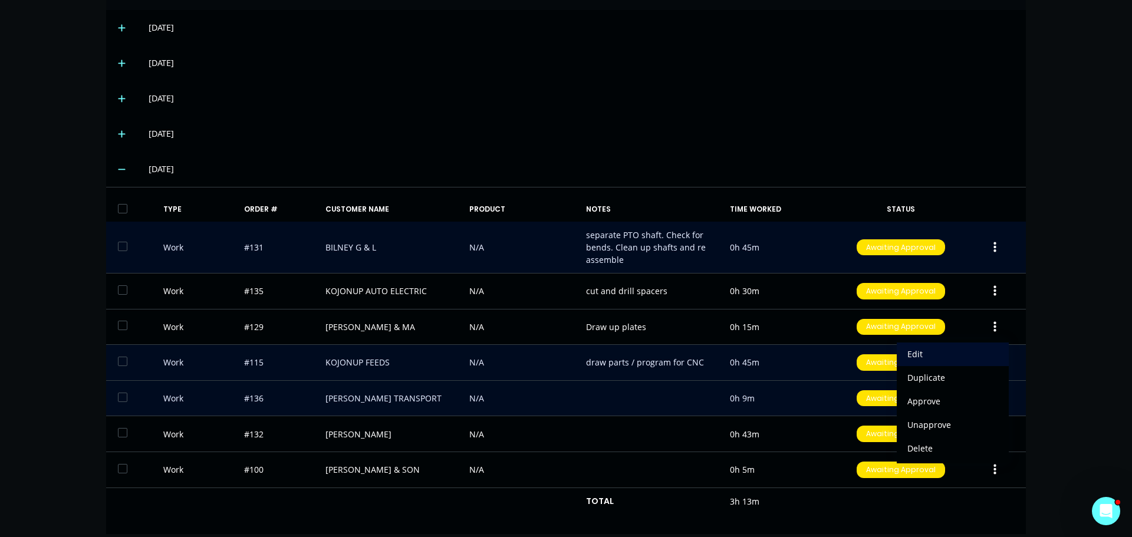
click at [927, 346] on div "Edit" at bounding box center [953, 354] width 91 height 17
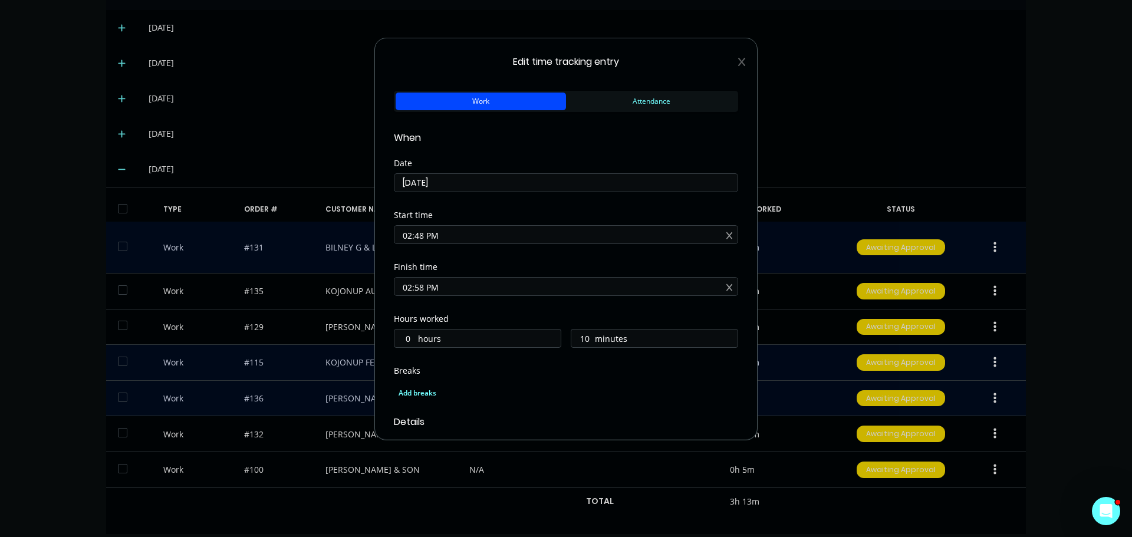
drag, startPoint x: 453, startPoint y: 235, endPoint x: 324, endPoint y: 233, distance: 129.2
click at [324, 233] on div "Edit time tracking entry Work Attendance When Date [DATE] Start time 02:48 PM F…" at bounding box center [566, 268] width 1132 height 537
drag, startPoint x: 458, startPoint y: 292, endPoint x: 450, endPoint y: 298, distance: 10.5
click at [335, 286] on div "Edit time tracking entry Work Attendance When Date [DATE] Start time Required. …" at bounding box center [566, 268] width 1132 height 537
click at [581, 349] on div "Hours worked 0 hours 10 minutes" at bounding box center [566, 341] width 344 height 52
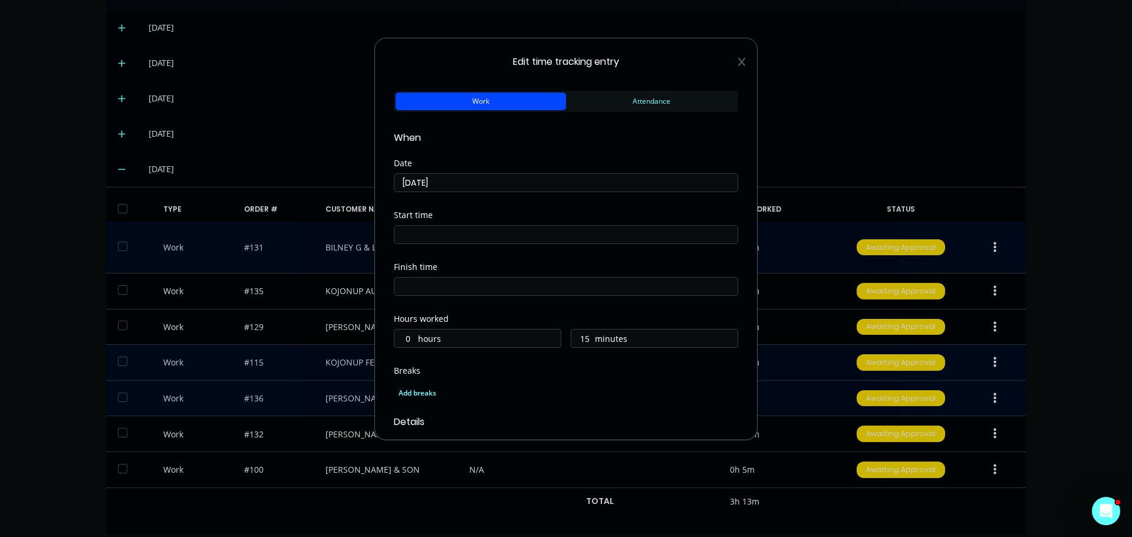
type input "15"
click at [580, 349] on div "Hours worked 0 hours 15 minutes" at bounding box center [566, 341] width 344 height 52
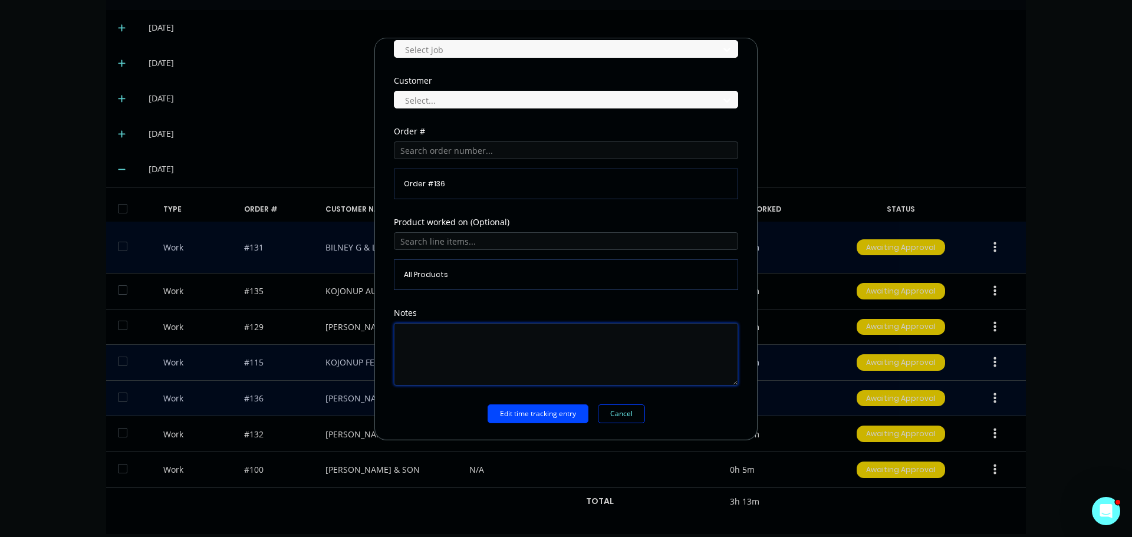
click at [533, 346] on textarea at bounding box center [566, 354] width 344 height 63
click at [449, 340] on textarea "Machine loactor to size" at bounding box center [566, 354] width 344 height 63
type textarea "Machine locator to size"
click at [547, 412] on button "Edit time tracking entry" at bounding box center [538, 414] width 101 height 19
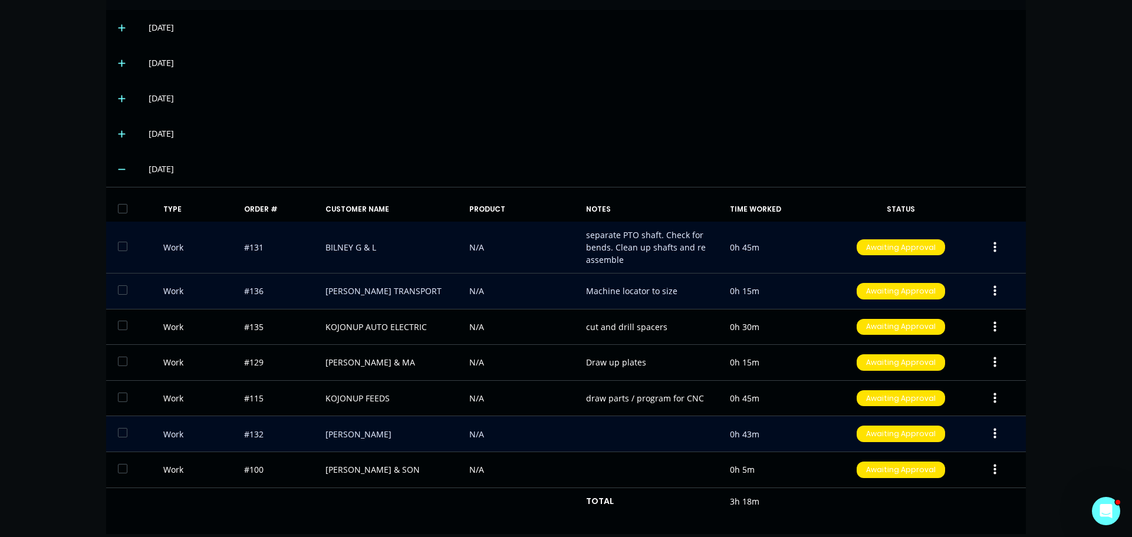
click at [994, 428] on icon "button" at bounding box center [995, 434] width 3 height 13
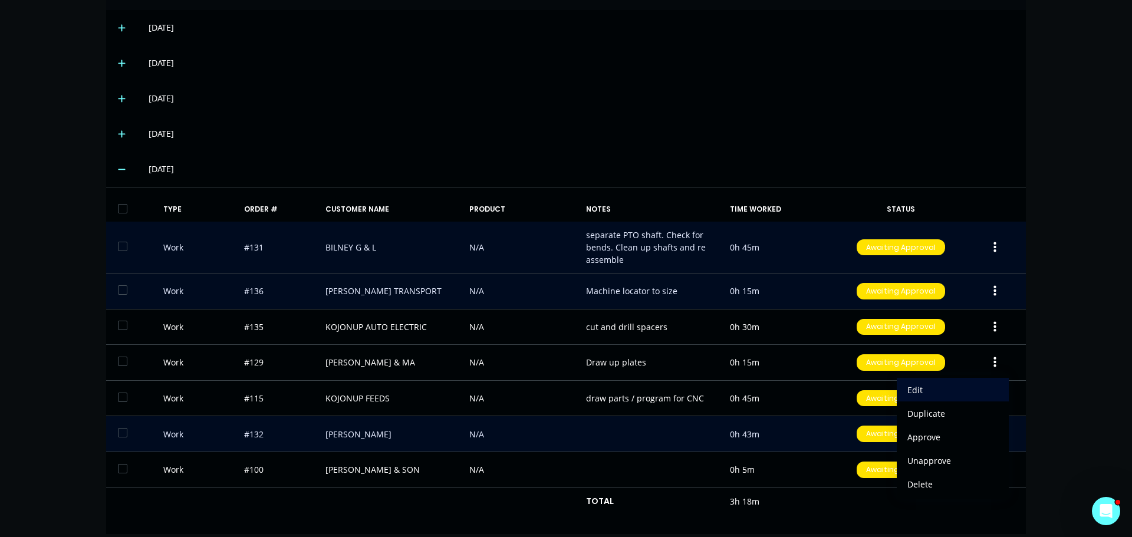
click at [924, 382] on div "Edit" at bounding box center [953, 390] width 91 height 17
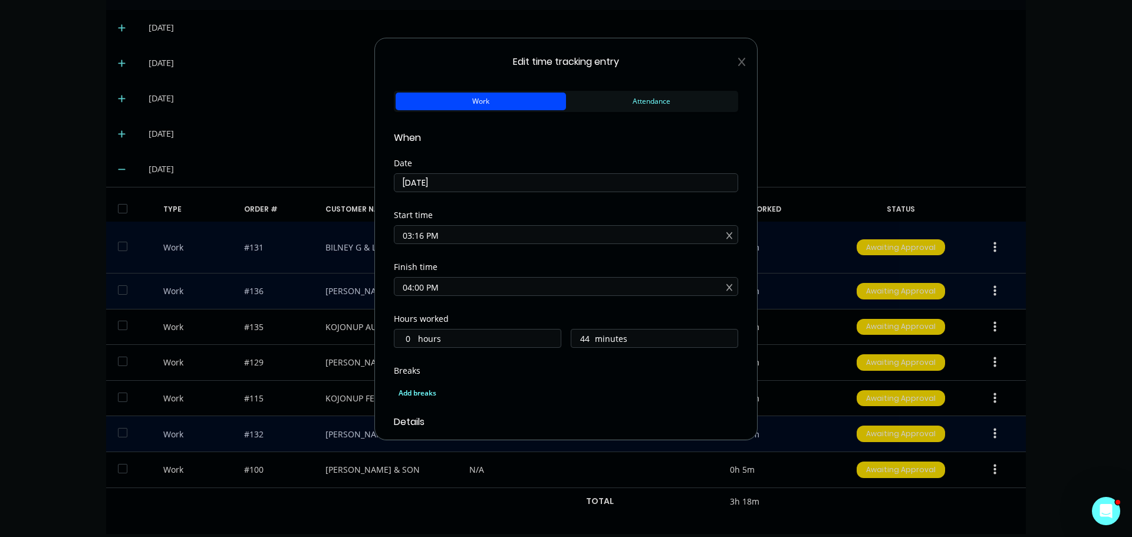
drag, startPoint x: 449, startPoint y: 234, endPoint x: 339, endPoint y: 238, distance: 110.4
click at [339, 238] on div "Edit time tracking entry Work Attendance When Date [DATE] Start time 03:16 PM F…" at bounding box center [566, 268] width 1132 height 537
drag, startPoint x: 429, startPoint y: 288, endPoint x: 379, endPoint y: 285, distance: 49.6
click at [354, 288] on div "Edit time tracking entry Work Attendance When Date [DATE] Start time Required. …" at bounding box center [566, 268] width 1132 height 537
click at [595, 346] on label "minutes" at bounding box center [666, 348] width 143 height 15
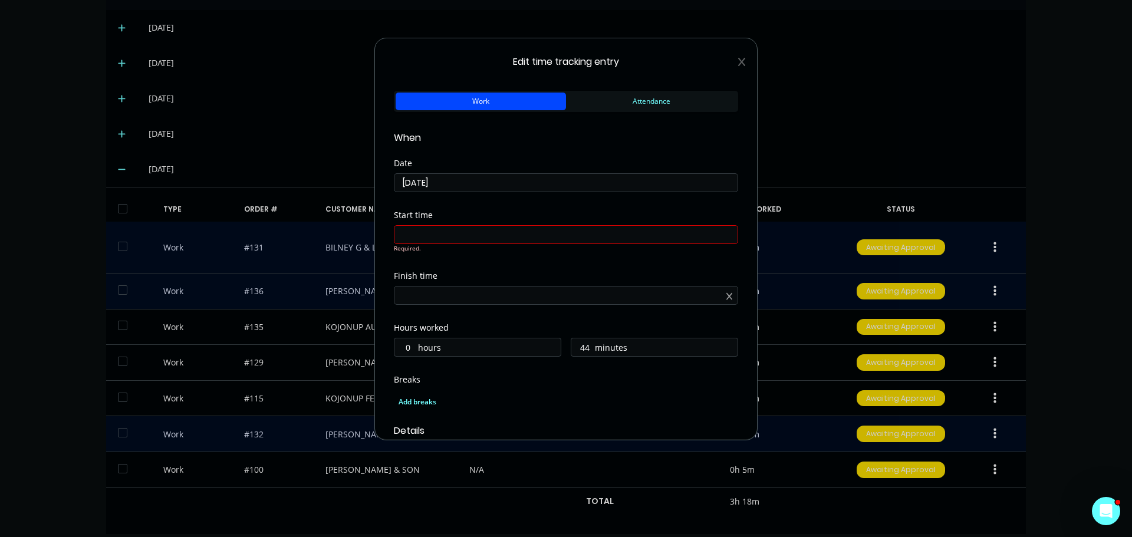
click at [590, 346] on input "44" at bounding box center [581, 348] width 21 height 18
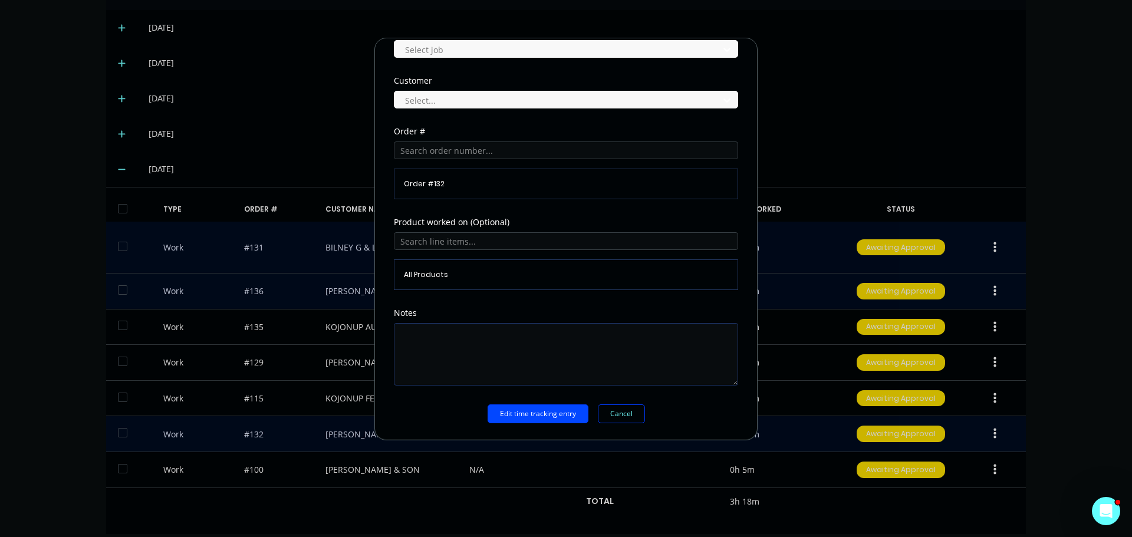
type input "45"
click at [460, 339] on textarea at bounding box center [566, 354] width 344 height 63
type textarea "Check pulleys, Make new shaft"
click at [524, 413] on button "Edit time tracking entry" at bounding box center [538, 414] width 101 height 19
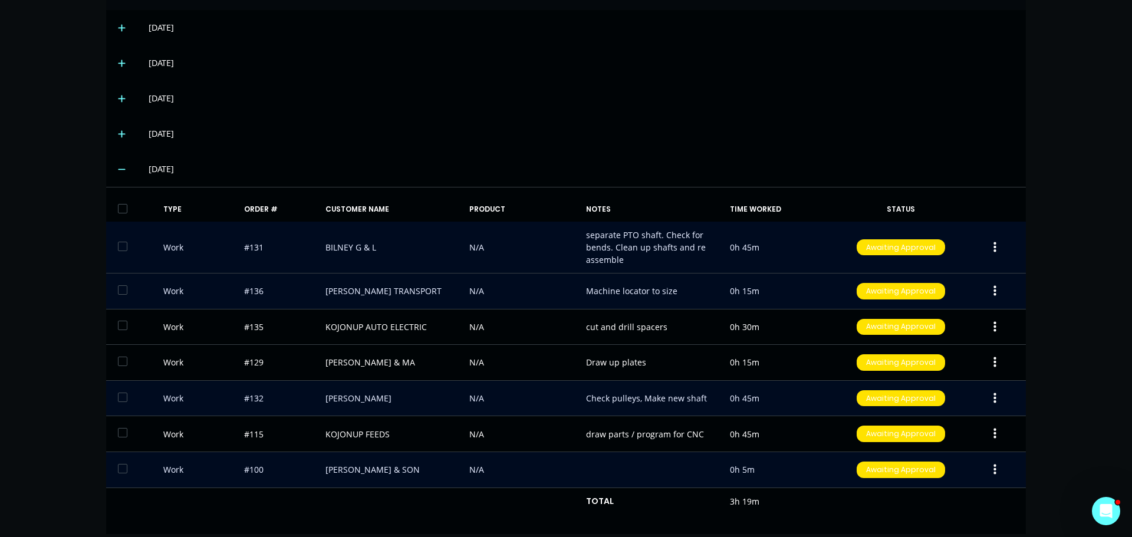
click at [994, 459] on button "button" at bounding box center [995, 469] width 28 height 21
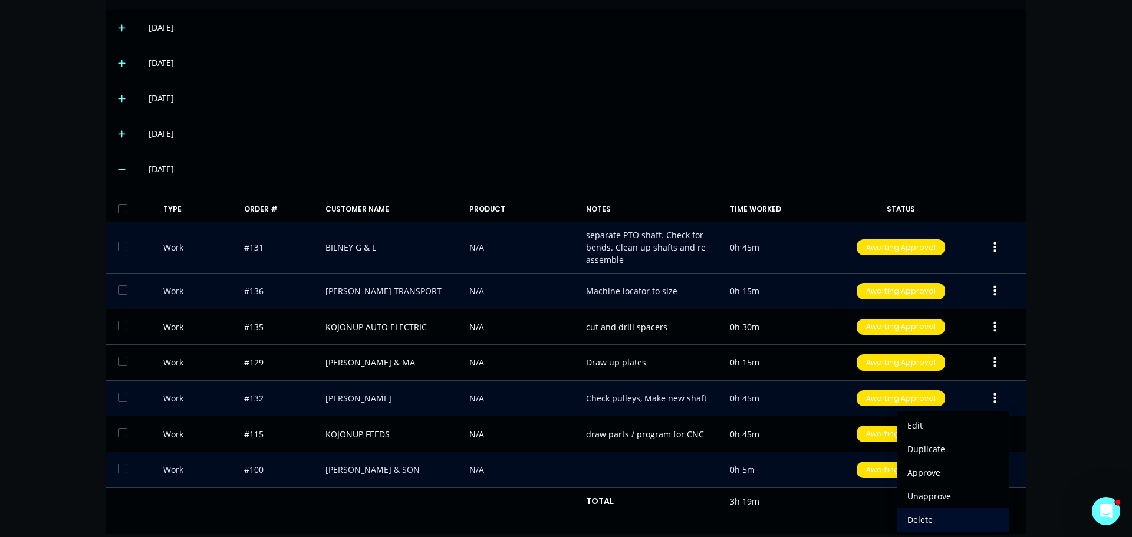
click at [930, 511] on div "Delete" at bounding box center [953, 519] width 91 height 17
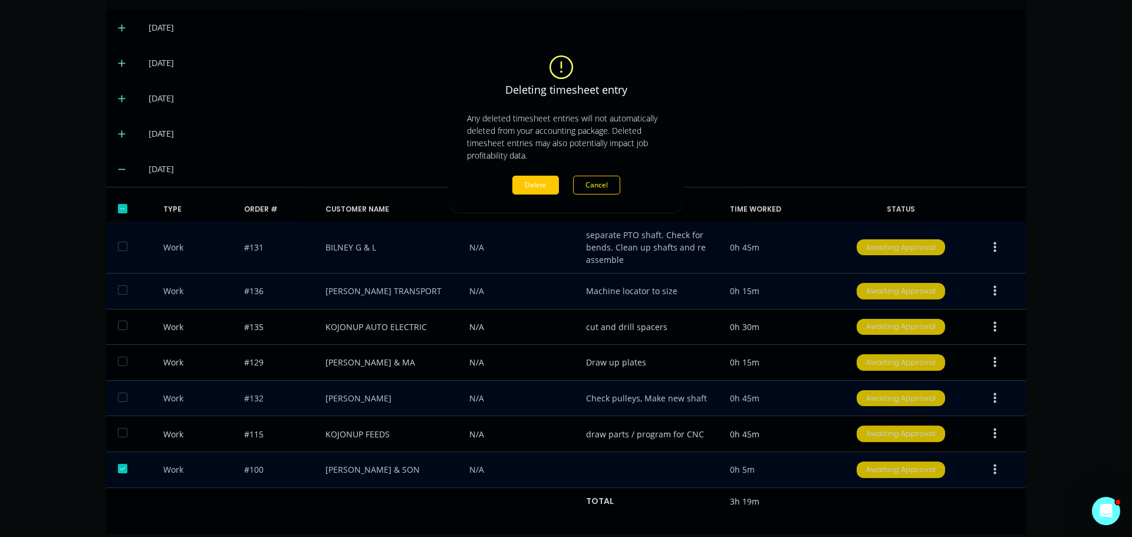
click at [533, 194] on button "Delete" at bounding box center [536, 185] width 47 height 19
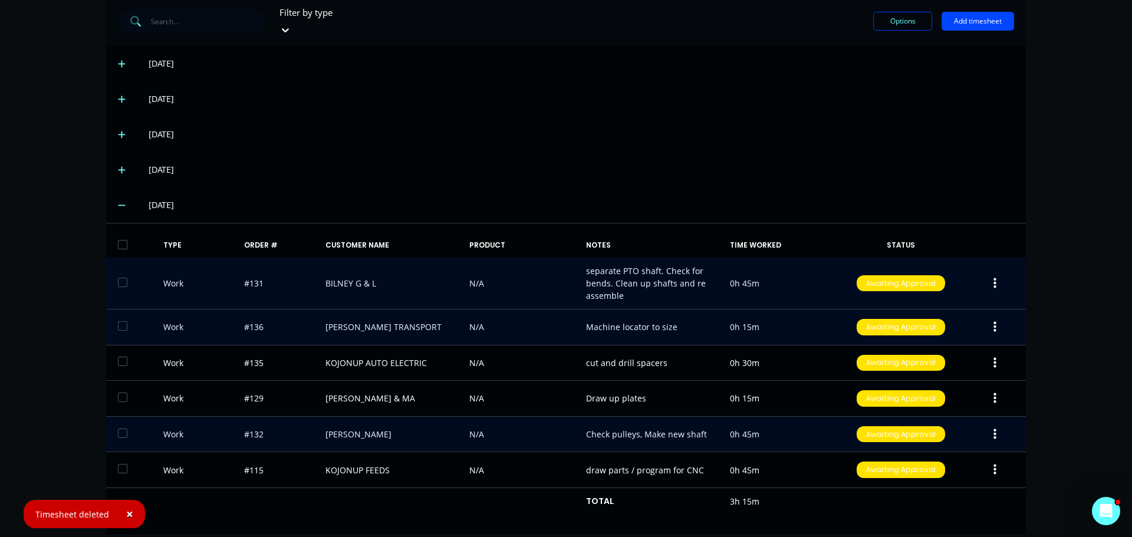
click at [799, 128] on div "[DATE]" at bounding box center [582, 134] width 866 height 13
click at [928, 513] on div "TYPE ORDER # CUSTOMER NAME PRODUCT NOTES TIME WORKED STATUS Work #131 BILNEY G …" at bounding box center [566, 379] width 920 height 292
click at [973, 22] on button "Add timesheet" at bounding box center [978, 21] width 73 height 19
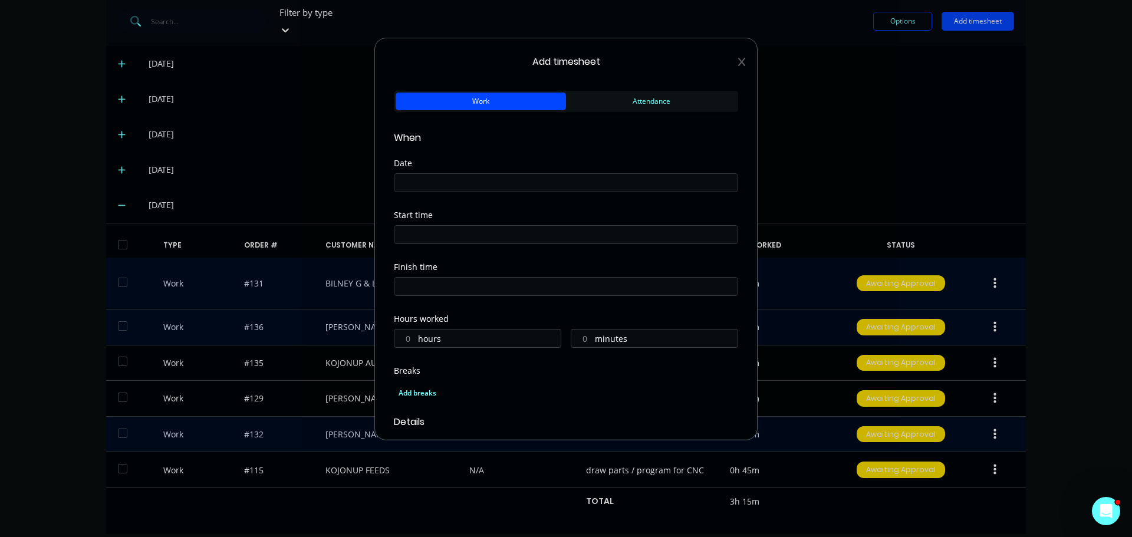
click at [455, 186] on input at bounding box center [566, 183] width 343 height 18
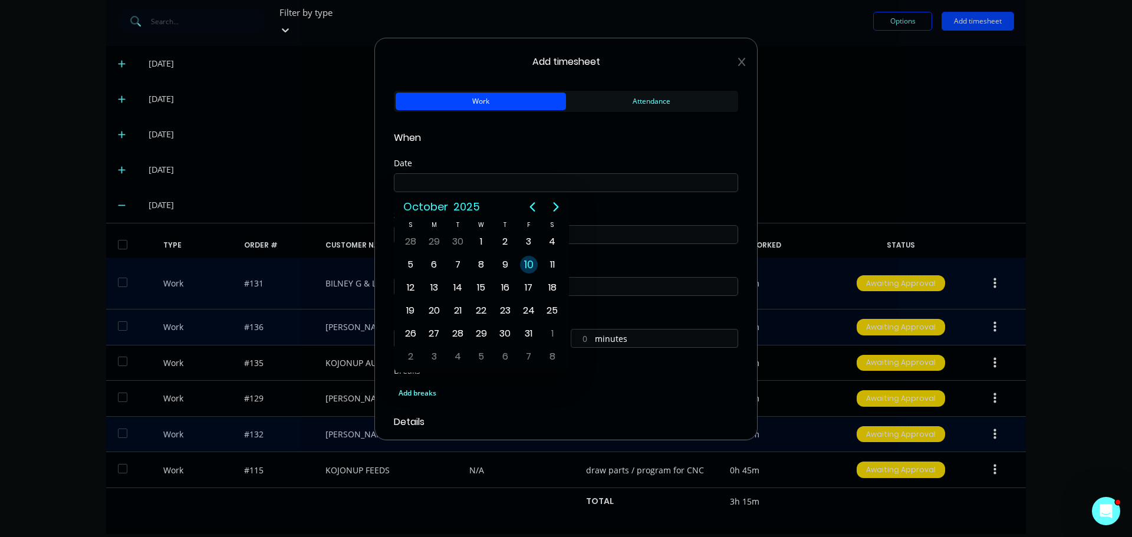
click at [527, 270] on div "10" at bounding box center [529, 265] width 18 height 18
type input "[DATE]"
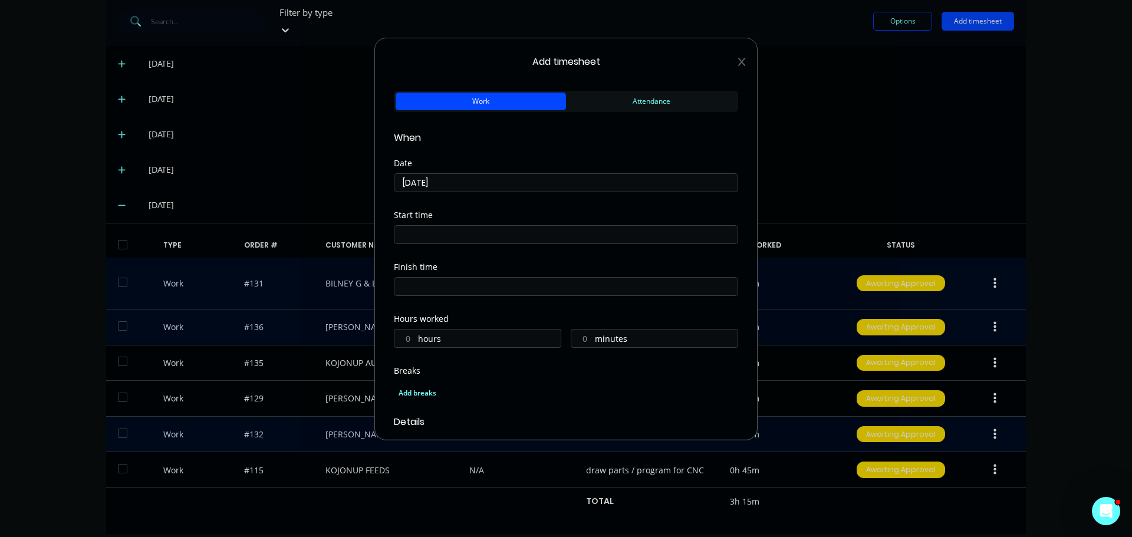
click at [479, 334] on label "hours" at bounding box center [489, 340] width 143 height 15
click at [415, 334] on input "hours" at bounding box center [405, 339] width 21 height 18
type input "5"
click at [577, 344] on input "minutes" at bounding box center [581, 339] width 21 height 18
type input "21"
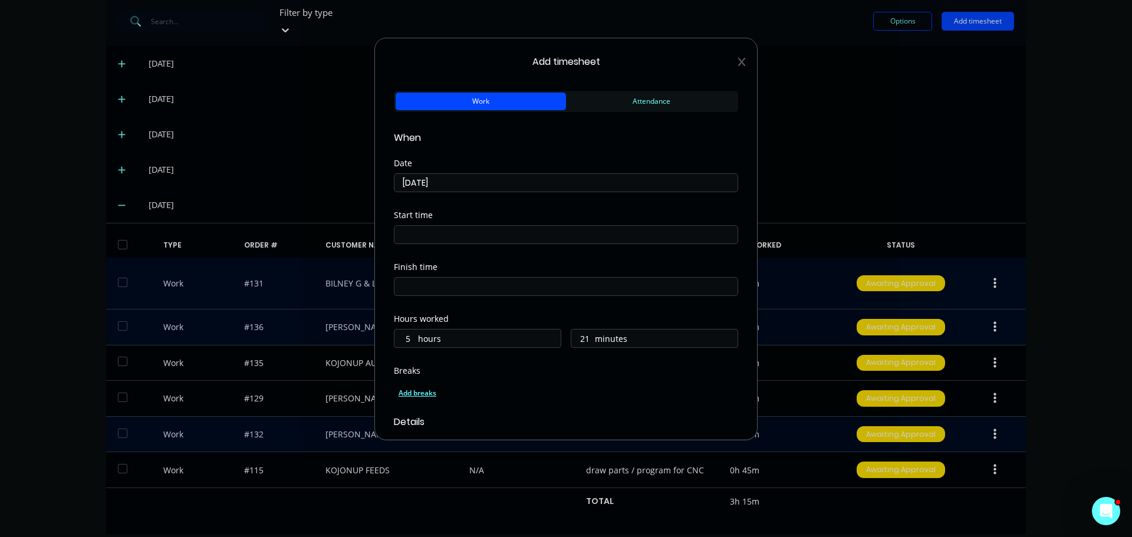
click at [553, 388] on div "Add breaks" at bounding box center [566, 393] width 335 height 15
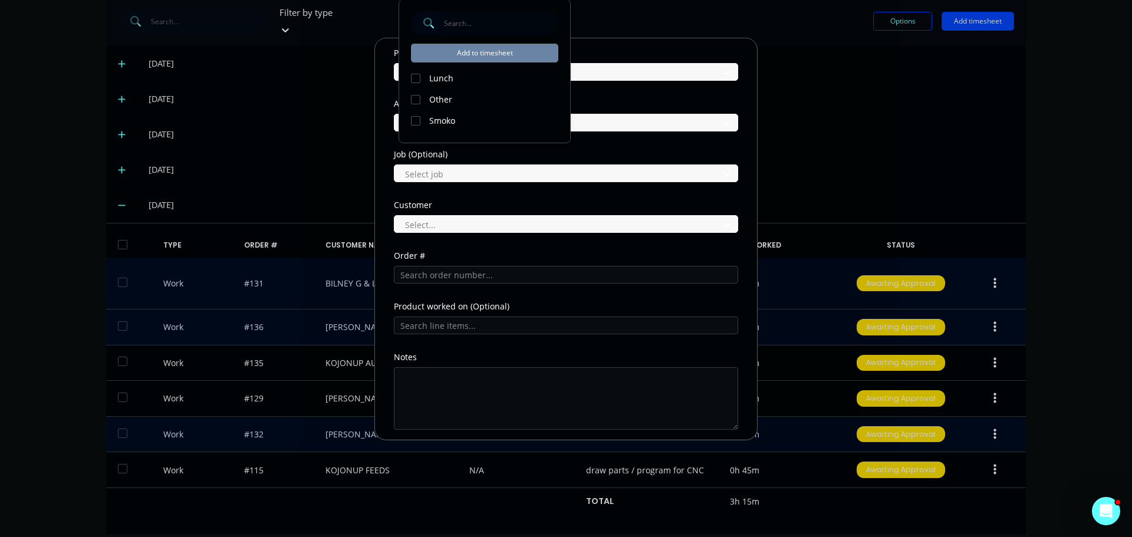
scroll to position [439, 0]
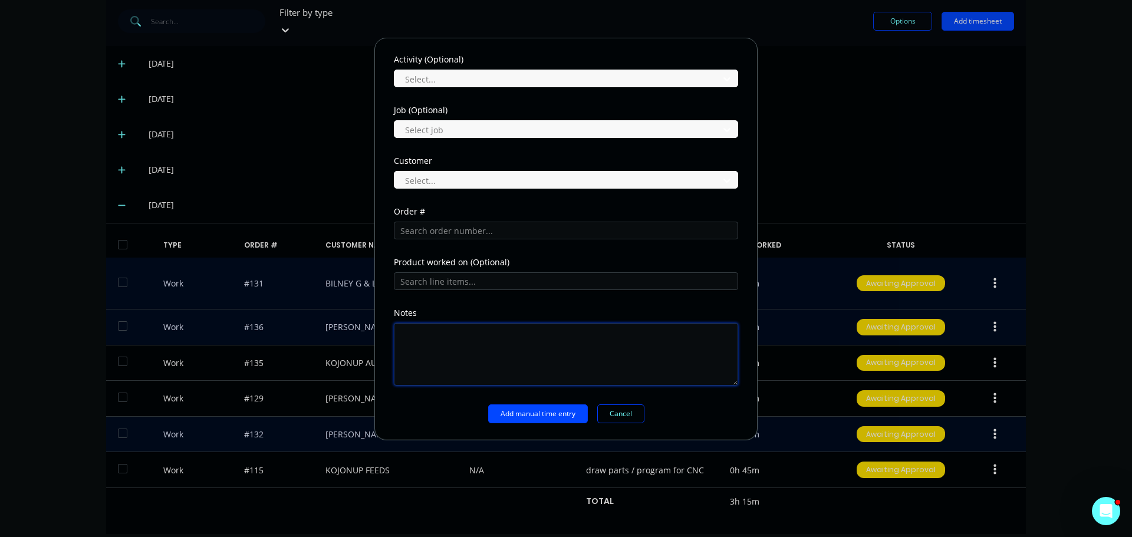
click at [475, 350] on textarea at bounding box center [566, 354] width 344 height 63
click at [451, 128] on div at bounding box center [558, 130] width 309 height 15
drag, startPoint x: 474, startPoint y: 218, endPoint x: 478, endPoint y: 238, distance: 19.9
click at [474, 220] on div "Order #" at bounding box center [566, 224] width 344 height 32
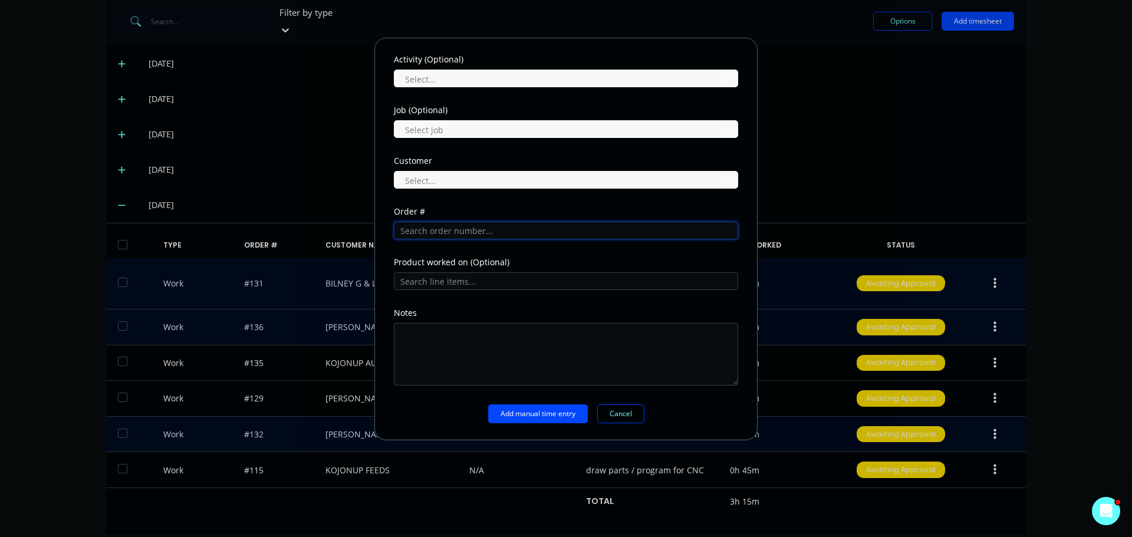
click at [478, 236] on input "text" at bounding box center [566, 231] width 344 height 18
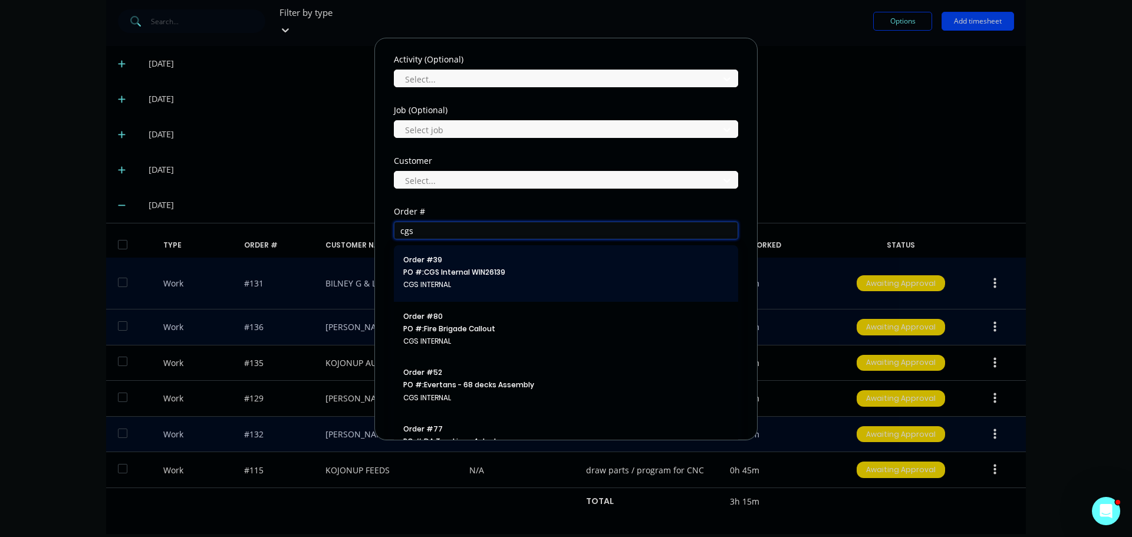
type input "cgs"
click at [485, 274] on span "PO #: CGS Internal WIN26139" at bounding box center [566, 272] width 326 height 11
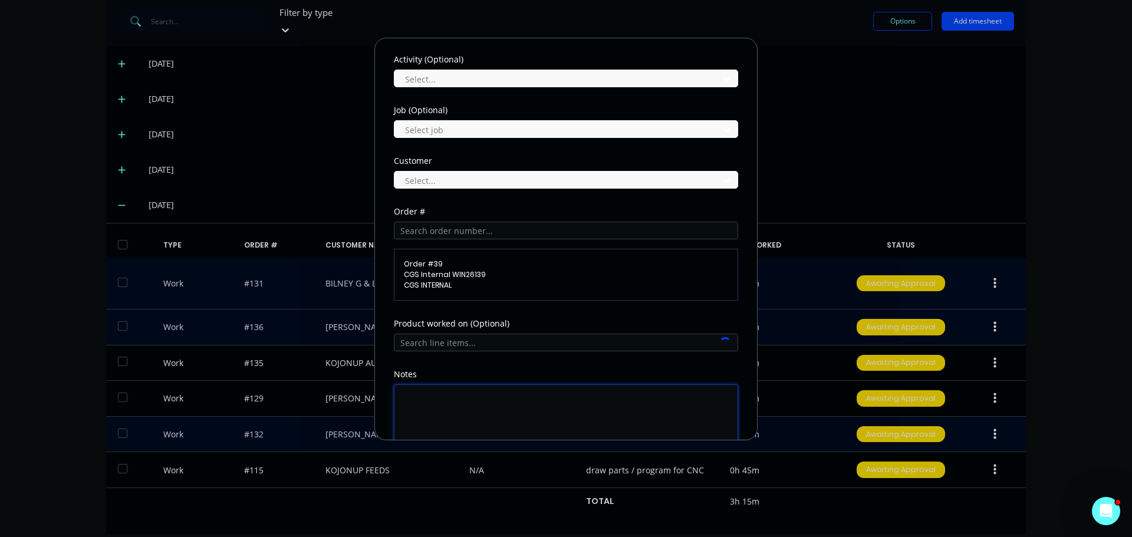
click at [477, 406] on textarea at bounding box center [566, 416] width 344 height 63
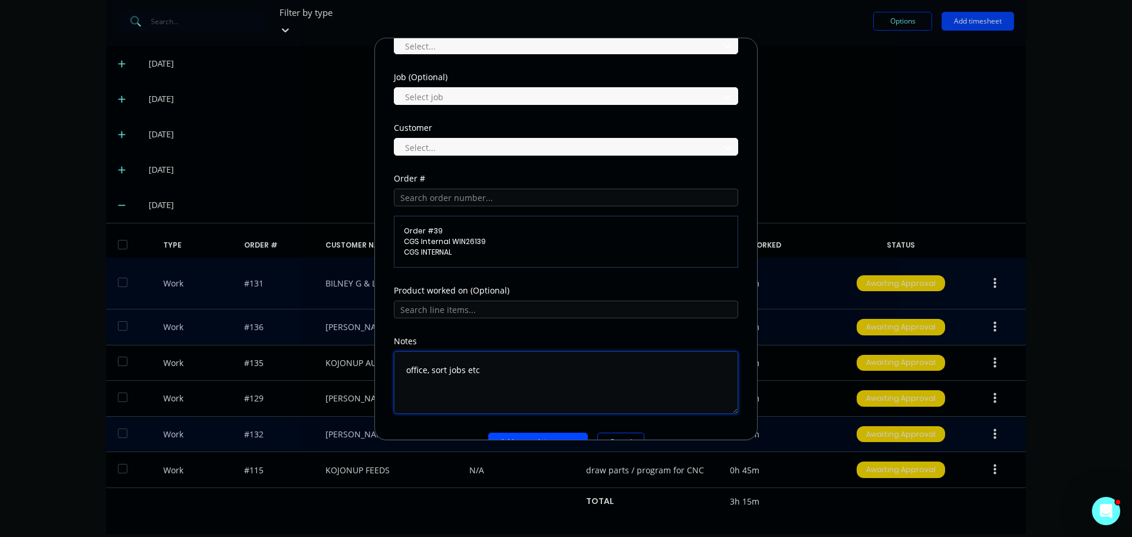
scroll to position [500, 0]
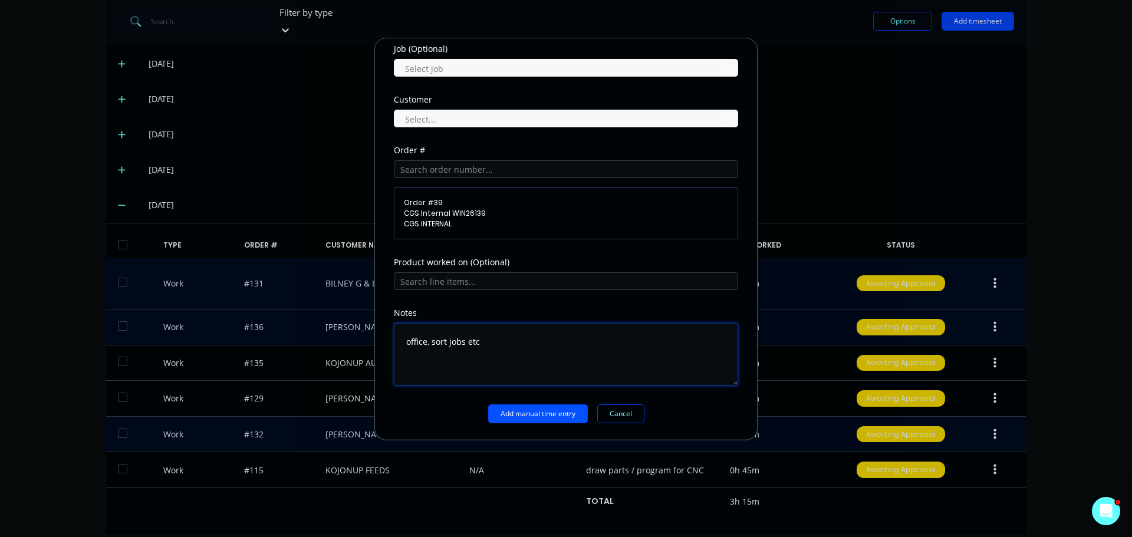
type textarea "office, sort jobs etc"
click at [517, 415] on button "Add manual time entry" at bounding box center [538, 414] width 100 height 19
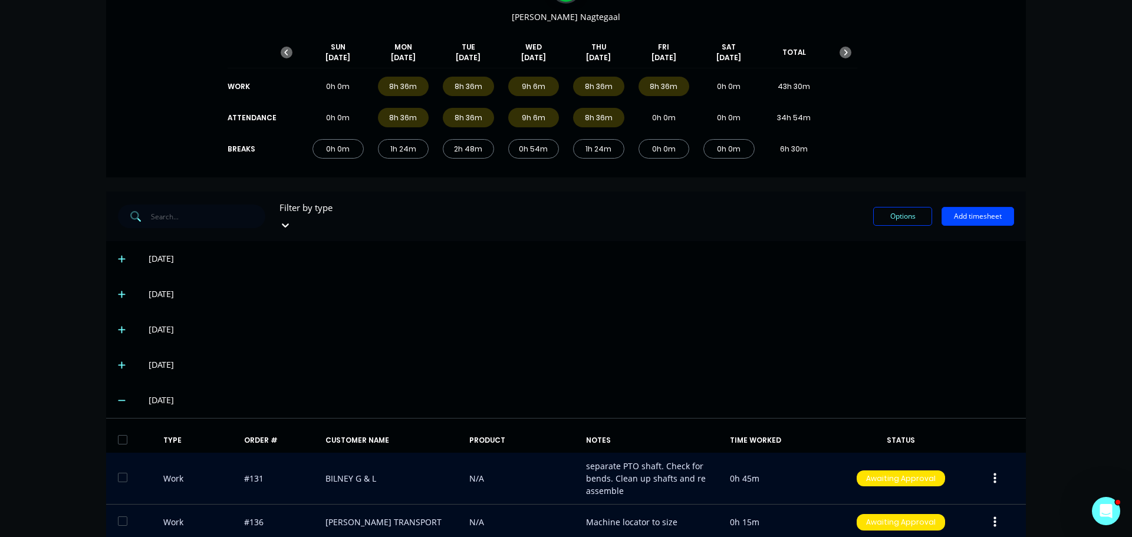
scroll to position [0, 0]
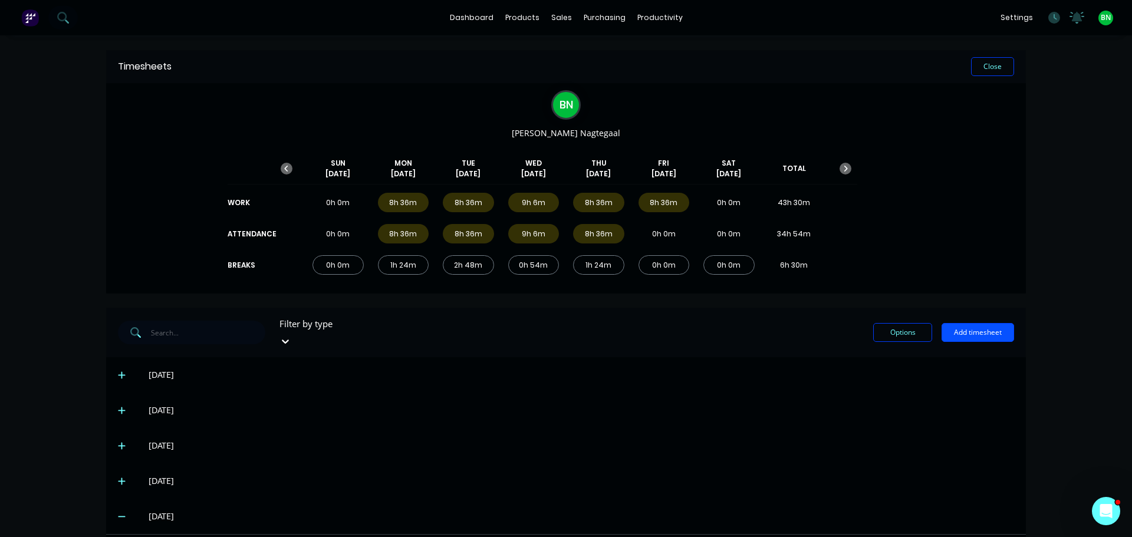
click at [968, 330] on button "Add timesheet" at bounding box center [978, 332] width 73 height 19
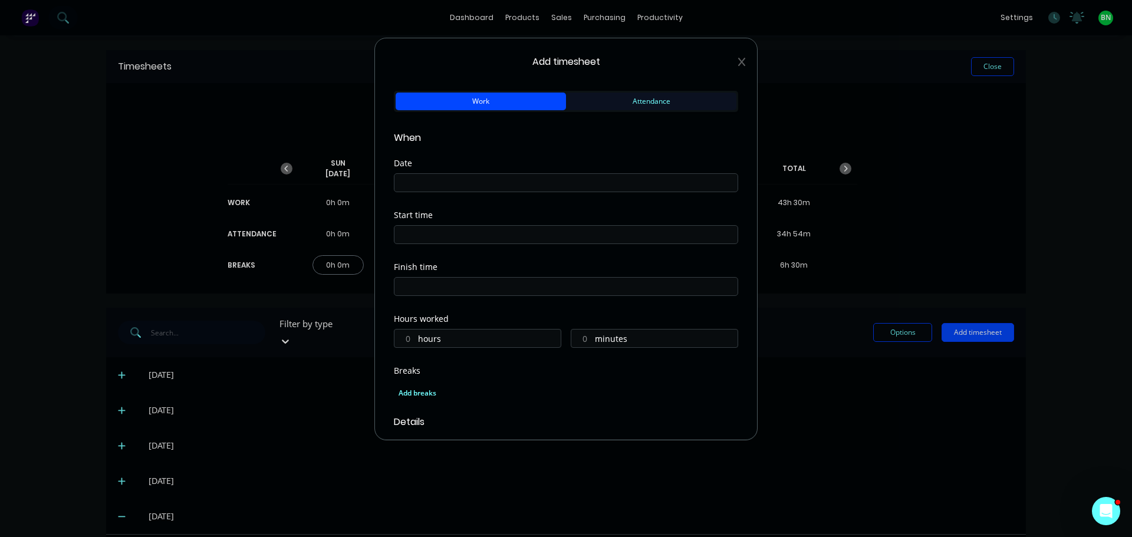
click at [614, 96] on button "Attendance" at bounding box center [651, 102] width 170 height 18
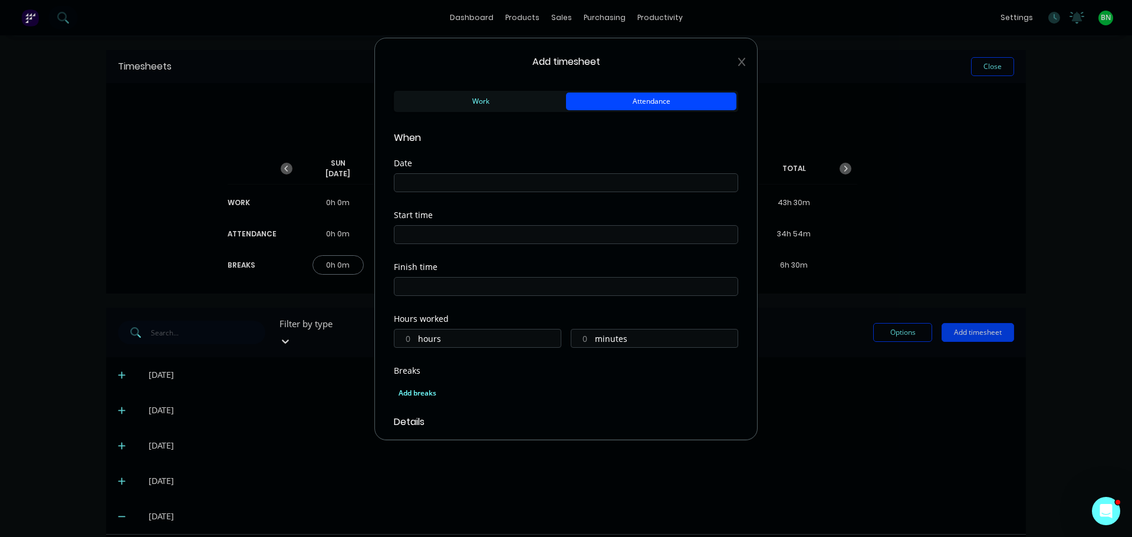
click at [475, 175] on input at bounding box center [566, 183] width 343 height 18
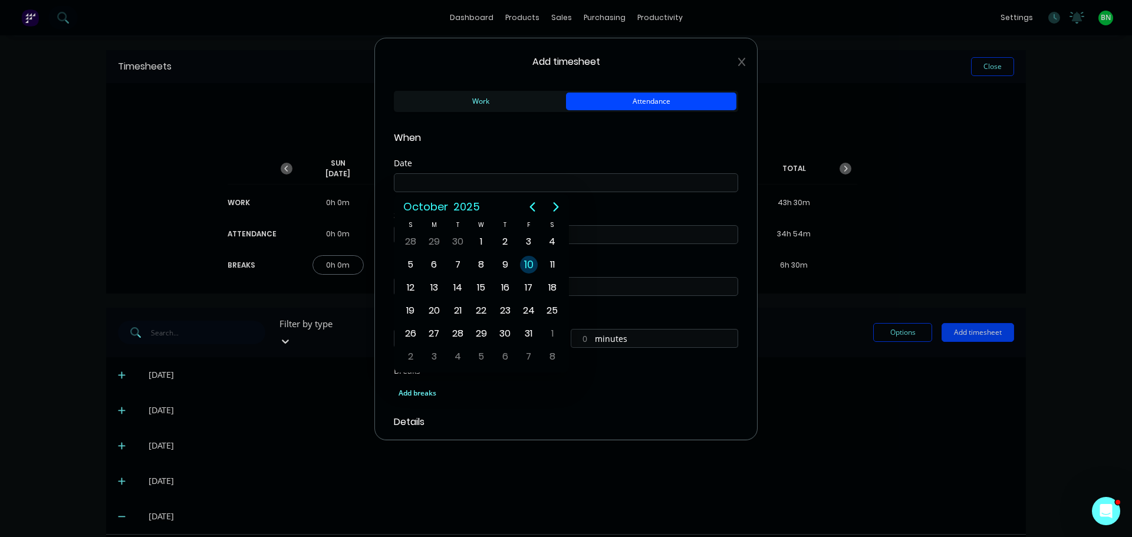
click at [528, 270] on div "10" at bounding box center [529, 265] width 18 height 18
type input "[DATE]"
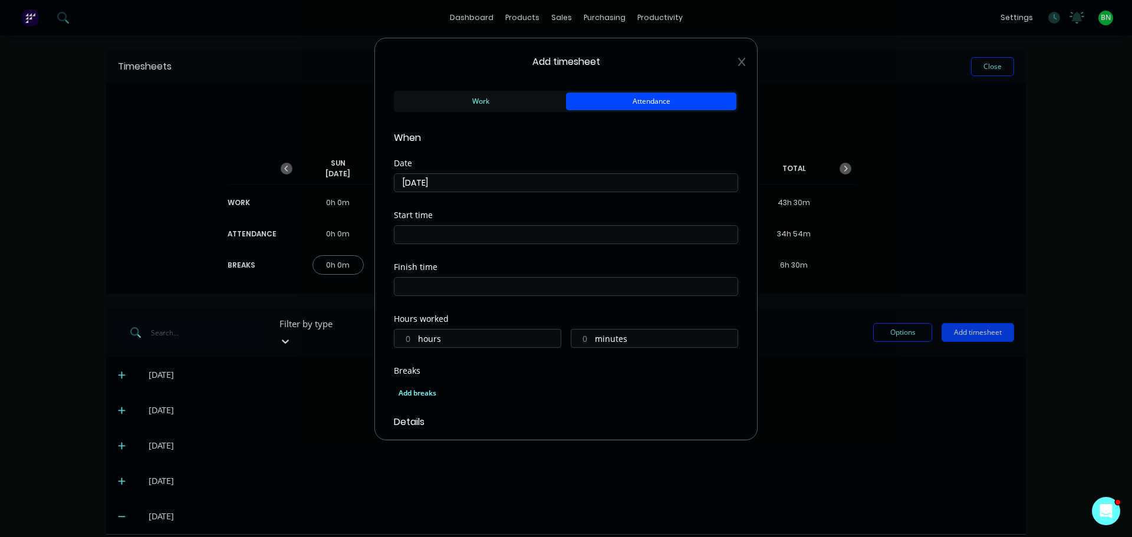
click at [449, 237] on input at bounding box center [566, 235] width 343 height 18
click at [429, 381] on div "07" at bounding box center [419, 378] width 29 height 20
click at [452, 310] on div "00" at bounding box center [451, 318] width 29 height 20
click at [479, 300] on div "AM" at bounding box center [483, 298] width 29 height 20
type input "07:00 AM"
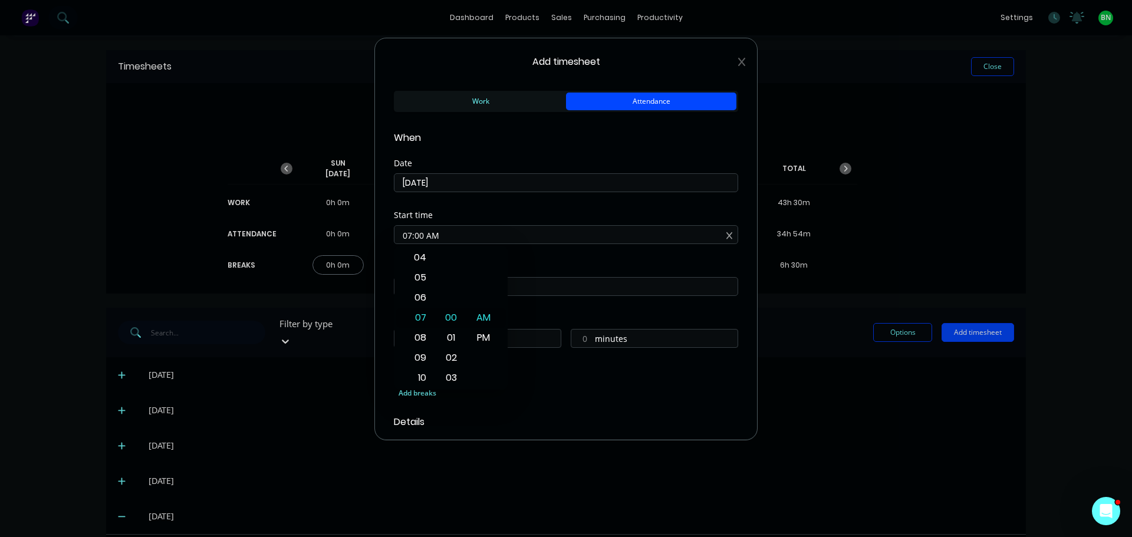
click at [517, 291] on input at bounding box center [566, 287] width 343 height 18
type input "04:47 PM"
type input "9"
type input "47"
click at [417, 387] on div "05" at bounding box center [419, 390] width 29 height 20
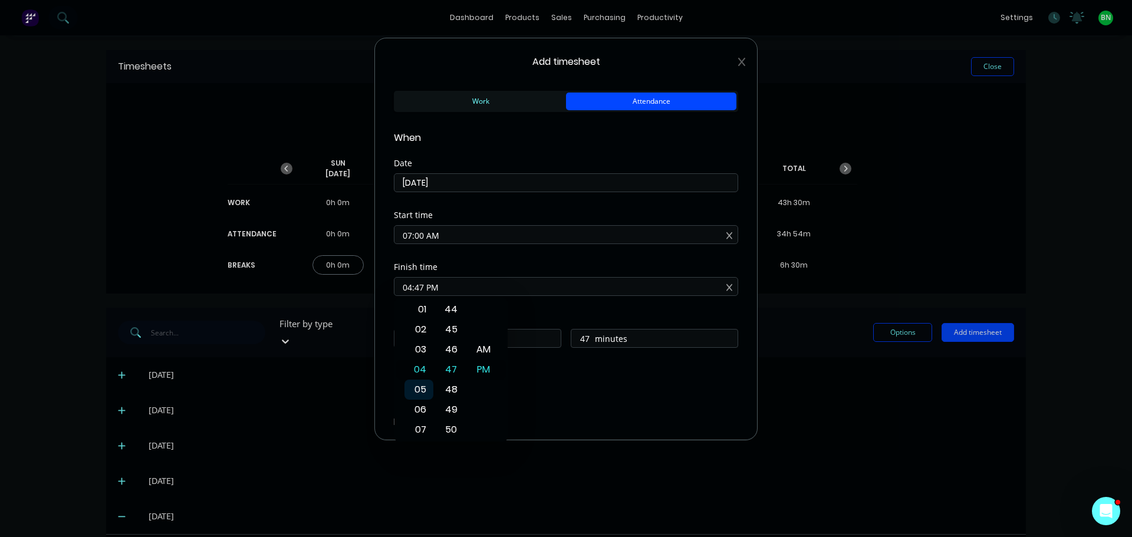
type input "05:47 PM"
type input "10"
type input "05:53 PM"
type input "53"
type input "05:46 PM"
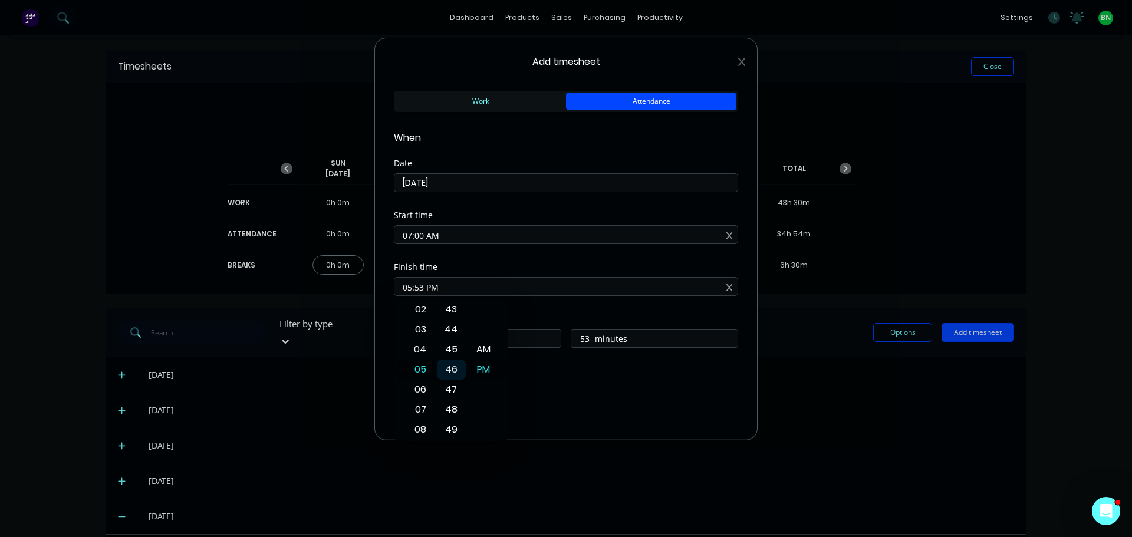
type input "46"
type input "05:38 PM"
type input "38"
type input "05:31 PM"
type input "31"
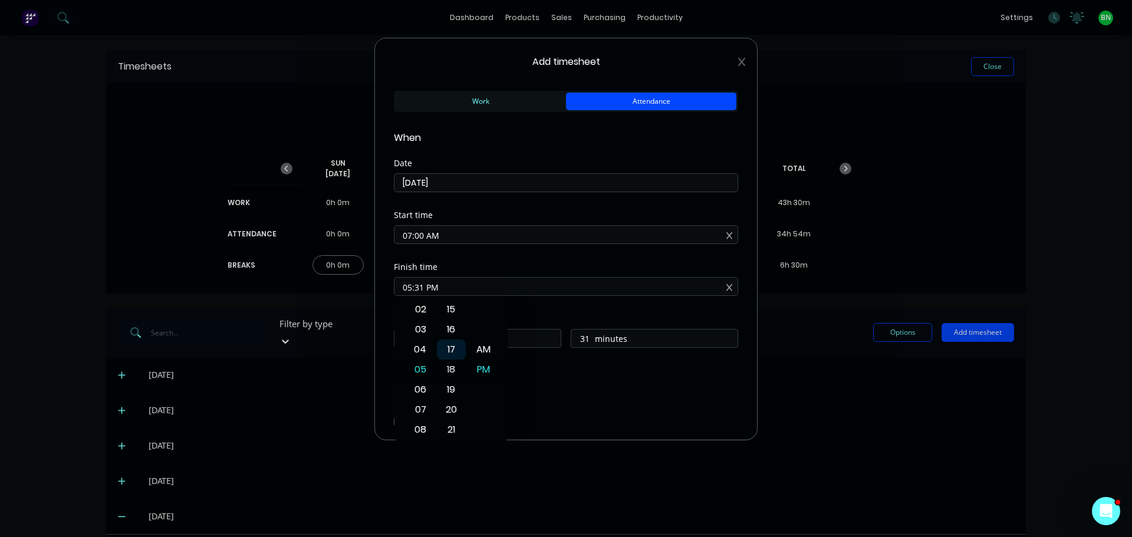
type input "05:17 PM"
type input "17"
type input "05:11 PM"
type input "11"
type input "05:03 PM"
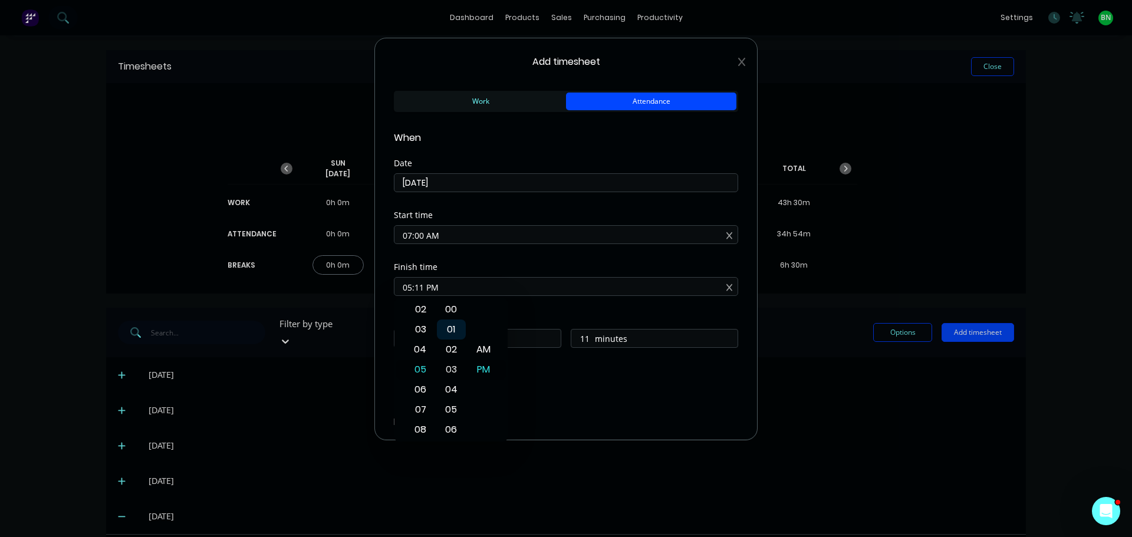
type input "3"
type input "05:00 PM"
type input "0"
click at [449, 369] on div "00" at bounding box center [451, 370] width 29 height 20
drag, startPoint x: 476, startPoint y: 366, endPoint x: 514, endPoint y: 363, distance: 37.8
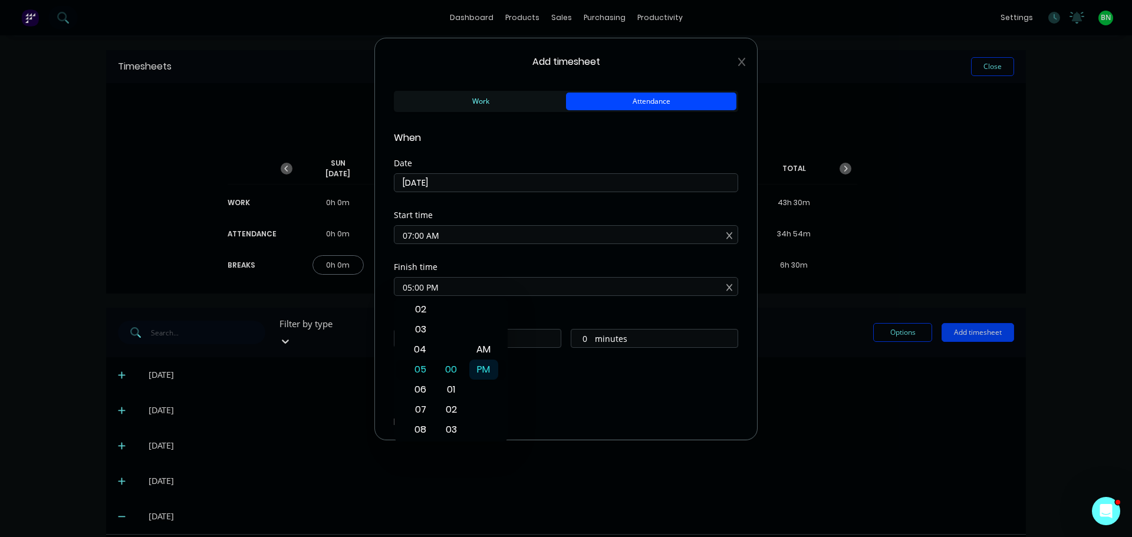
click at [476, 366] on div "PM" at bounding box center [483, 370] width 29 height 20
click at [579, 382] on div "Add breaks" at bounding box center [566, 393] width 344 height 25
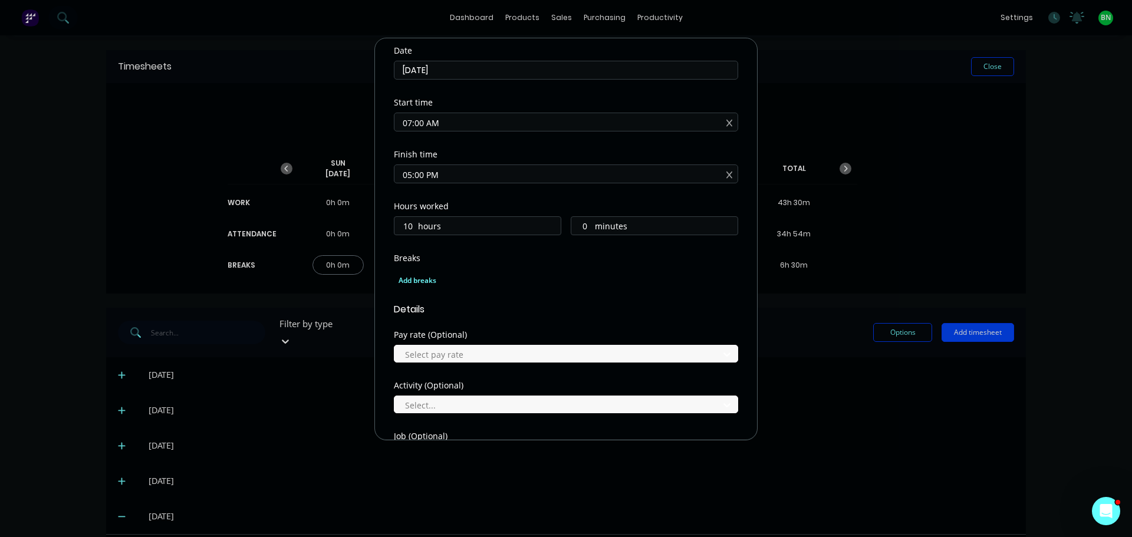
scroll to position [118, 0]
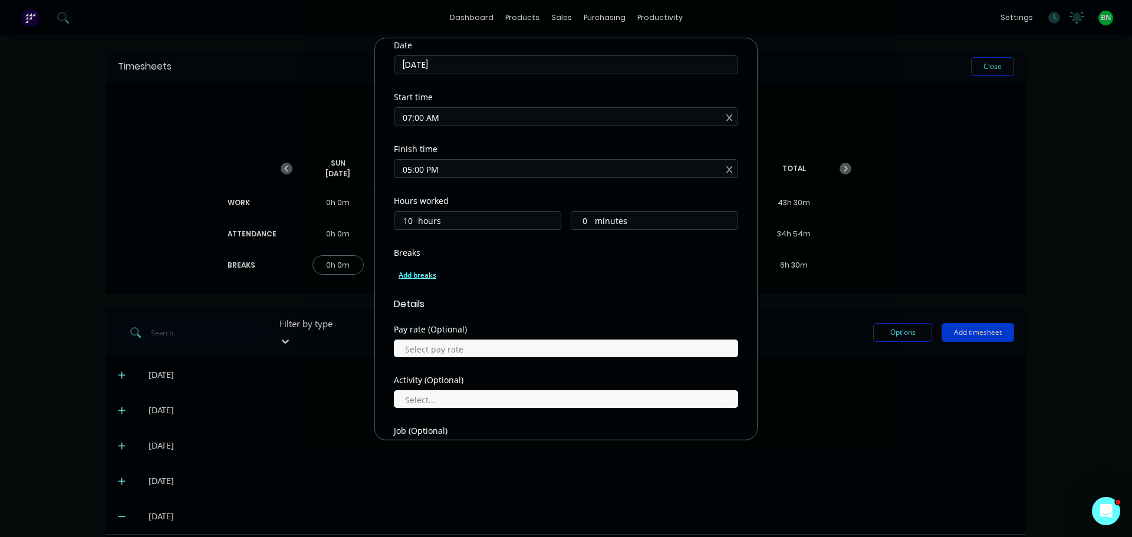
click at [413, 271] on div "Add breaks" at bounding box center [566, 275] width 335 height 15
click at [242, 343] on div at bounding box center [241, 348] width 24 height 24
click at [241, 390] on div at bounding box center [241, 390] width 24 height 24
click at [321, 326] on button "Add to timesheet" at bounding box center [309, 322] width 147 height 19
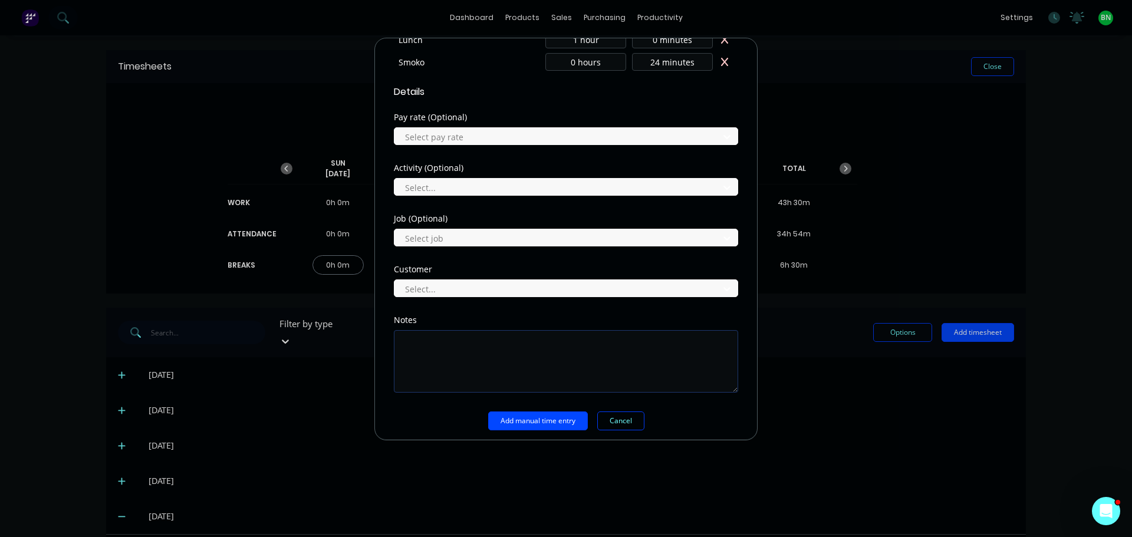
scroll to position [377, 0]
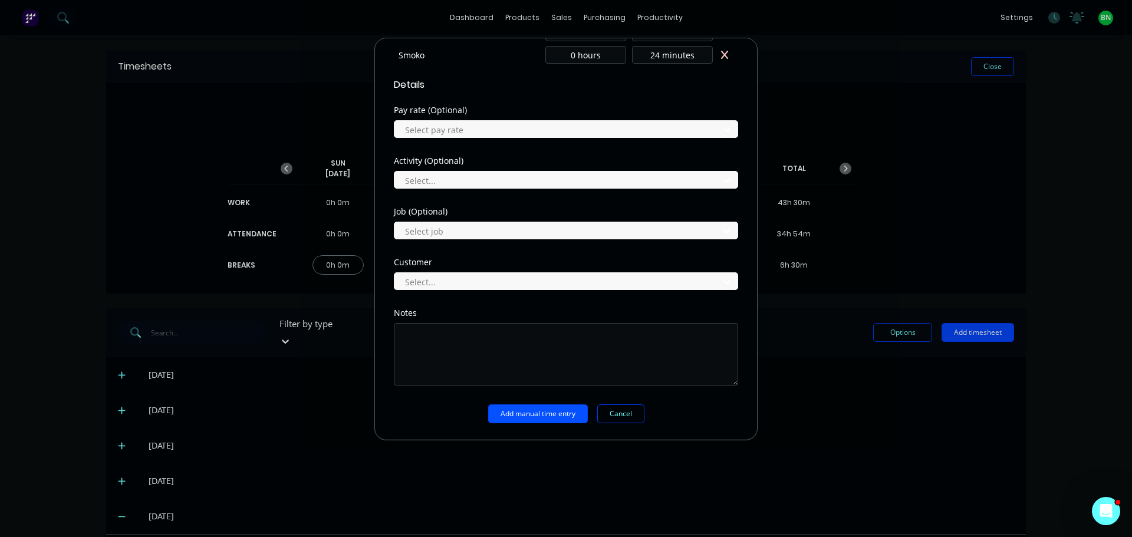
click at [535, 419] on button "Add manual time entry" at bounding box center [538, 414] width 100 height 19
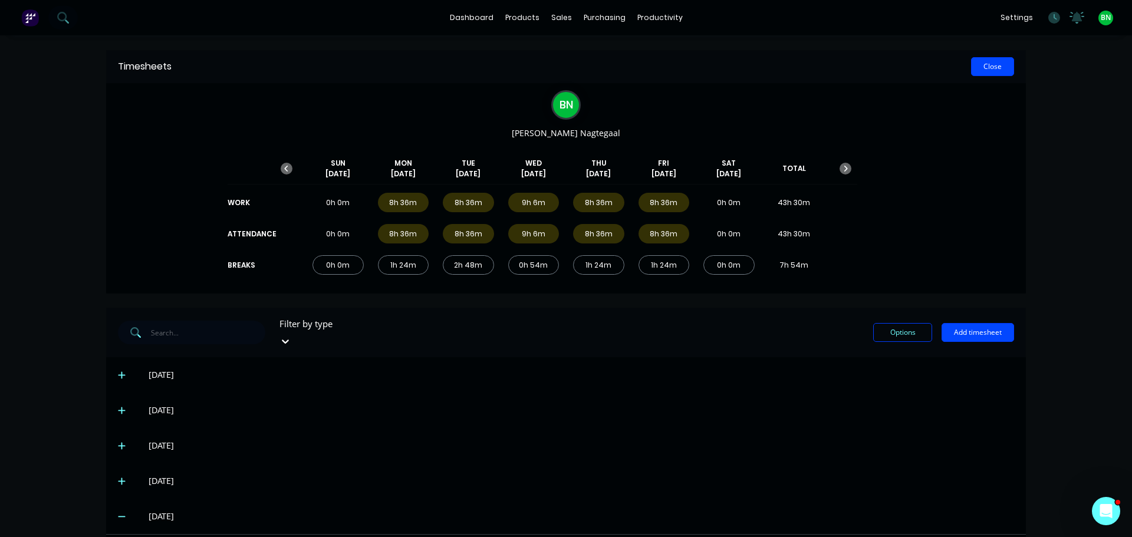
click at [987, 73] on button "Close" at bounding box center [992, 66] width 43 height 19
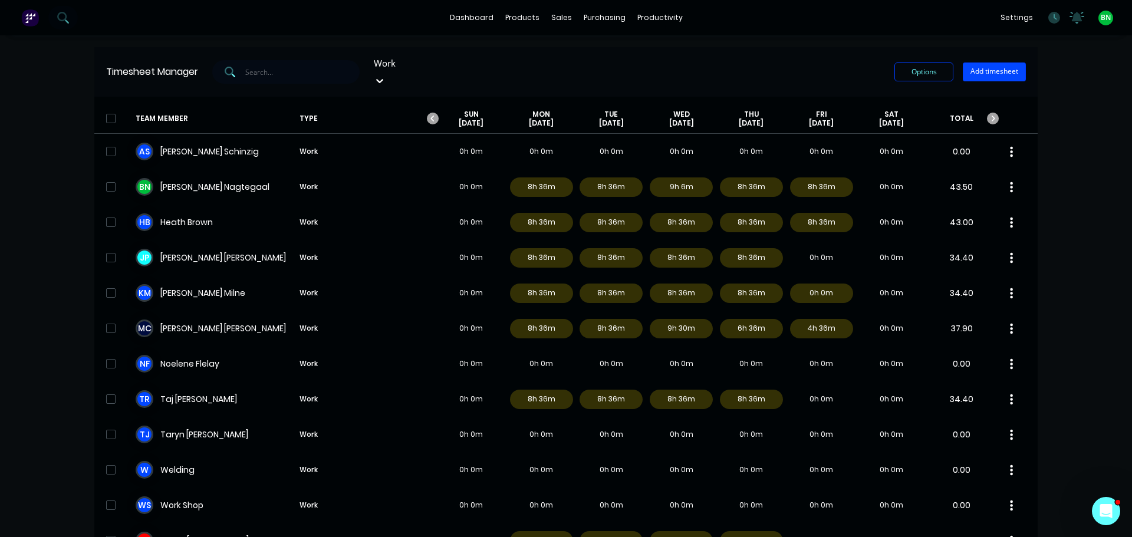
click at [1069, 156] on div "dashboard products sales purchasing productivity dashboard products Product Cat…" at bounding box center [566, 268] width 1132 height 537
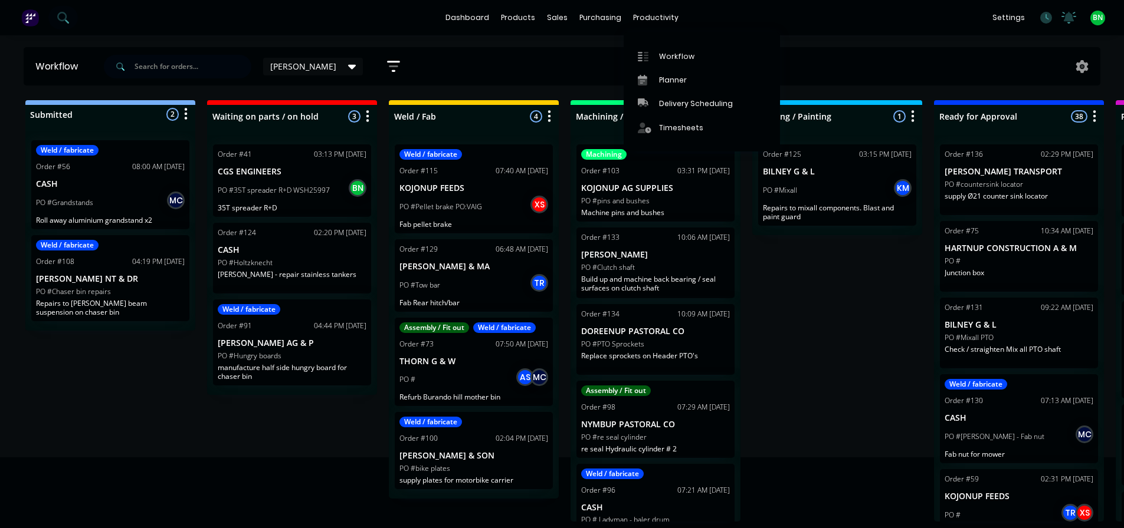
click at [925, 389] on div "Submitted 2 Status colour #273444 hex #273444 Save Cancel Summaries Total order…" at bounding box center [889, 311] width 1796 height 422
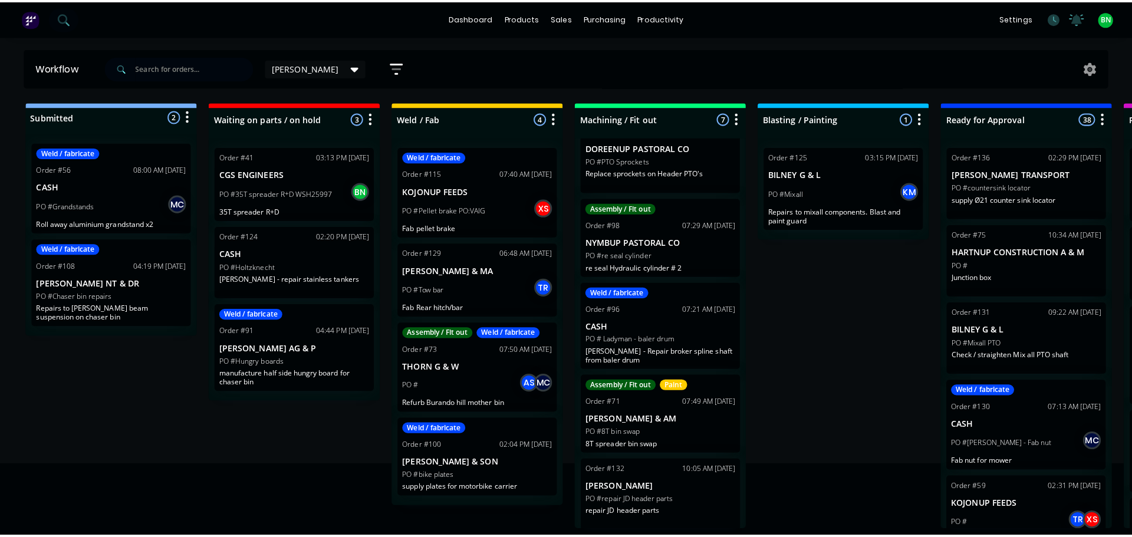
scroll to position [188, 0]
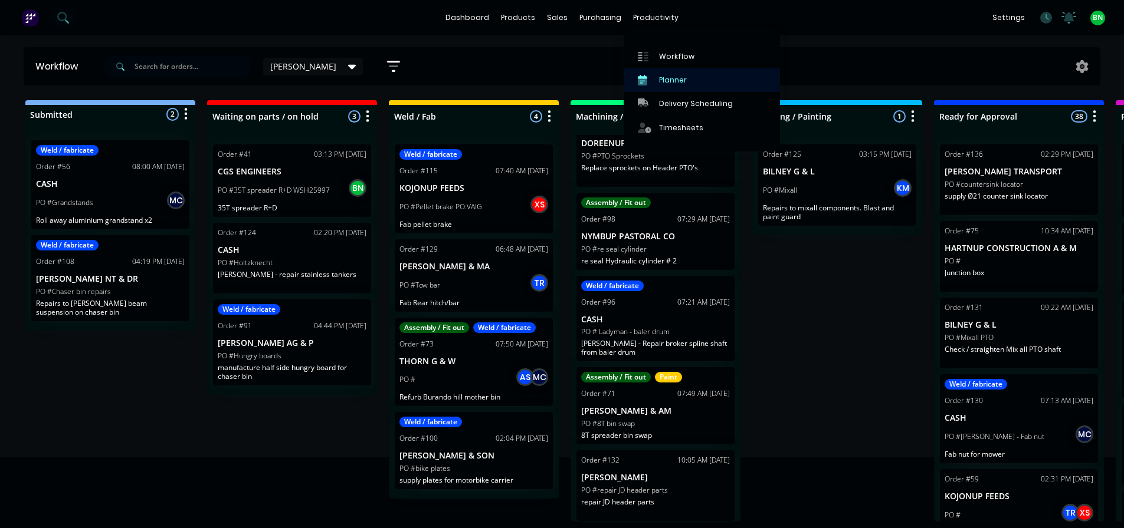
click at [676, 83] on div "Planner" at bounding box center [673, 80] width 28 height 11
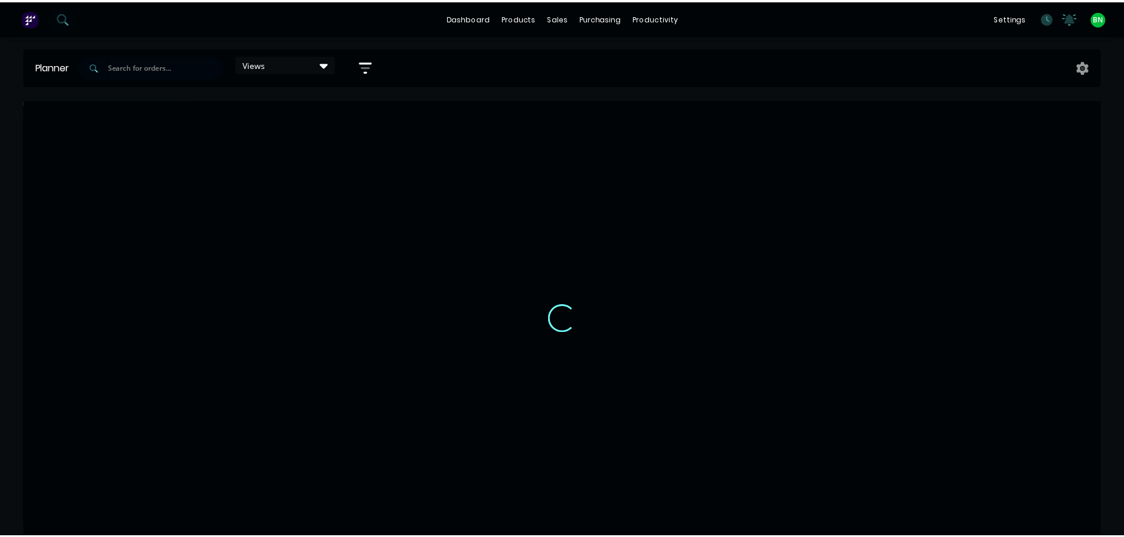
scroll to position [0, 1489]
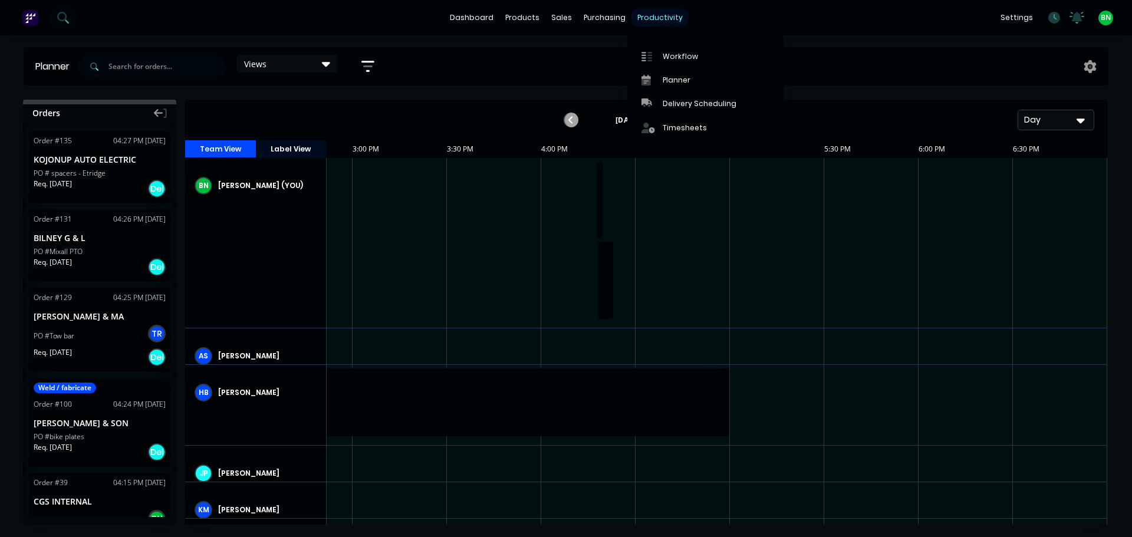
click at [648, 19] on div "productivity" at bounding box center [660, 18] width 57 height 18
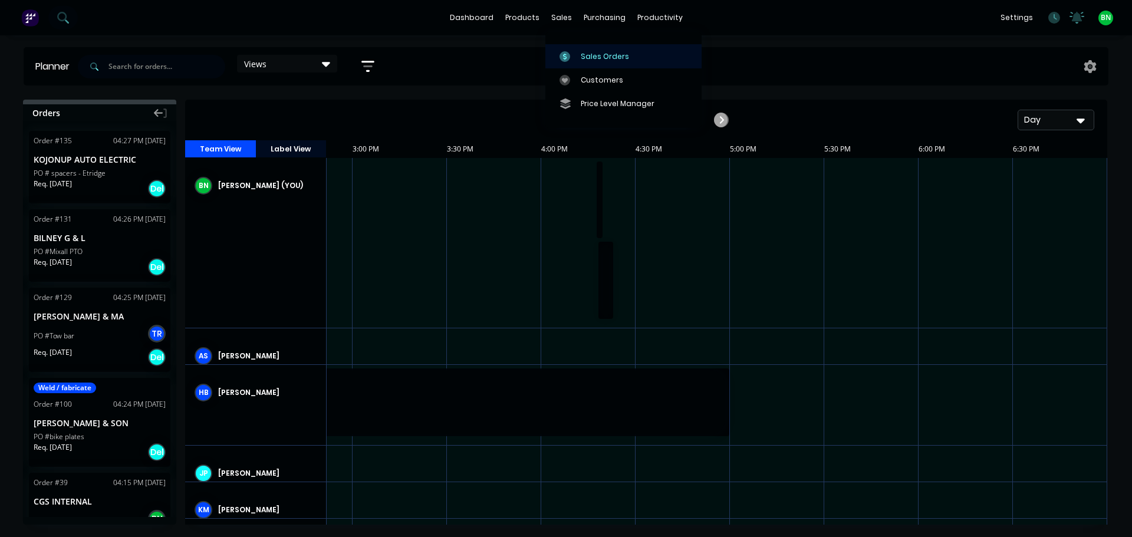
click at [603, 57] on div "Sales Orders" at bounding box center [605, 56] width 48 height 11
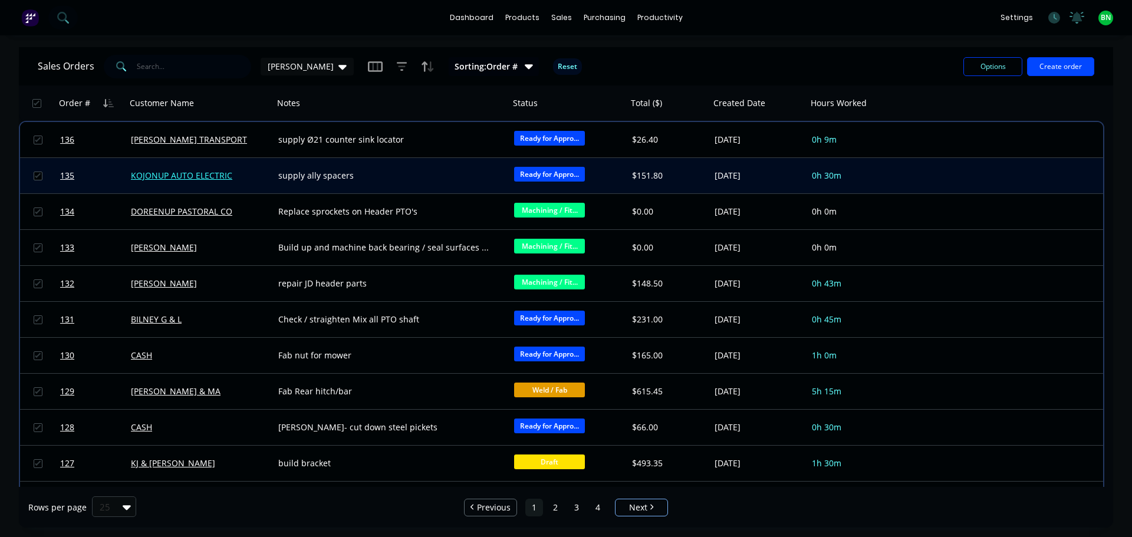
click at [168, 178] on link "KOJONUP AUTO ELECTRIC" at bounding box center [181, 175] width 101 height 11
click at [431, 185] on div "supply ally spacers" at bounding box center [392, 175] width 236 height 35
click at [268, 179] on div "KOJONUP AUTO ELECTRIC" at bounding box center [200, 176] width 138 height 12
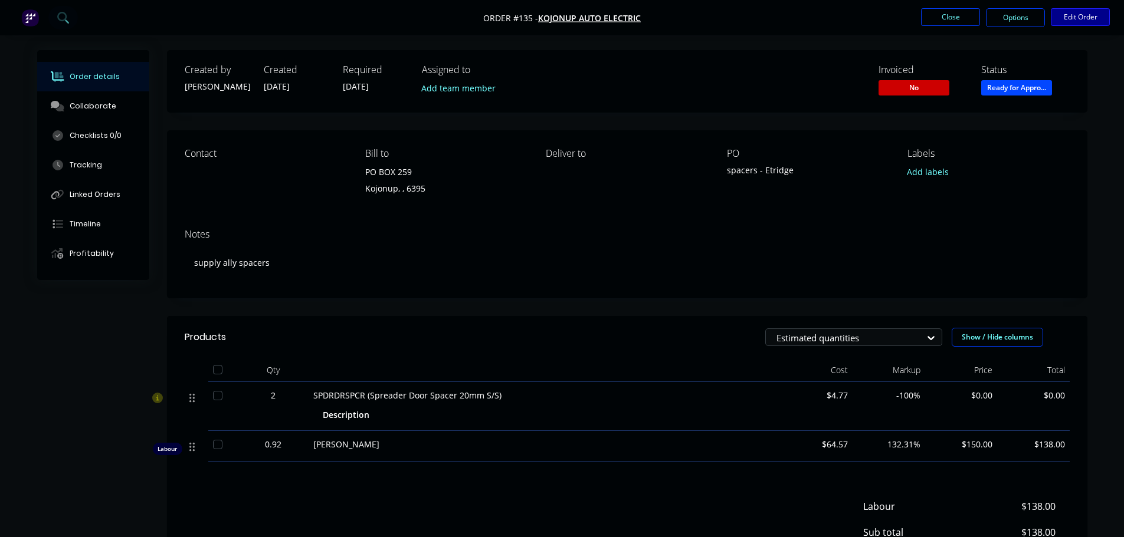
click at [1071, 19] on button "Edit Order" at bounding box center [1079, 17] width 59 height 18
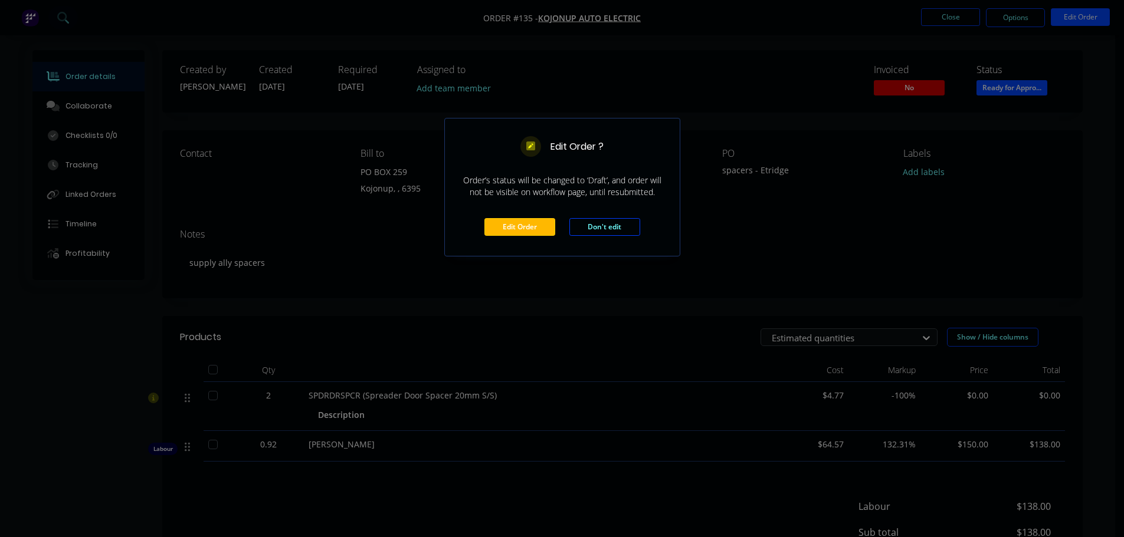
click at [511, 231] on button "Edit Order" at bounding box center [519, 227] width 71 height 18
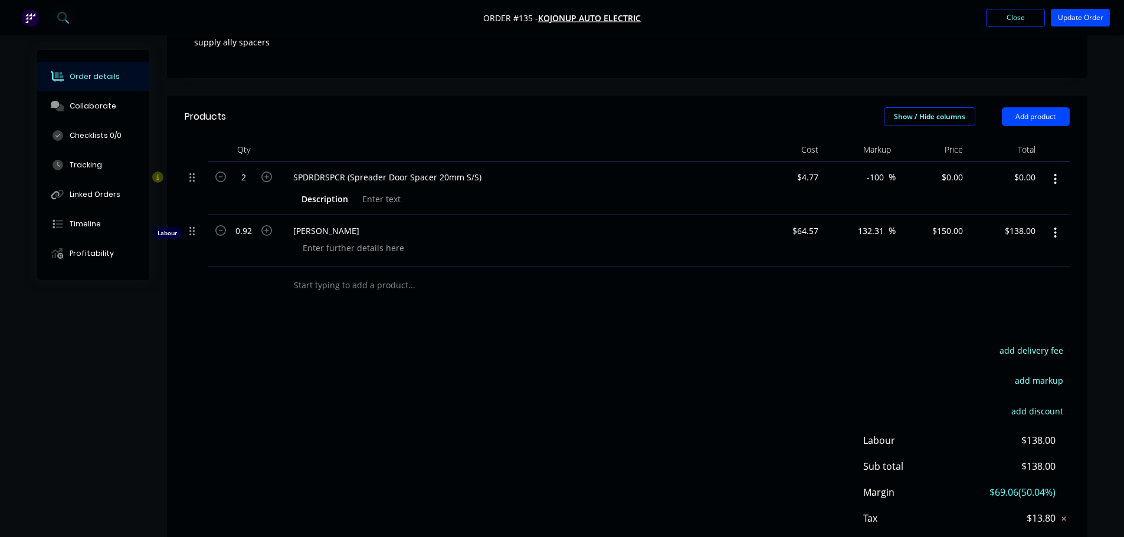
scroll to position [236, 0]
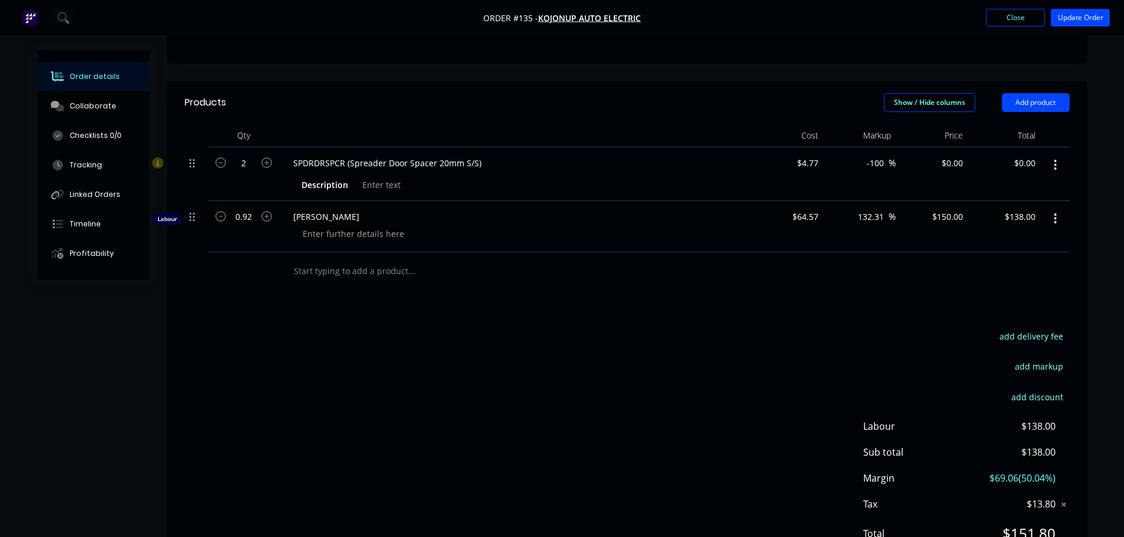
click at [382, 279] on input "text" at bounding box center [411, 272] width 236 height 24
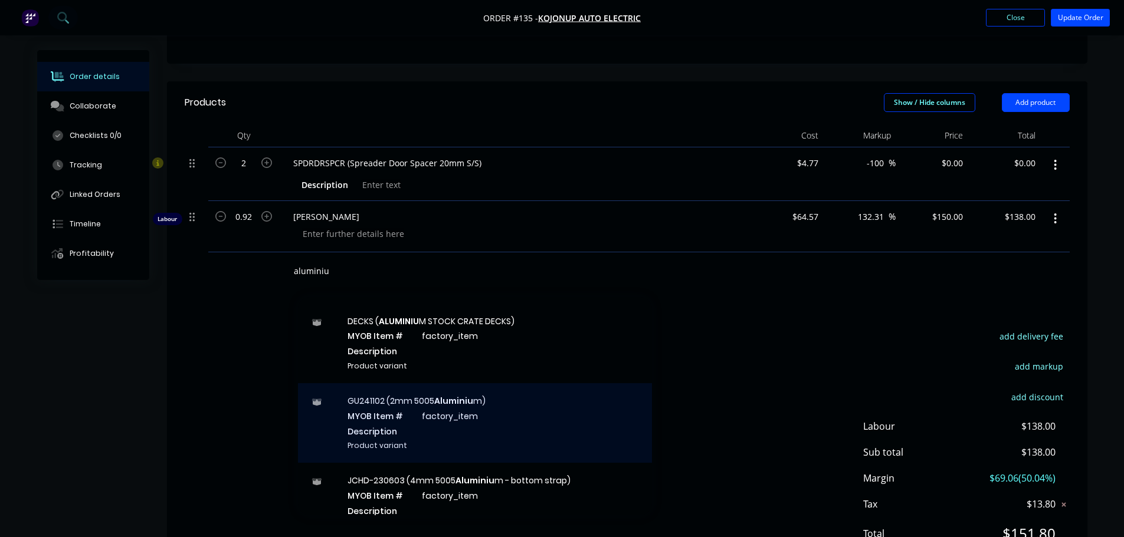
scroll to position [118, 0]
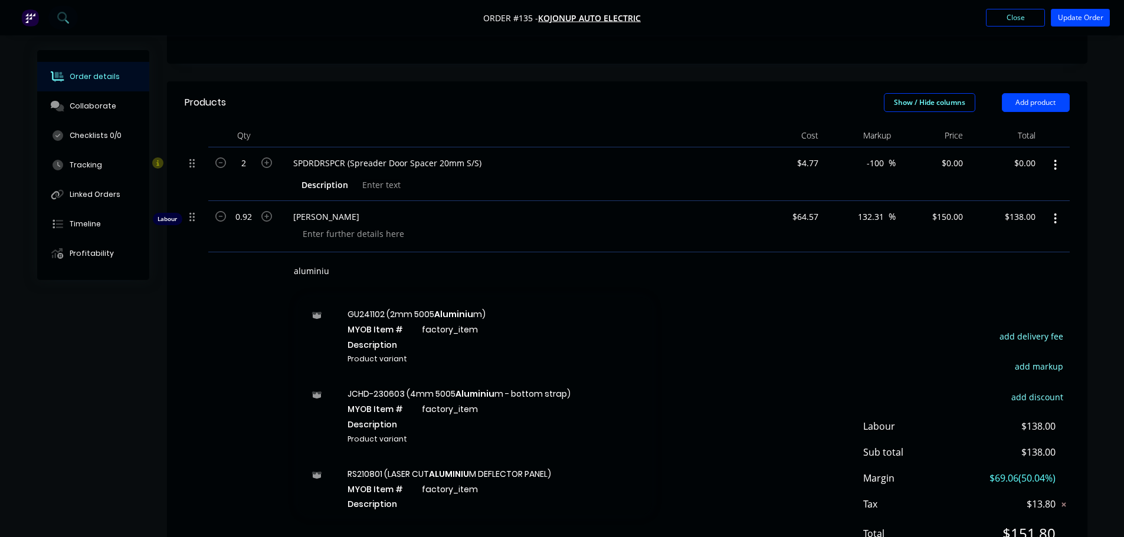
drag, startPoint x: 235, startPoint y: 271, endPoint x: 161, endPoint y: 277, distance: 74.5
click at [161, 276] on div "Order details Collaborate Checklists 0/0 Tracking Linked Orders Timeline Profit…" at bounding box center [561, 202] width 1073 height 777
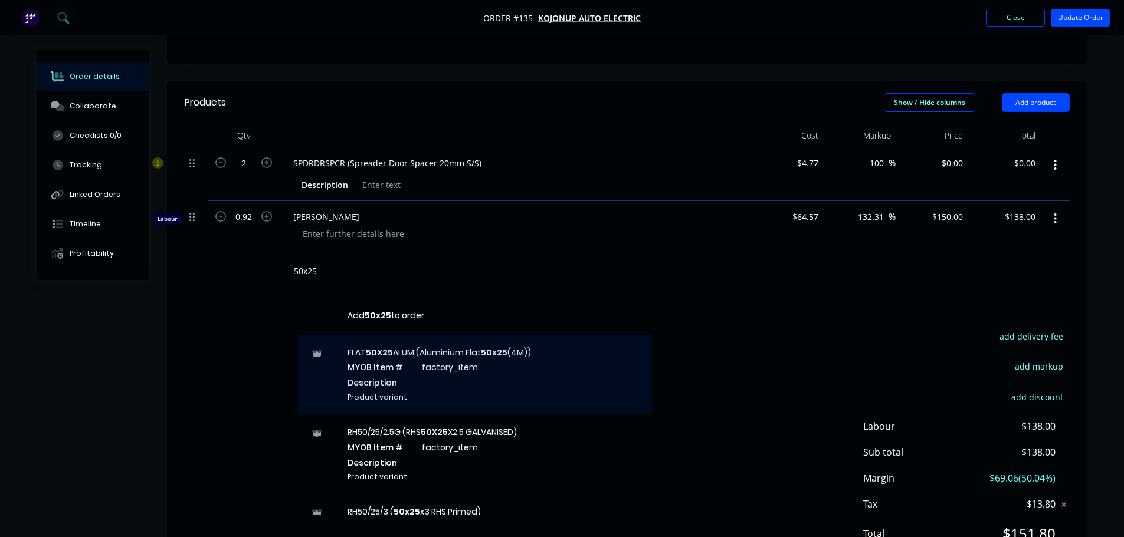
type input "50x25"
click at [437, 379] on div "FLAT 50X25 ALUM (Aluminium Flat 50x25 (4M)) MYOB Item # factory_item Descriptio…" at bounding box center [475, 375] width 354 height 80
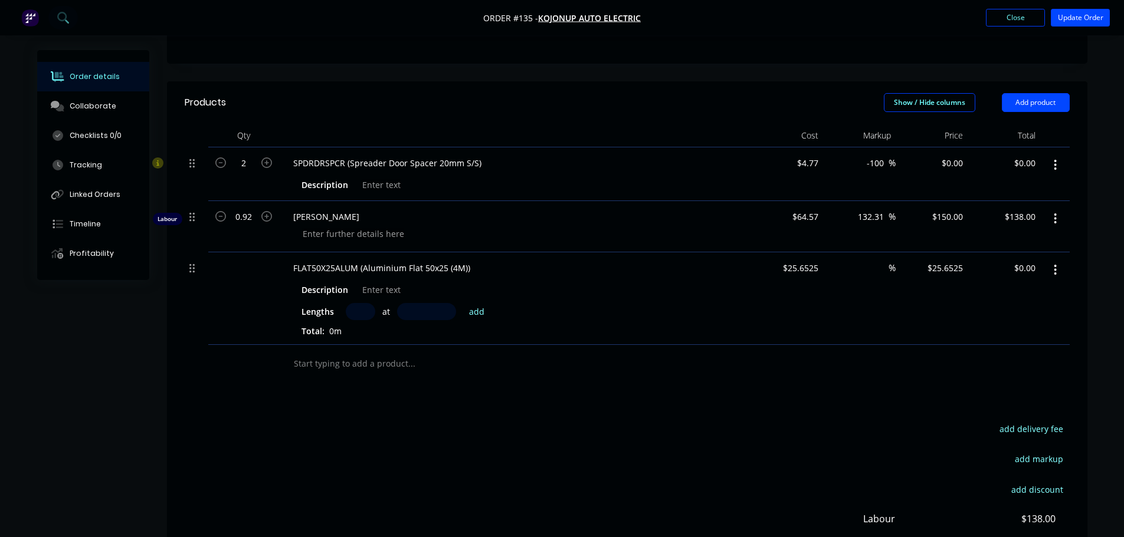
click at [356, 311] on input "text" at bounding box center [360, 311] width 29 height 17
type input "2"
type input "115mm"
click at [472, 315] on button "add" at bounding box center [477, 311] width 28 height 16
type input "$5.90"
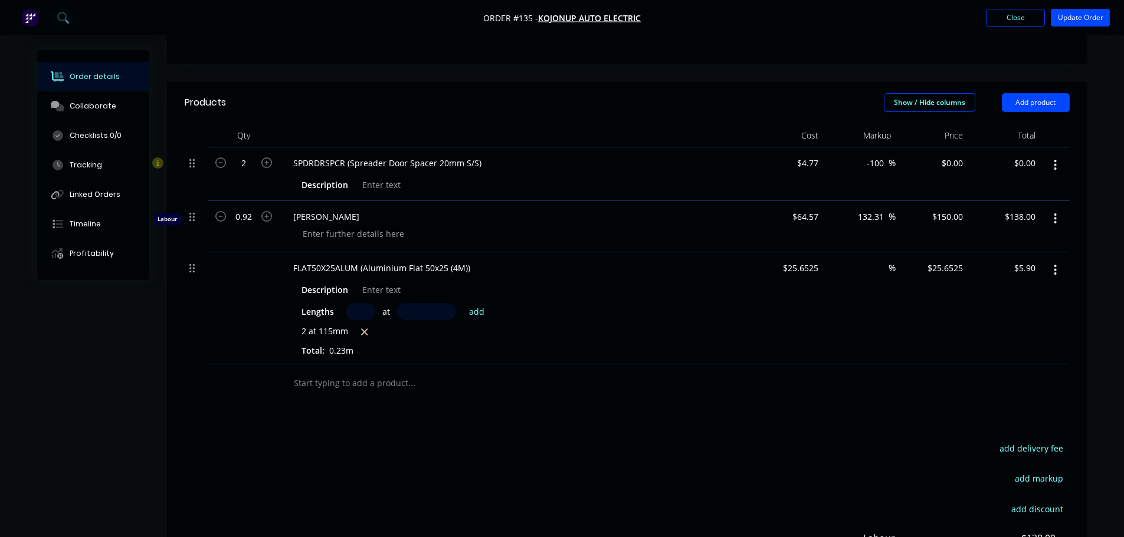
click at [590, 383] on div at bounding box center [461, 384] width 354 height 24
click at [1069, 25] on button "Update Order" at bounding box center [1079, 18] width 59 height 18
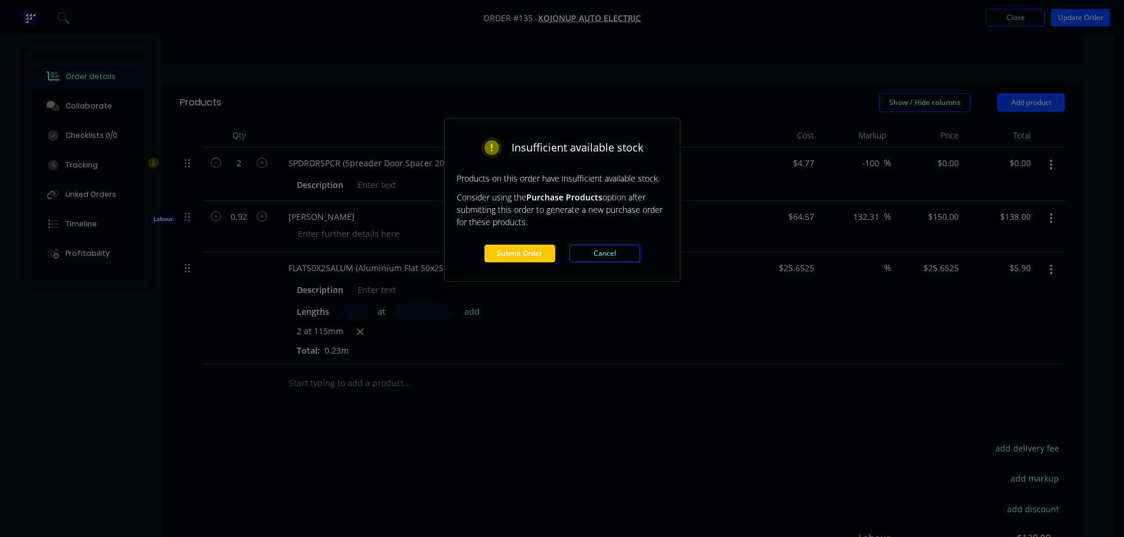
click at [539, 251] on button "Submit Order" at bounding box center [519, 254] width 71 height 18
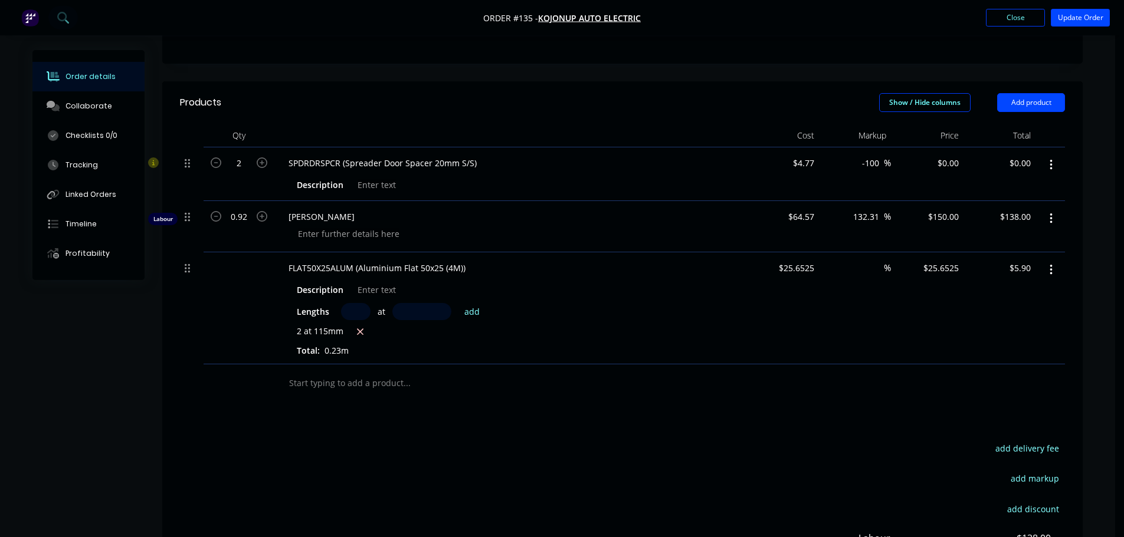
scroll to position [0, 0]
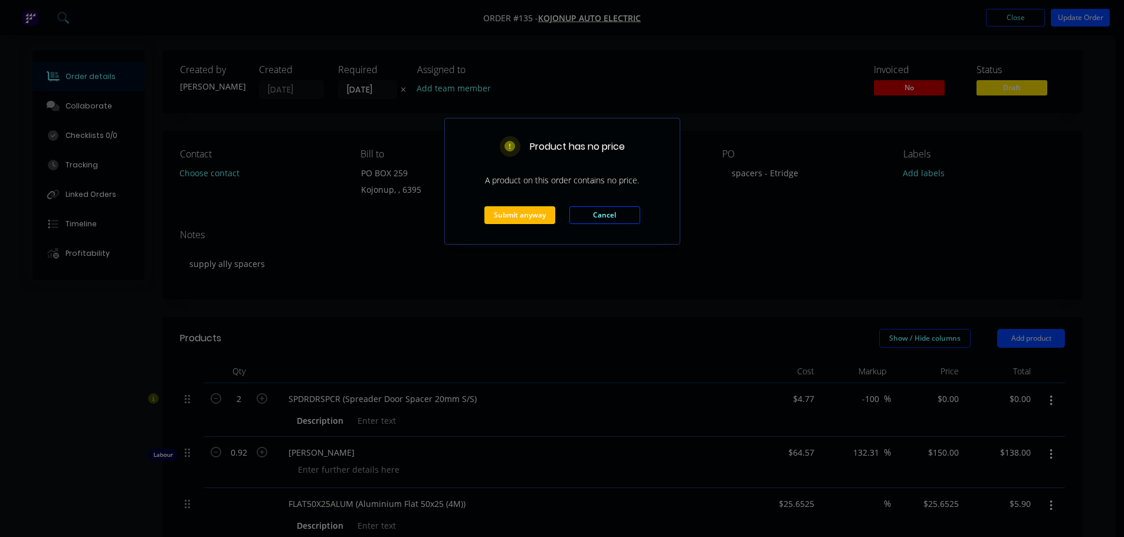
click at [540, 218] on button "Submit anyway" at bounding box center [519, 215] width 71 height 18
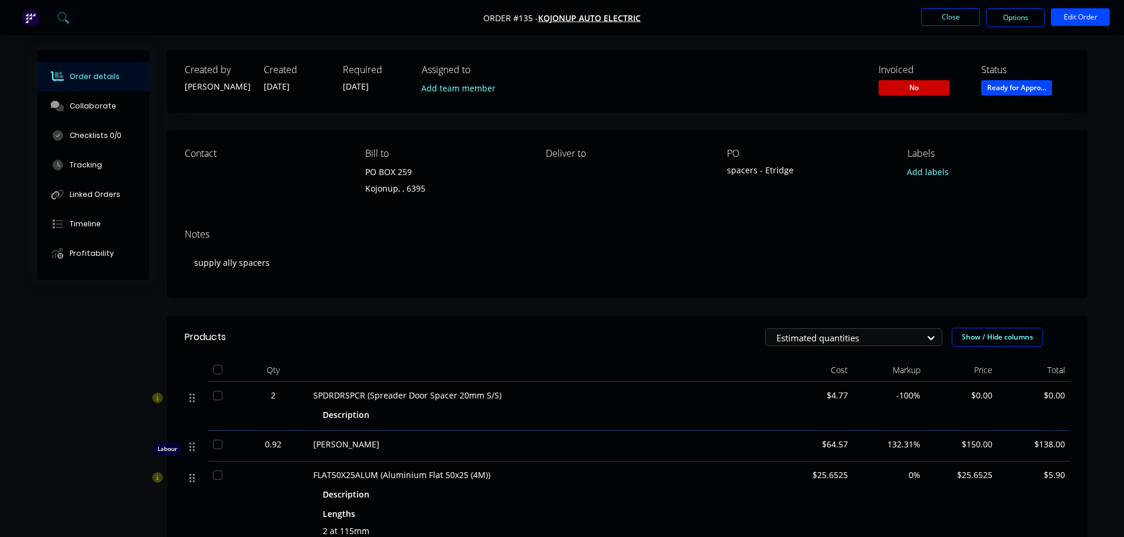
click at [635, 283] on div "Notes supply ally spacers" at bounding box center [627, 258] width 920 height 79
click at [951, 19] on button "Close" at bounding box center [950, 17] width 59 height 18
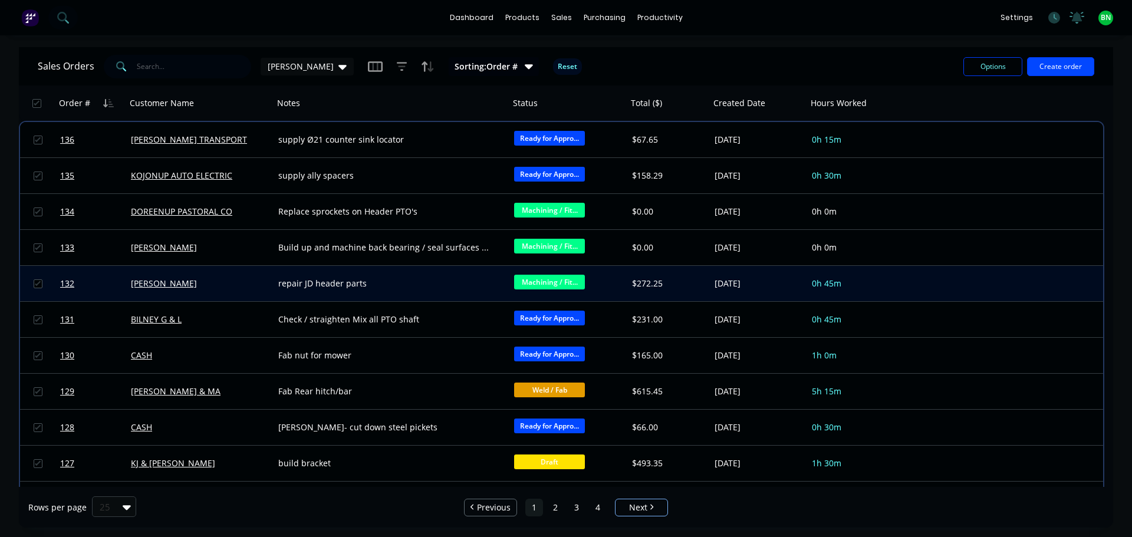
click at [230, 282] on div "[PERSON_NAME]" at bounding box center [196, 284] width 131 height 12
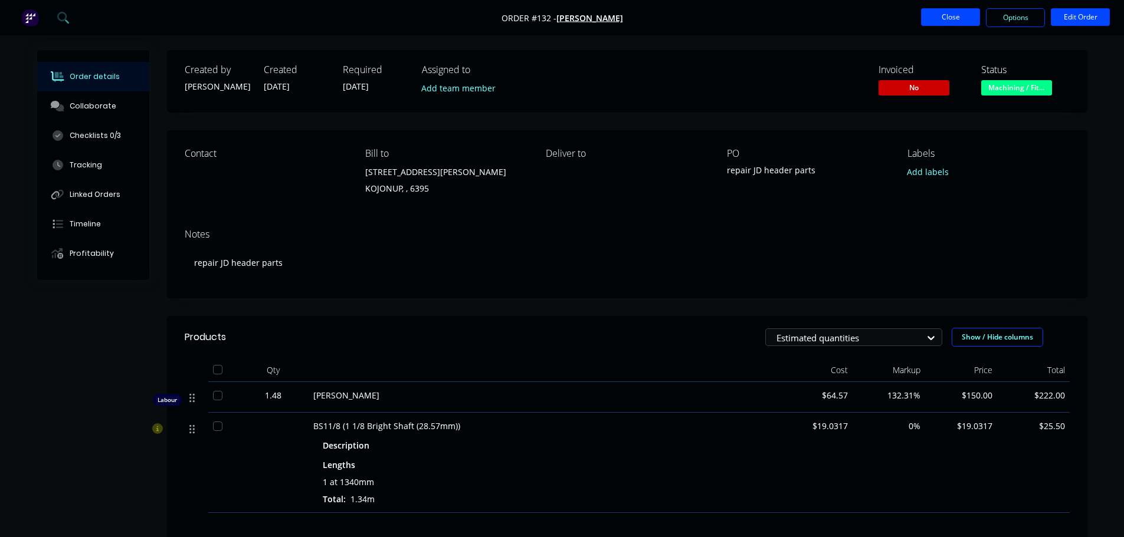
click at [950, 15] on button "Close" at bounding box center [950, 17] width 59 height 18
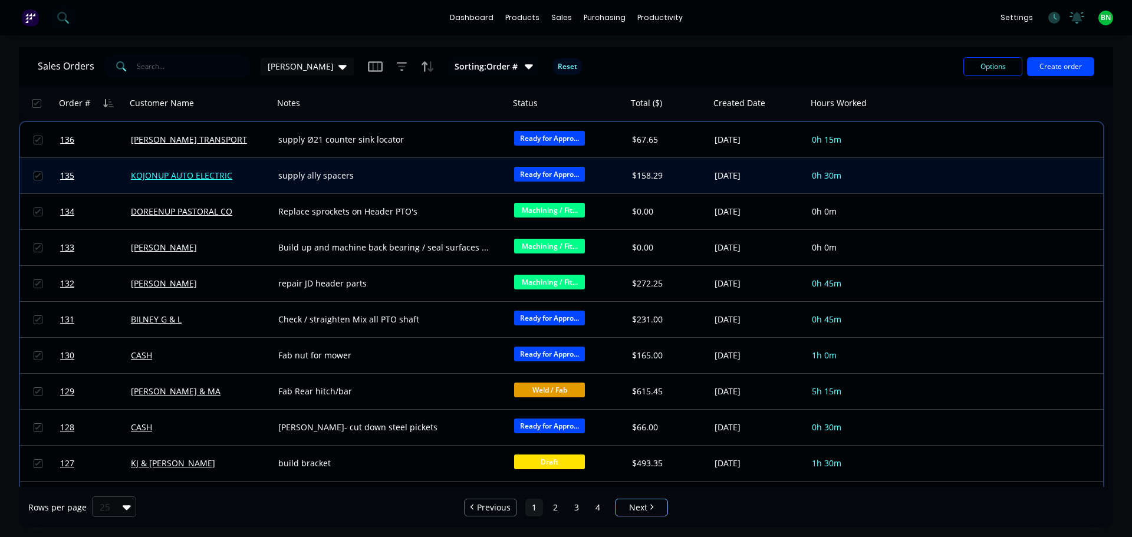
click at [212, 176] on link "KOJONUP AUTO ELECTRIC" at bounding box center [181, 175] width 101 height 11
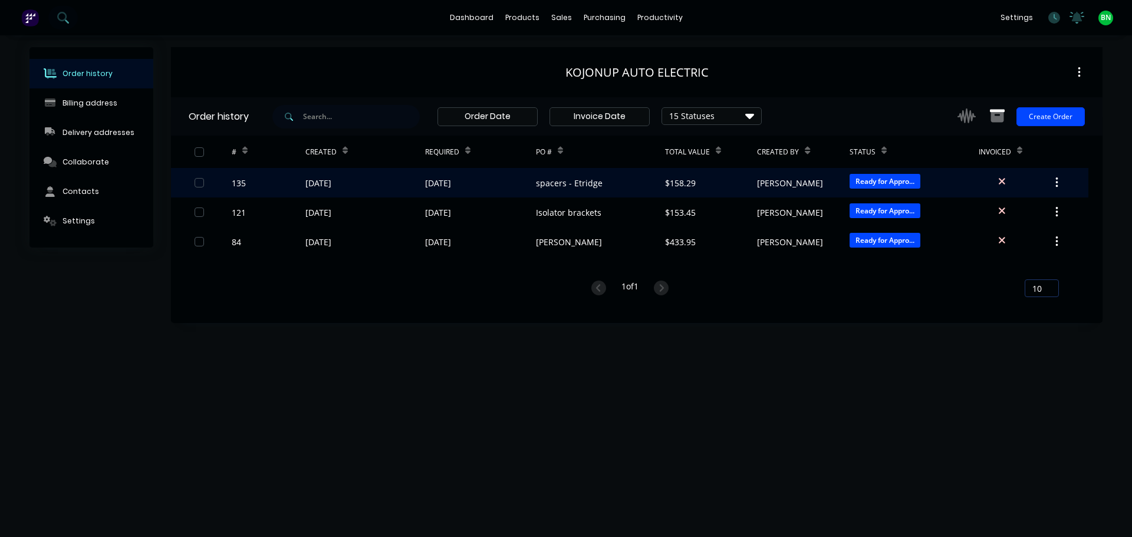
click at [500, 182] on div "10 Oct 2025" at bounding box center [480, 182] width 111 height 29
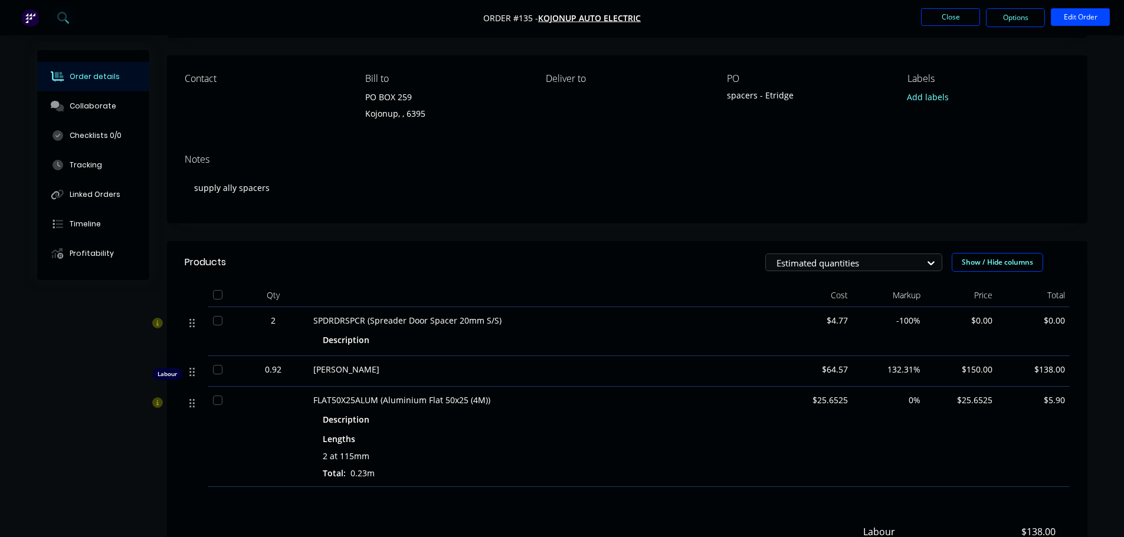
scroll to position [235, 0]
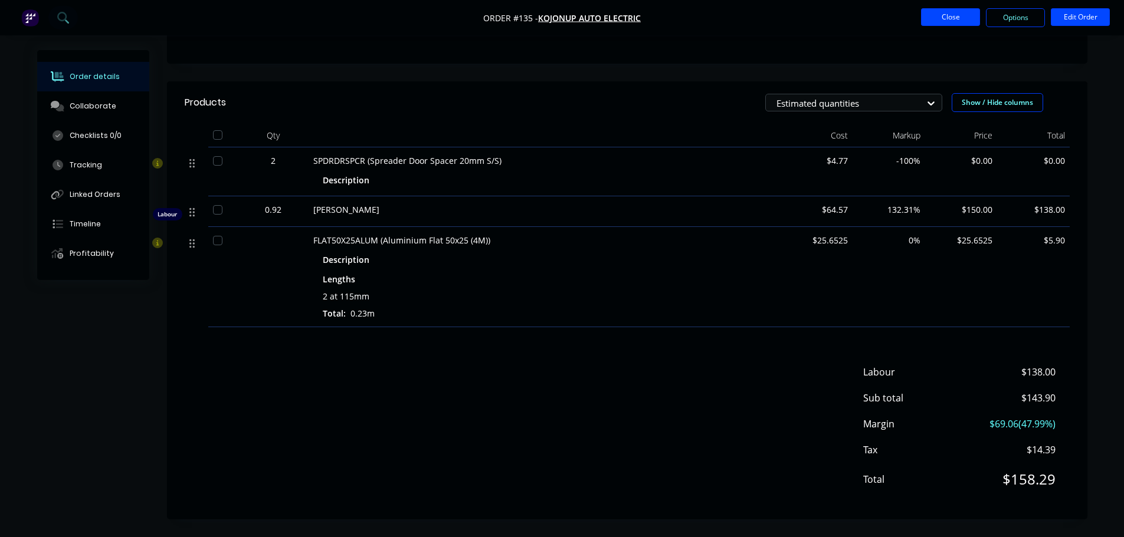
click at [941, 19] on button "Close" at bounding box center [950, 17] width 59 height 18
